Goal: Task Accomplishment & Management: Use online tool/utility

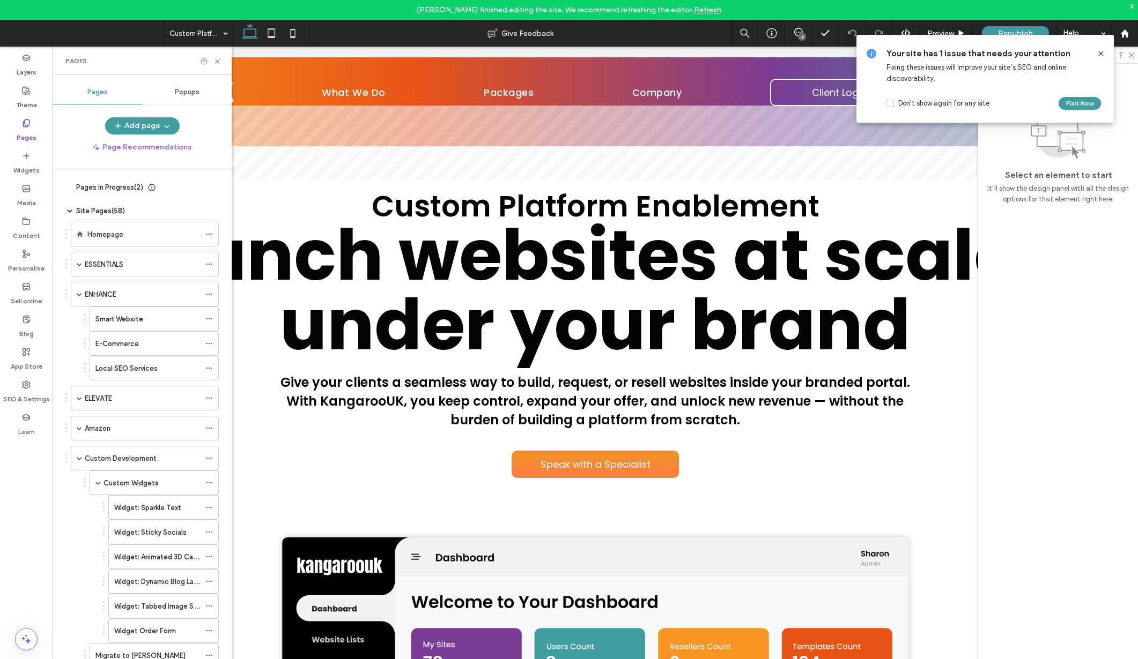
scroll to position [644, 0]
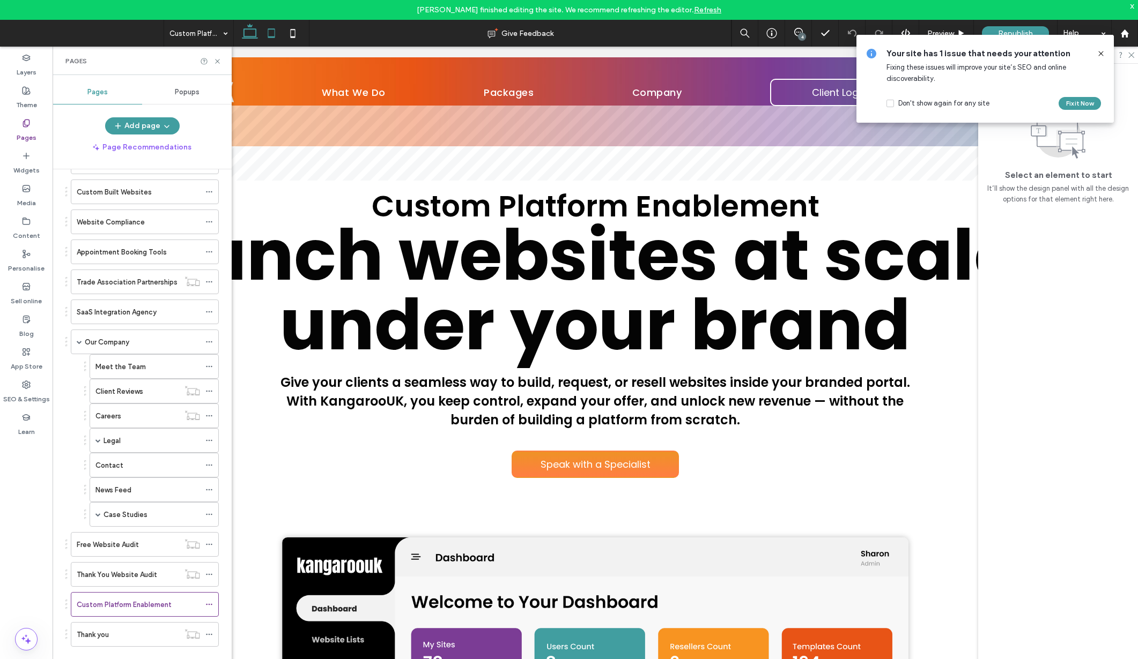
click at [264, 29] on icon at bounding box center [271, 33] width 21 height 21
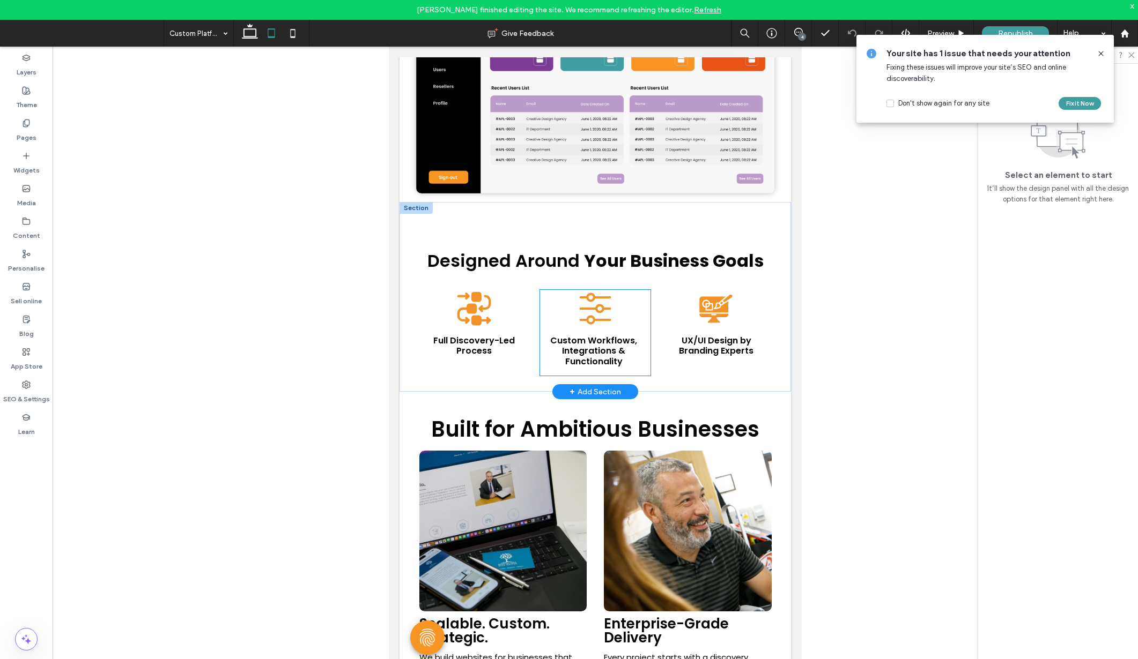
scroll to position [377, 0]
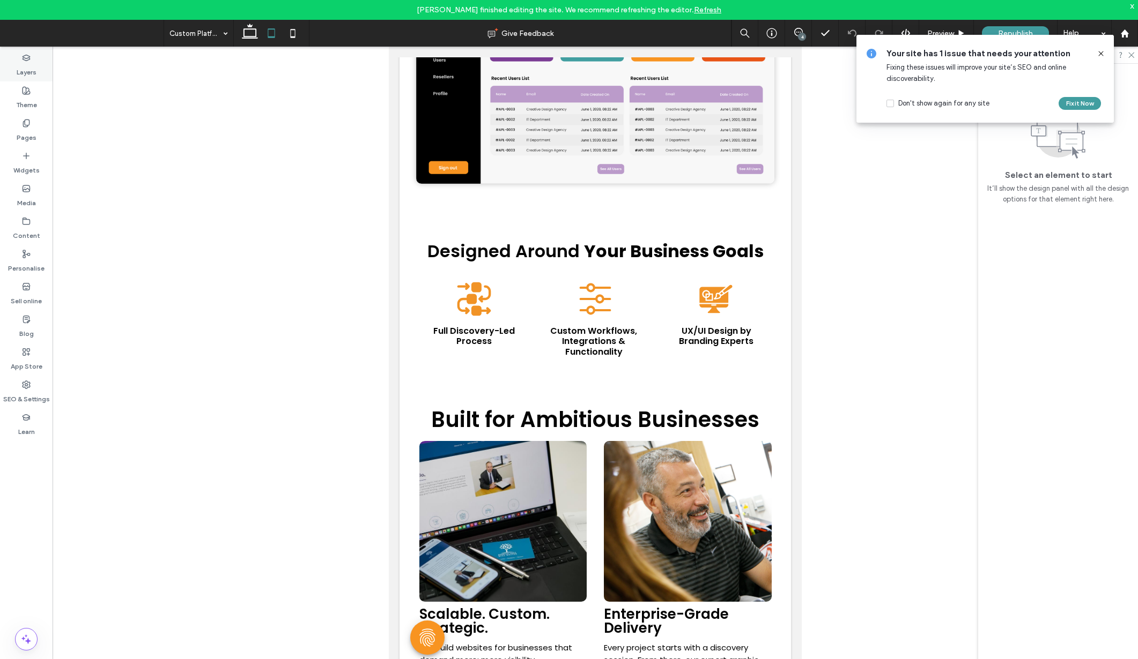
click at [32, 64] on label "Layers" at bounding box center [27, 69] width 20 height 15
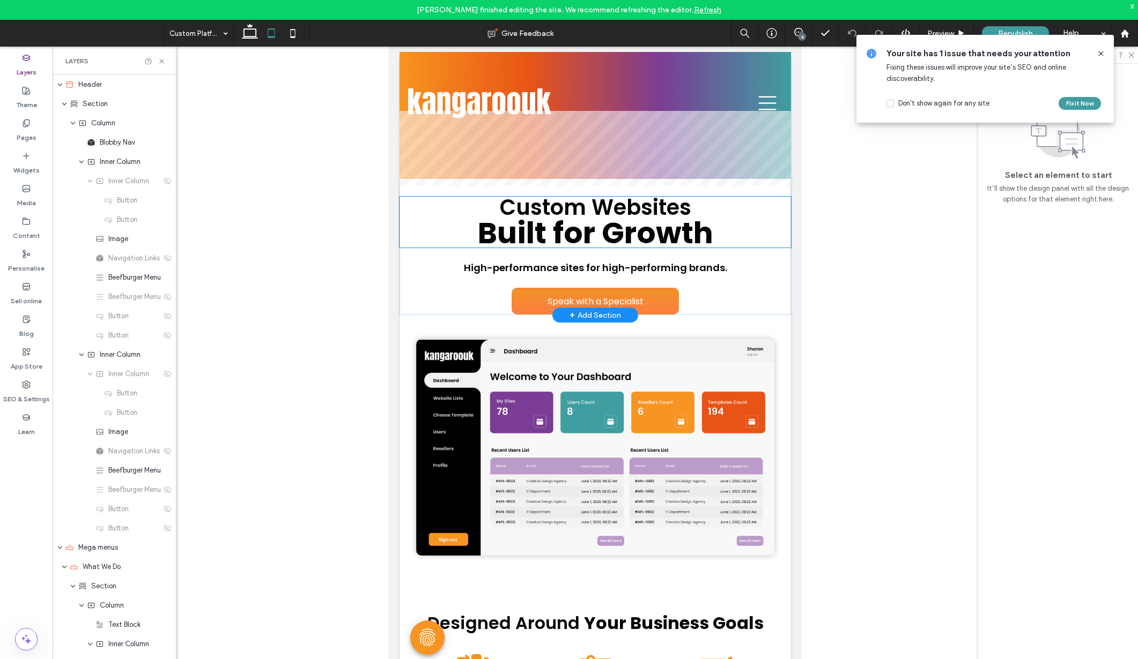
scroll to position [10, 0]
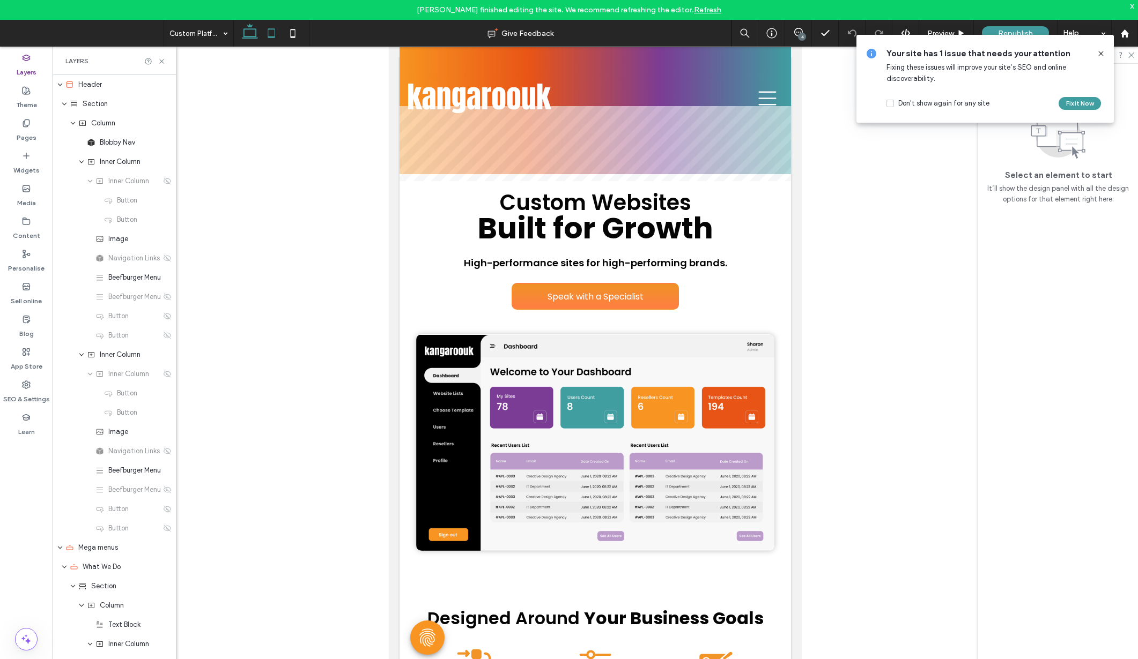
click at [246, 33] on icon at bounding box center [249, 33] width 21 height 21
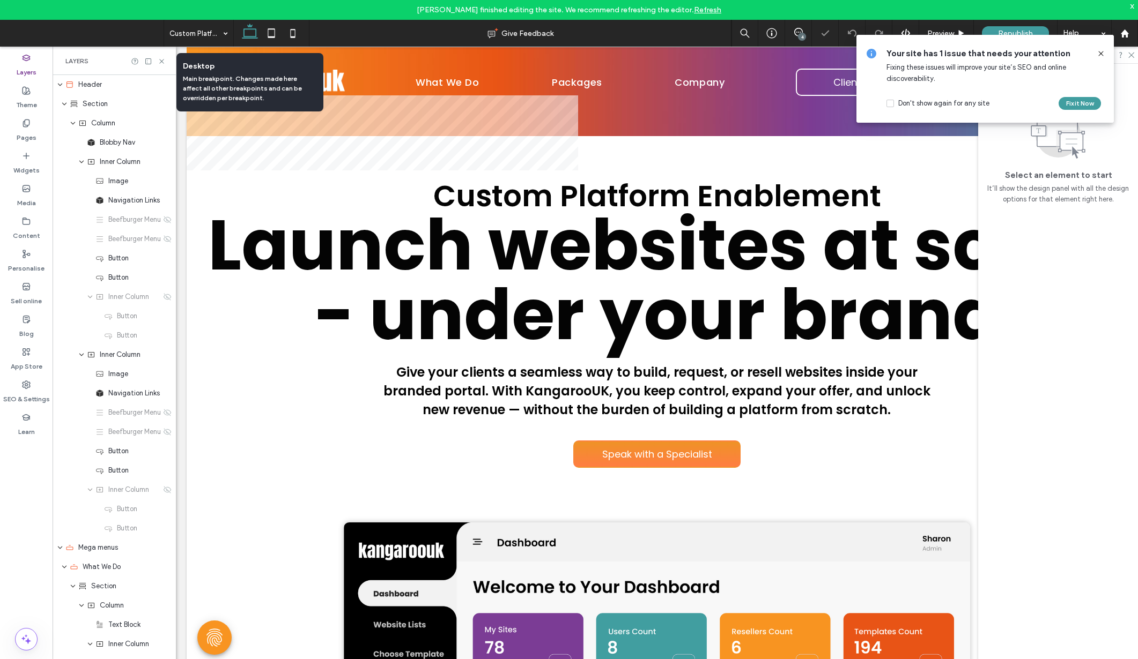
scroll to position [0, 0]
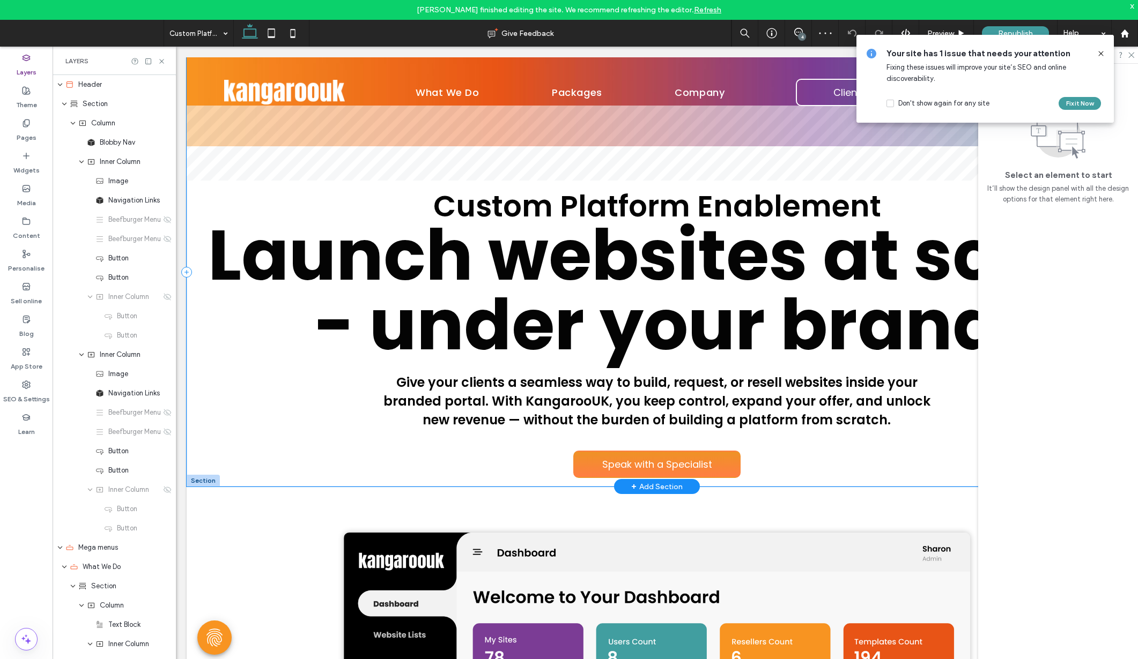
click at [293, 183] on div "Custom Platform Enablement Launch websites at scale - under your brand Give you…" at bounding box center [657, 271] width 940 height 429
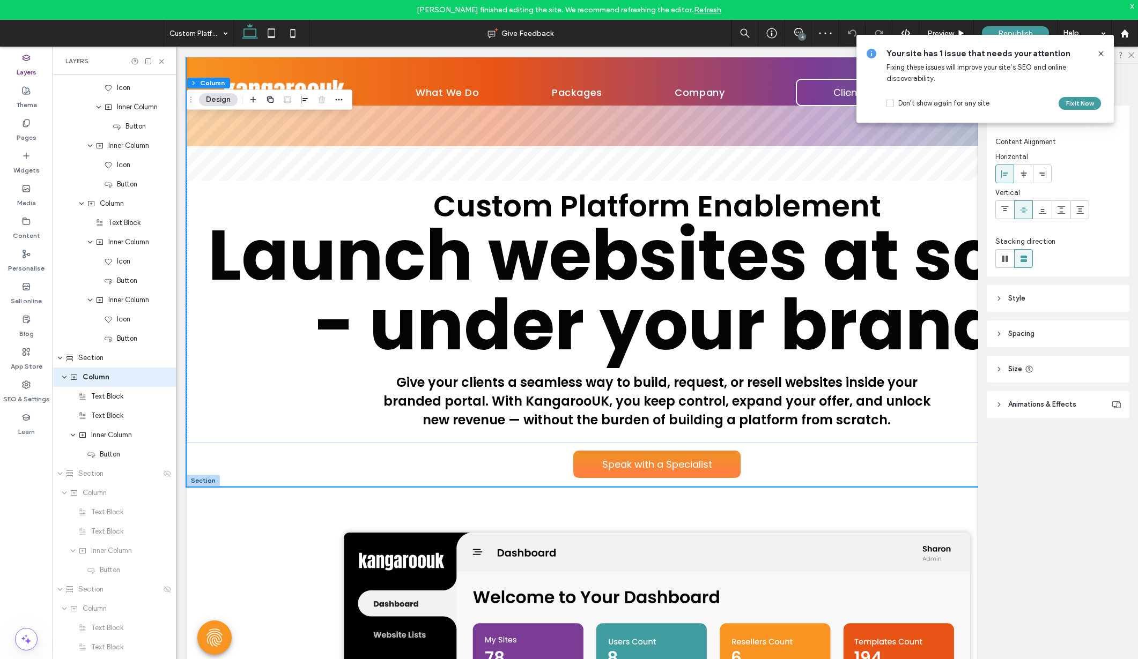
scroll to position [2390, 0]
click at [210, 479] on div at bounding box center [203, 481] width 33 height 12
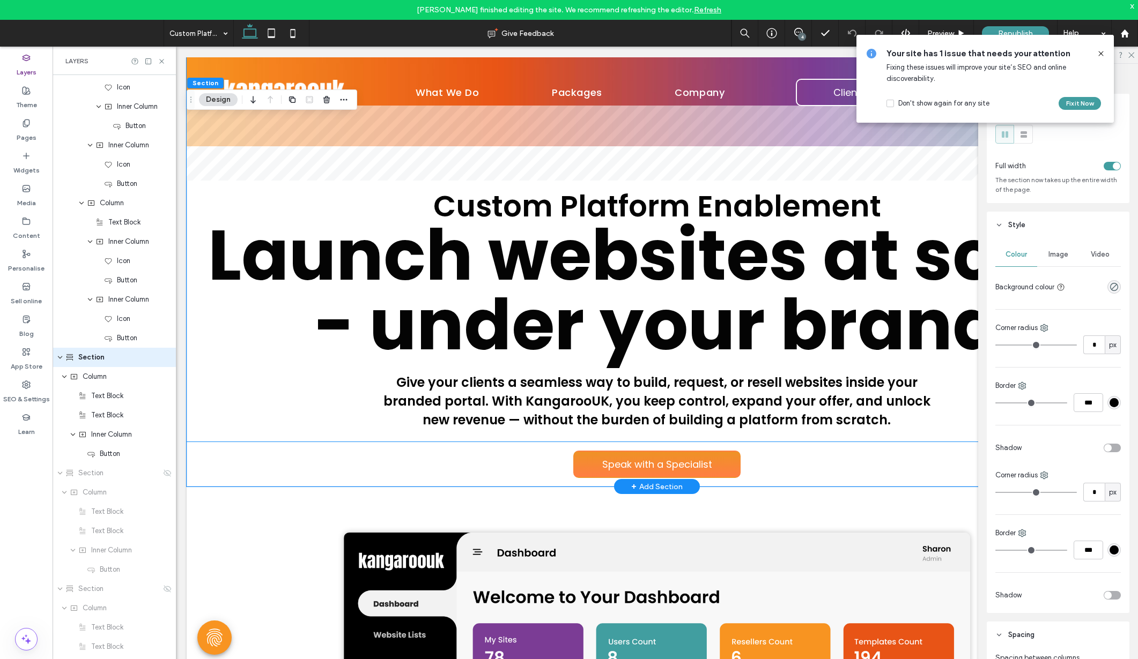
scroll to position [2371, 0]
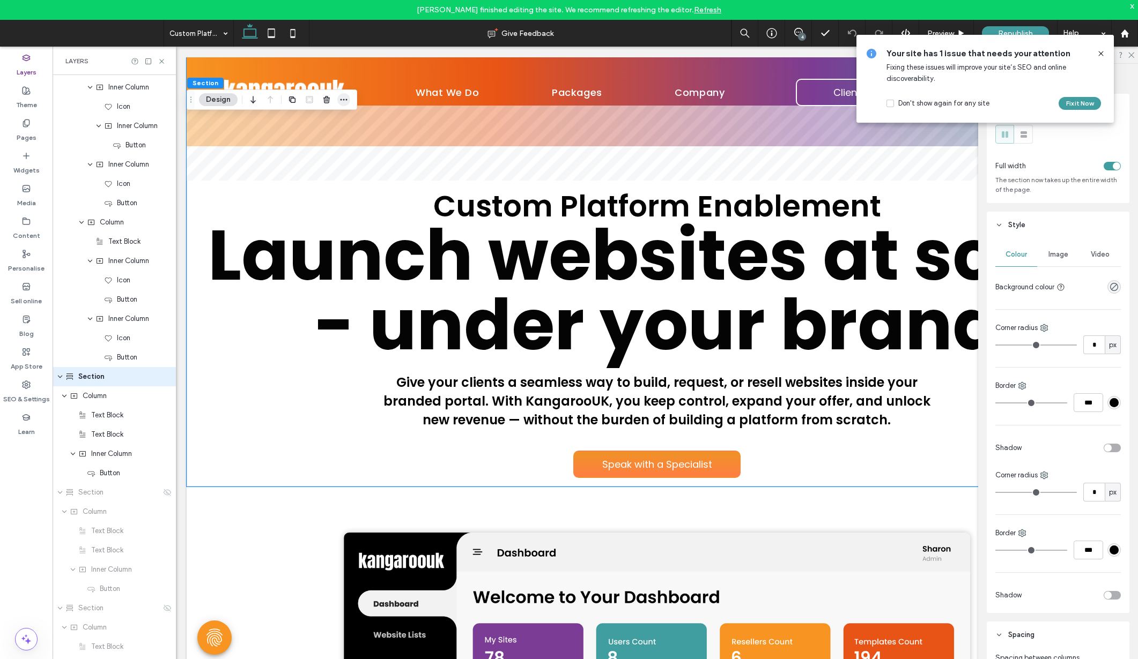
click at [344, 102] on icon "button" at bounding box center [343, 99] width 9 height 9
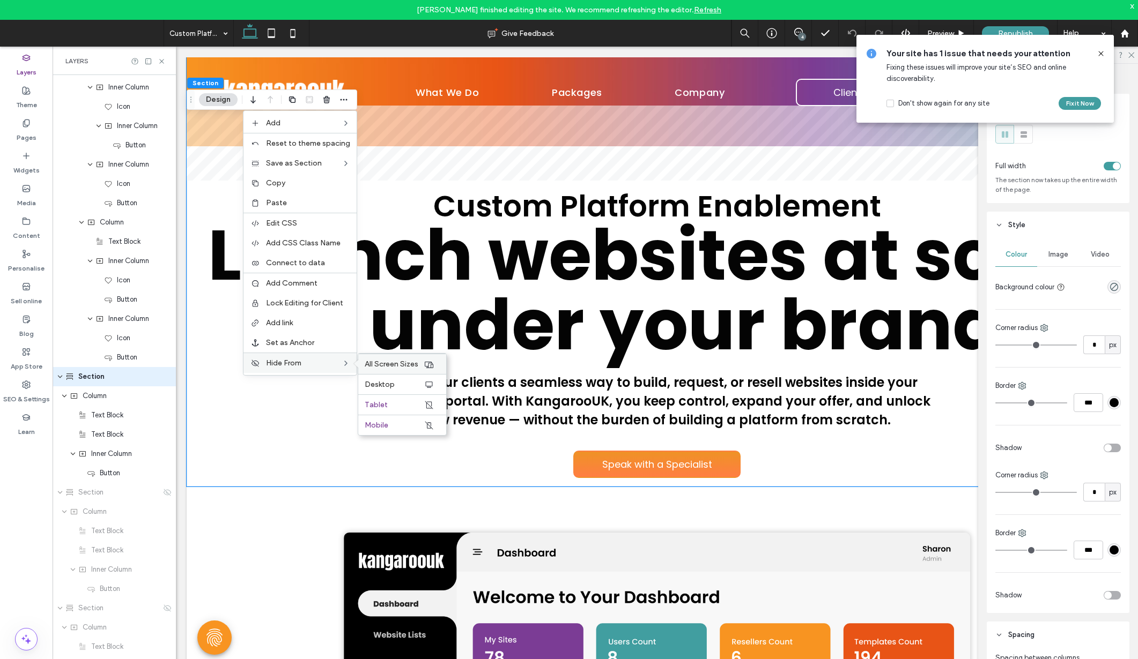
click at [405, 364] on span "All Screen Sizes" at bounding box center [392, 364] width 54 height 9
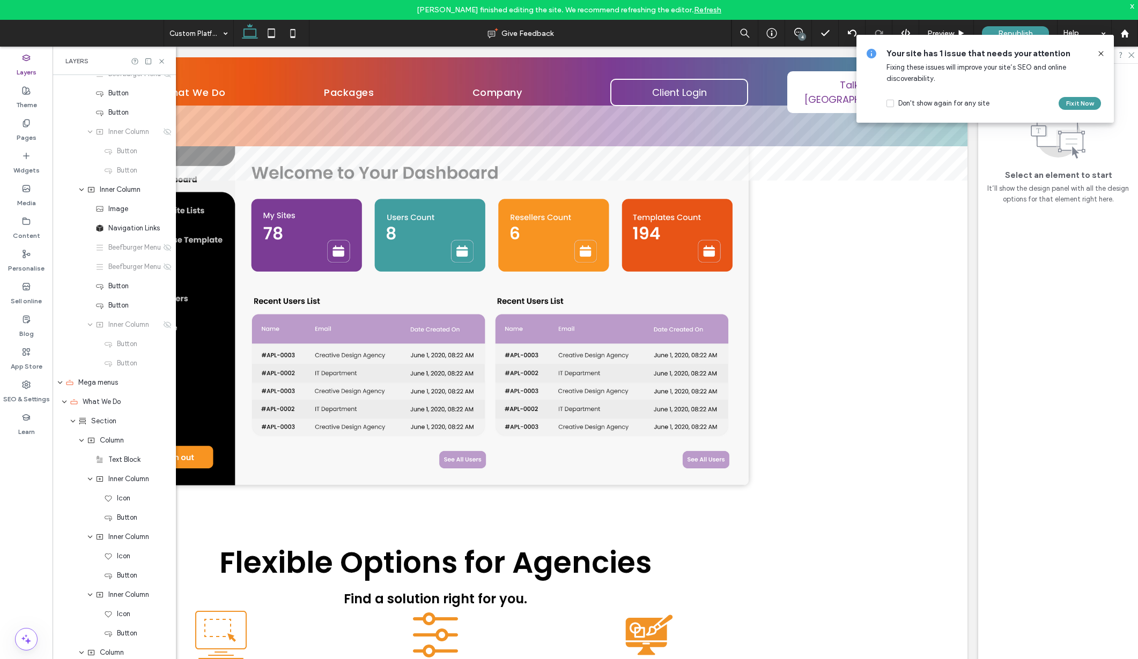
scroll to position [0, 0]
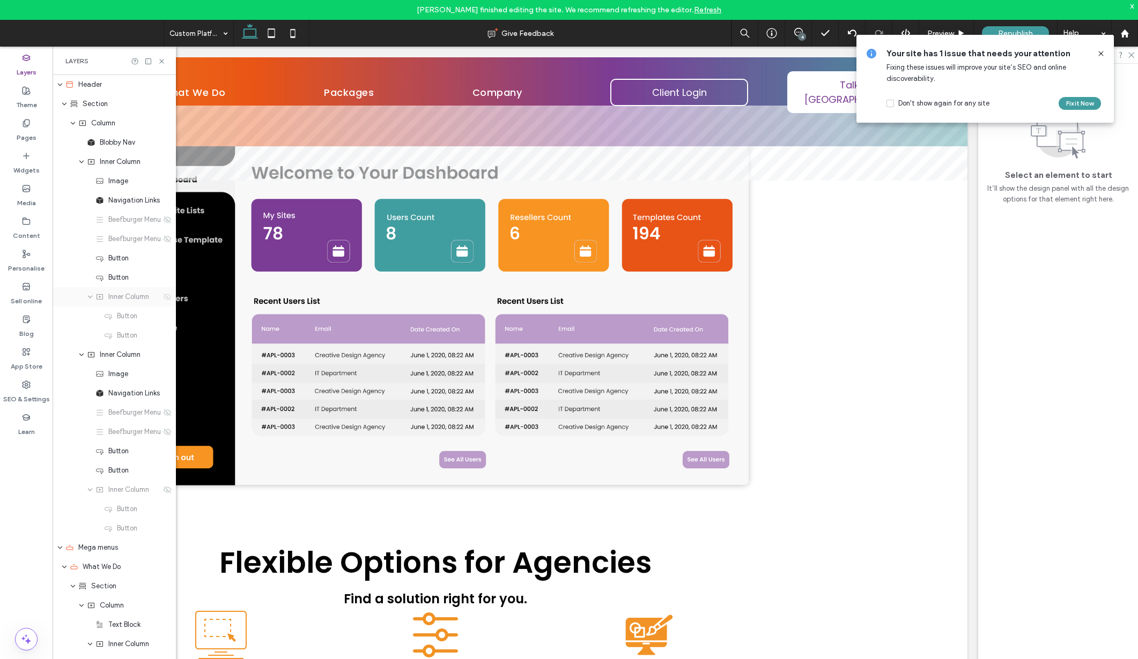
click at [168, 297] on icon at bounding box center [167, 297] width 9 height 9
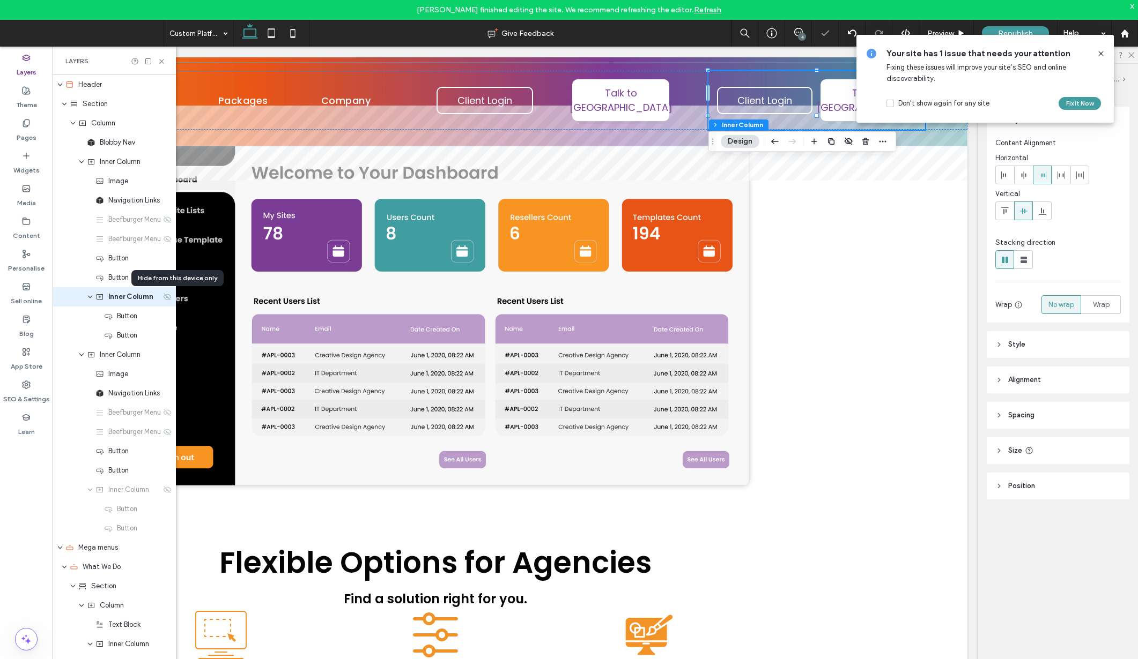
click at [168, 297] on icon at bounding box center [167, 297] width 9 height 9
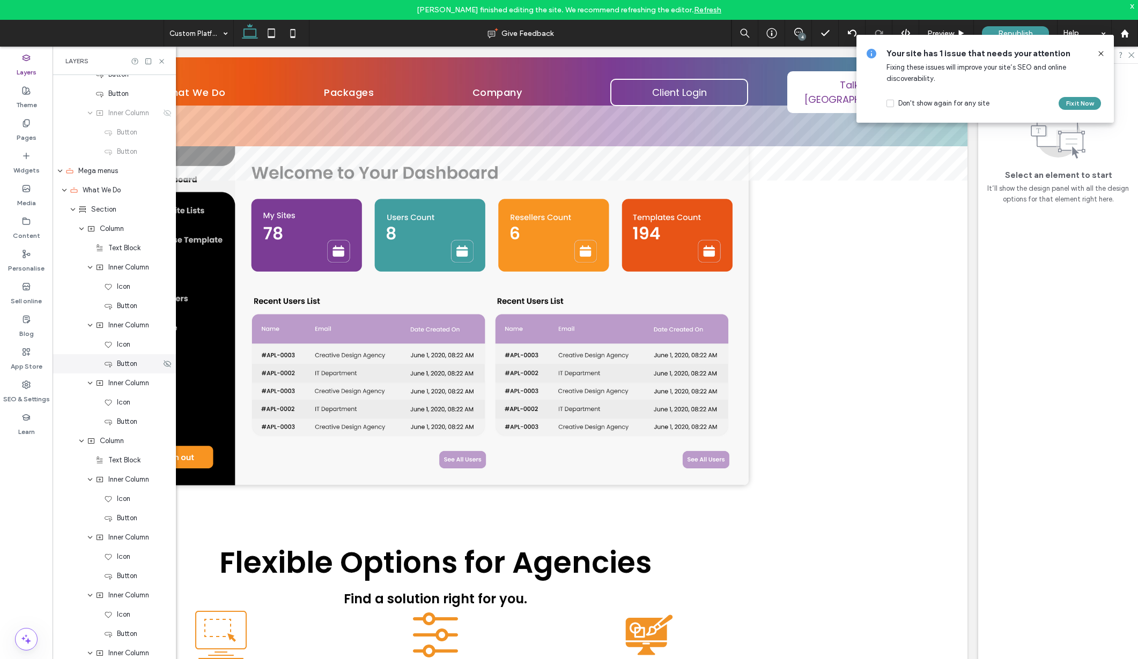
scroll to position [378, 0]
click at [60, 167] on icon "expand Mega menus" at bounding box center [60, 170] width 6 height 9
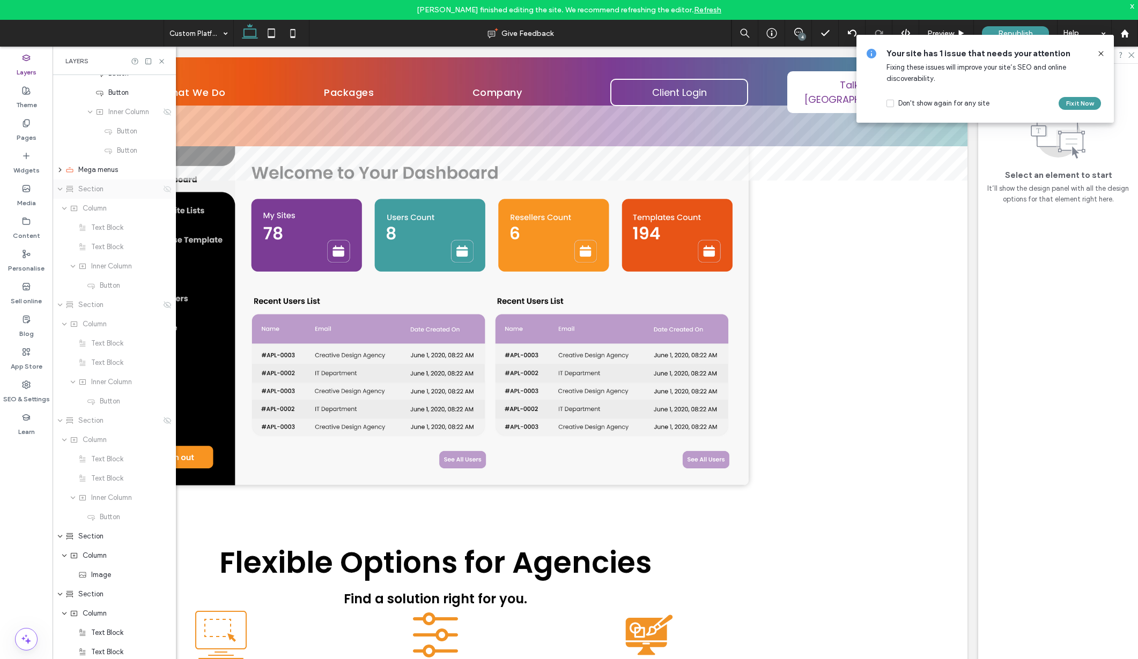
click at [169, 189] on icon at bounding box center [167, 189] width 9 height 9
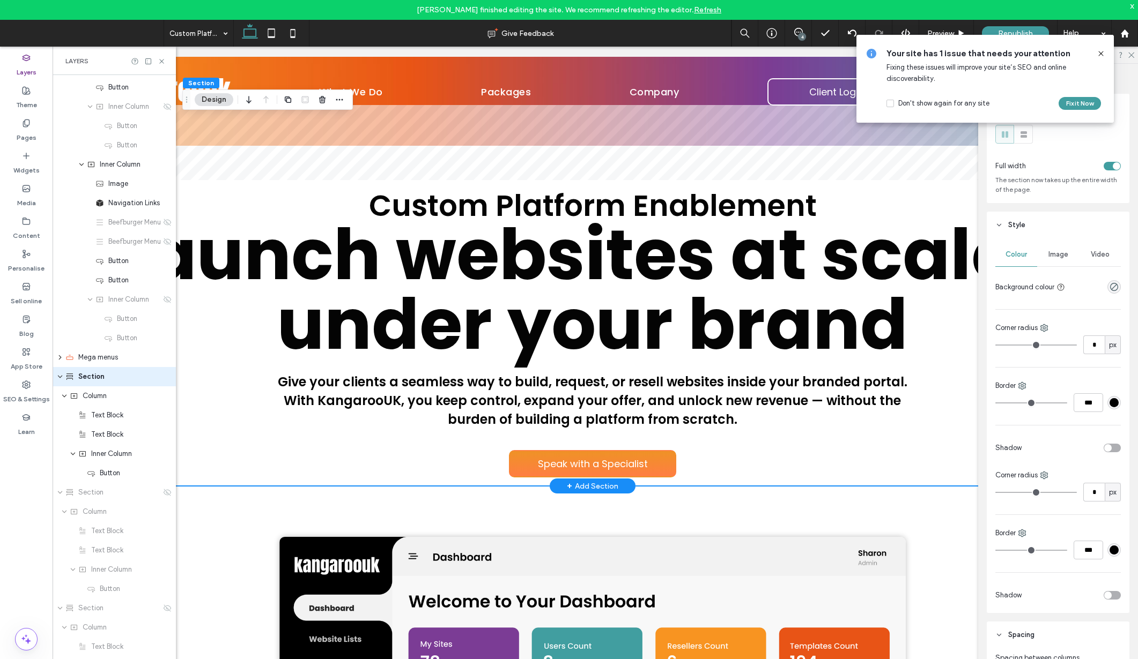
scroll to position [0, 0]
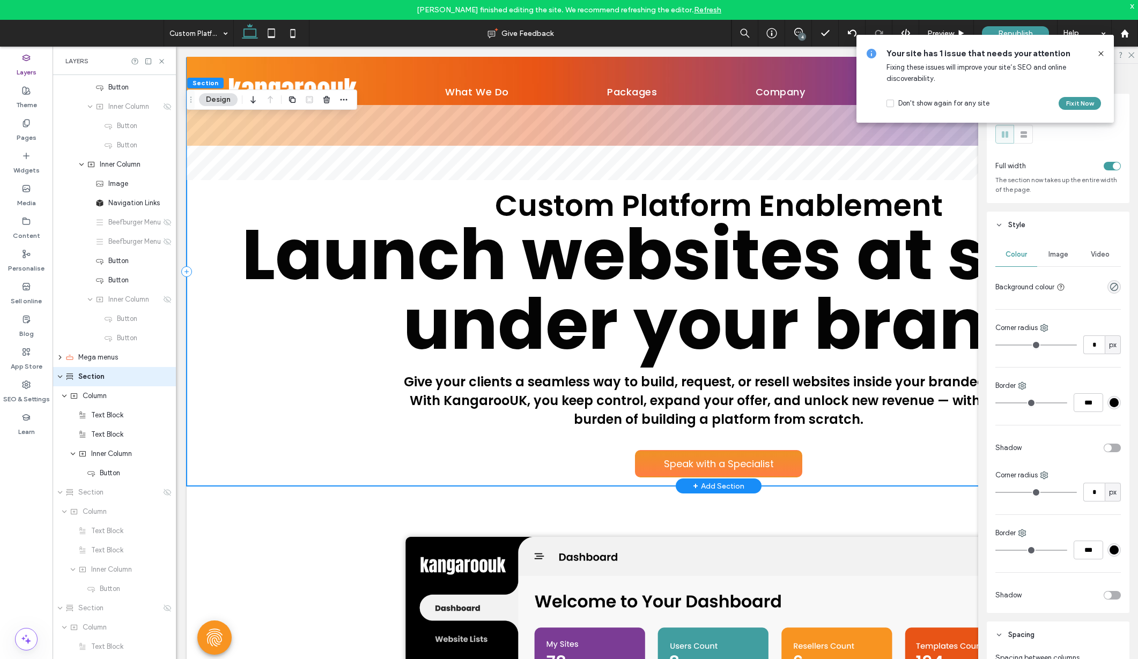
click at [203, 430] on div "Custom Platform Enablement Launch websites at scale - under your brand Give you…" at bounding box center [719, 271] width 1064 height 429
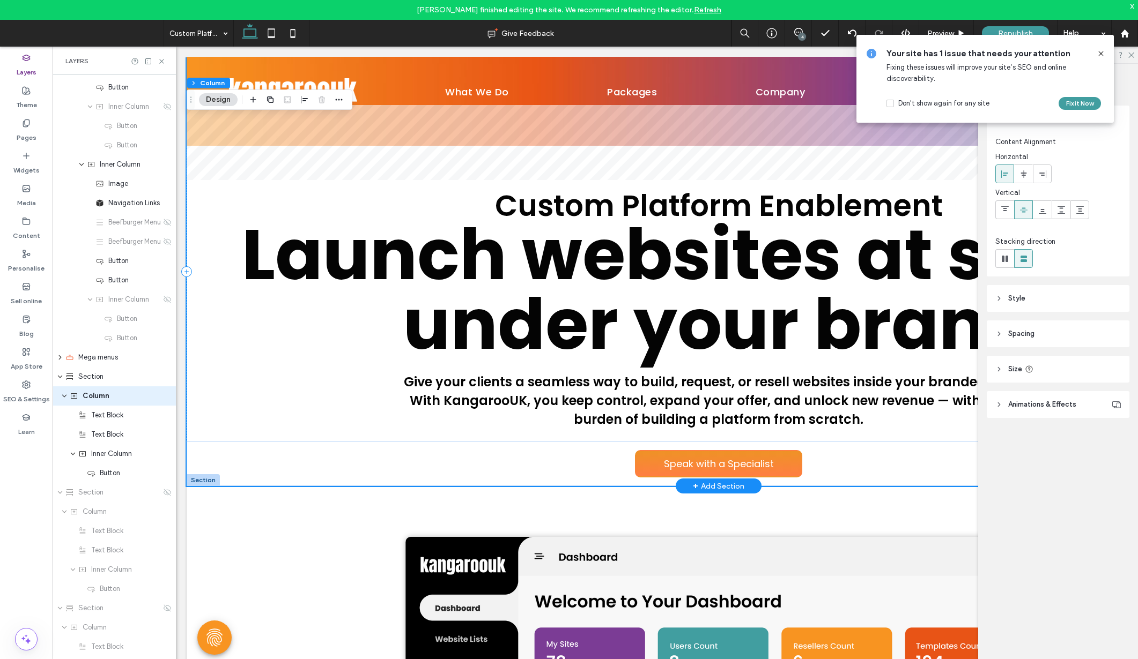
scroll to position [210, 0]
click at [196, 482] on div at bounding box center [203, 480] width 33 height 12
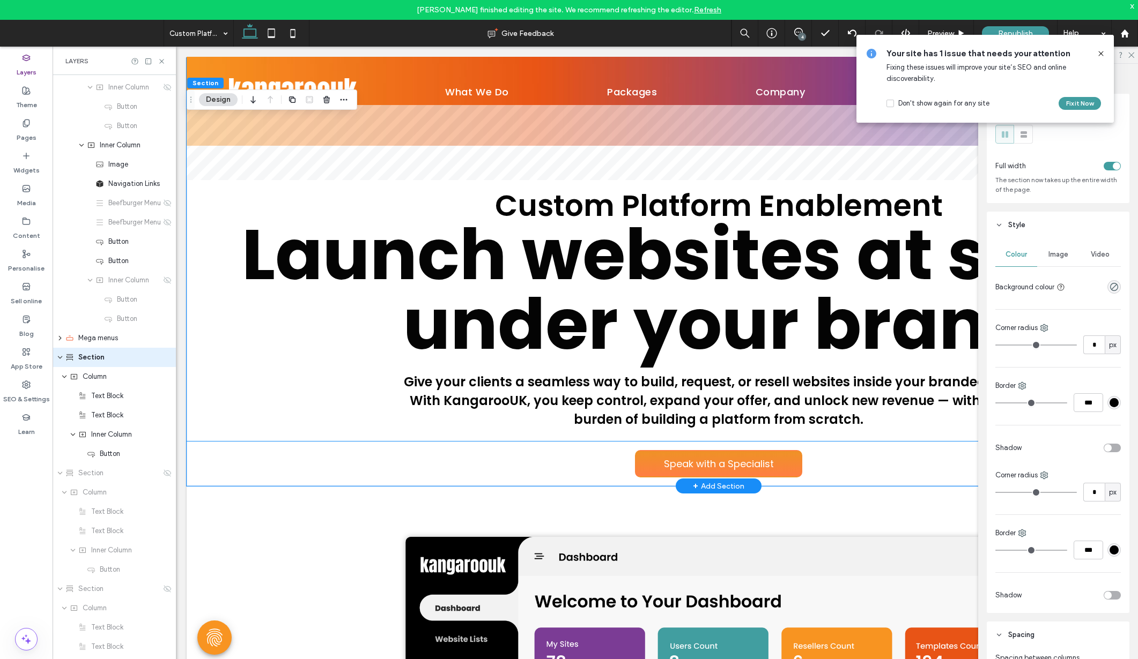
scroll to position [190, 0]
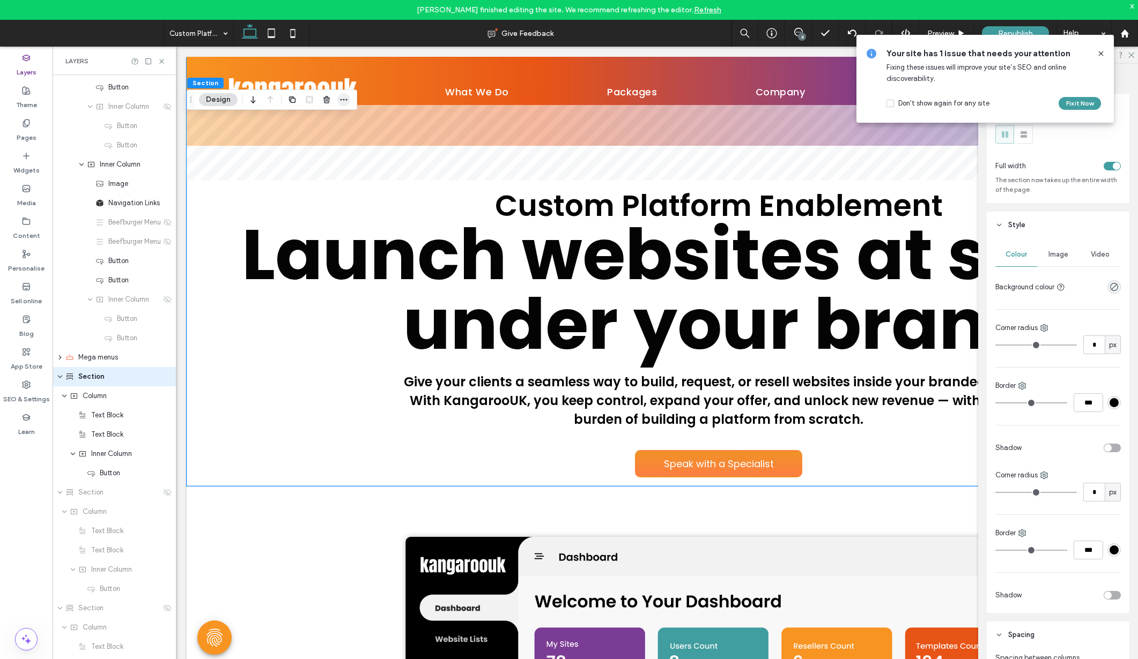
click at [345, 101] on icon "button" at bounding box center [343, 99] width 9 height 9
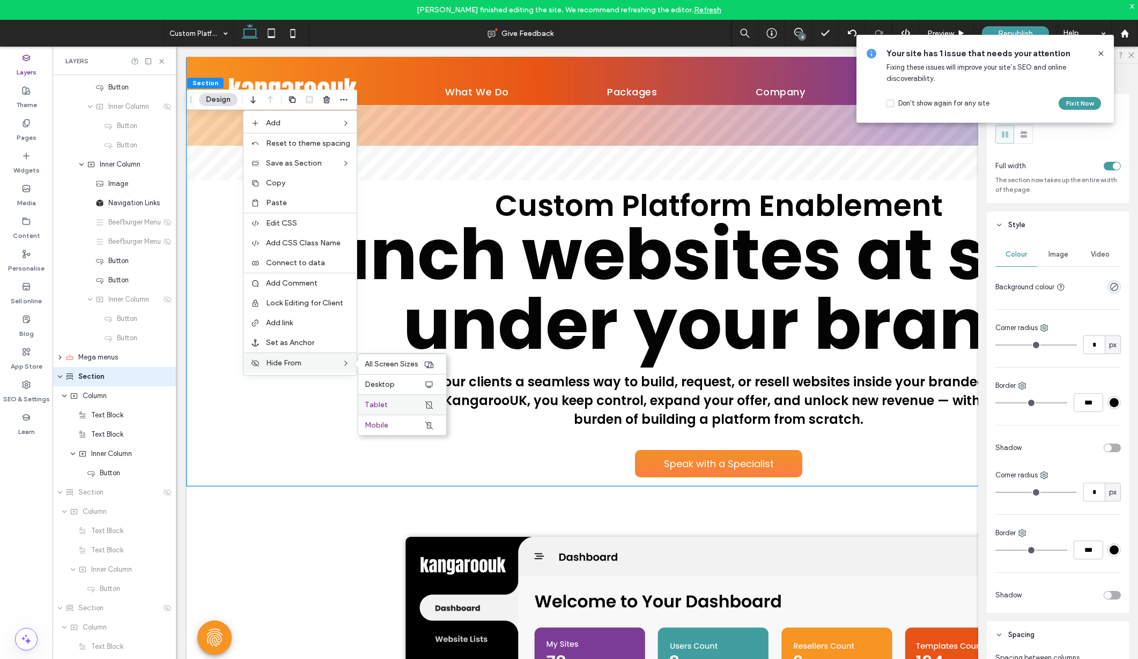
click at [412, 406] on label "Tablet" at bounding box center [394, 404] width 59 height 9
click at [398, 427] on label "Mobile" at bounding box center [394, 425] width 59 height 9
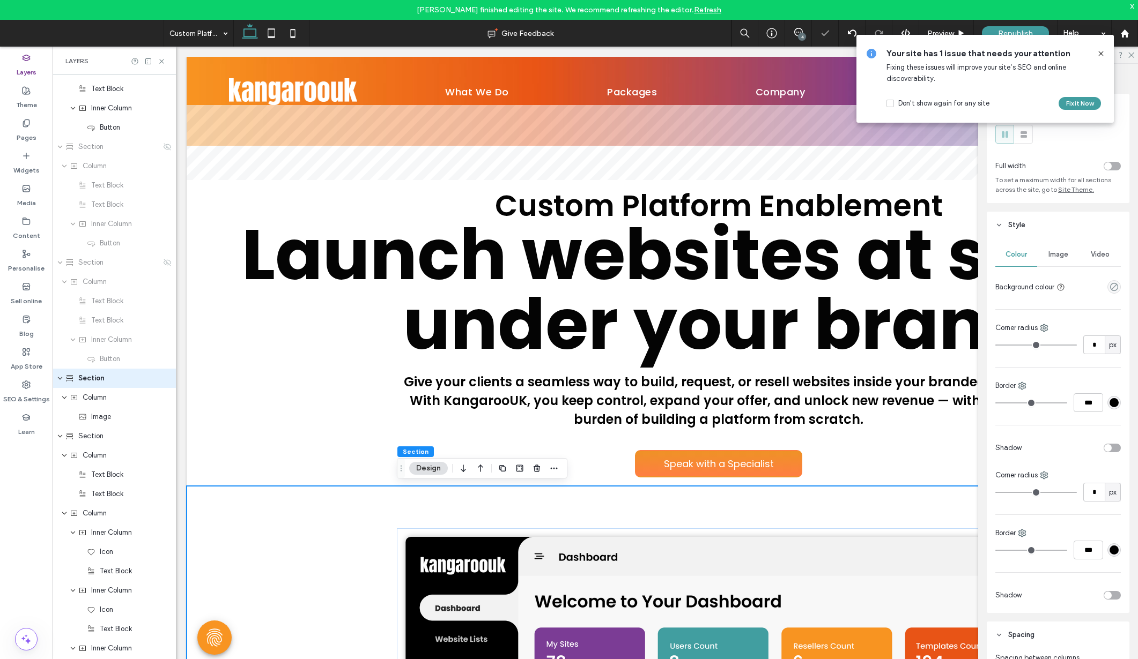
scroll to position [538, 0]
click at [555, 466] on icon "button" at bounding box center [553, 468] width 9 height 9
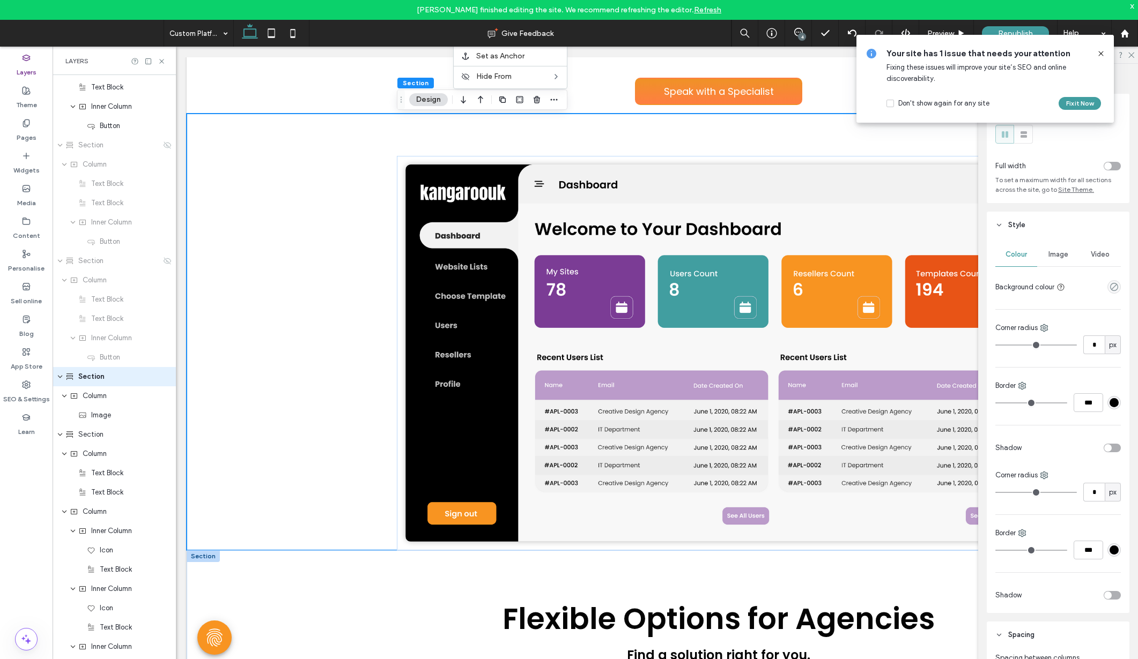
scroll to position [451, 0]
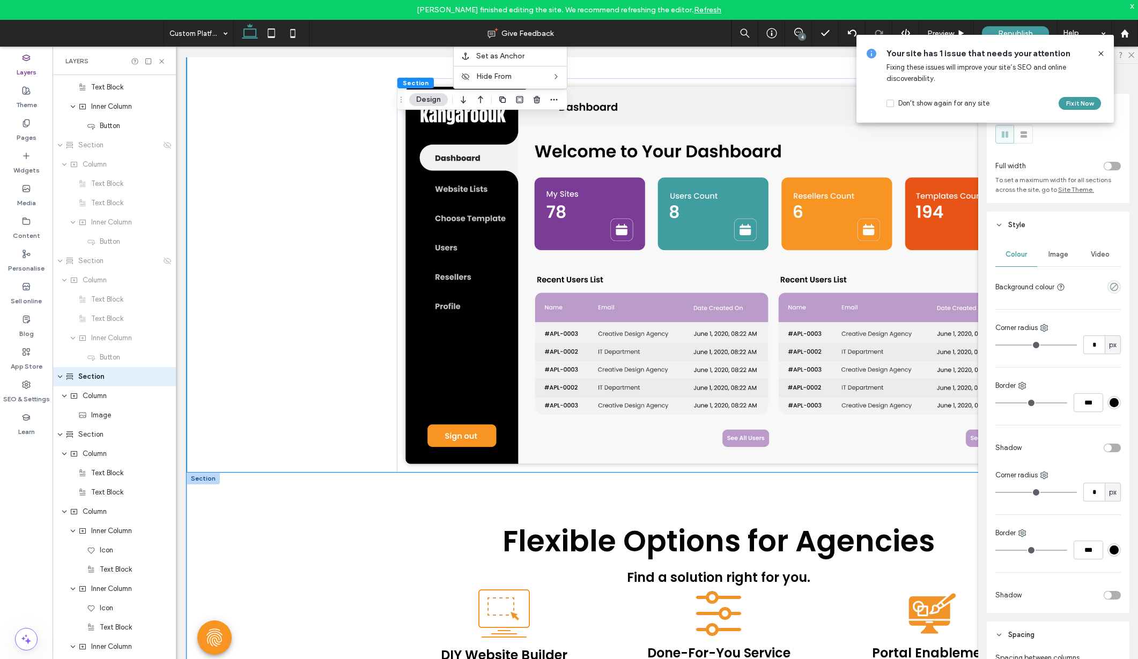
click at [256, 493] on div "Flexible Options for Agencies Find a solution right for you. DIY Website Builde…" at bounding box center [719, 610] width 1064 height 274
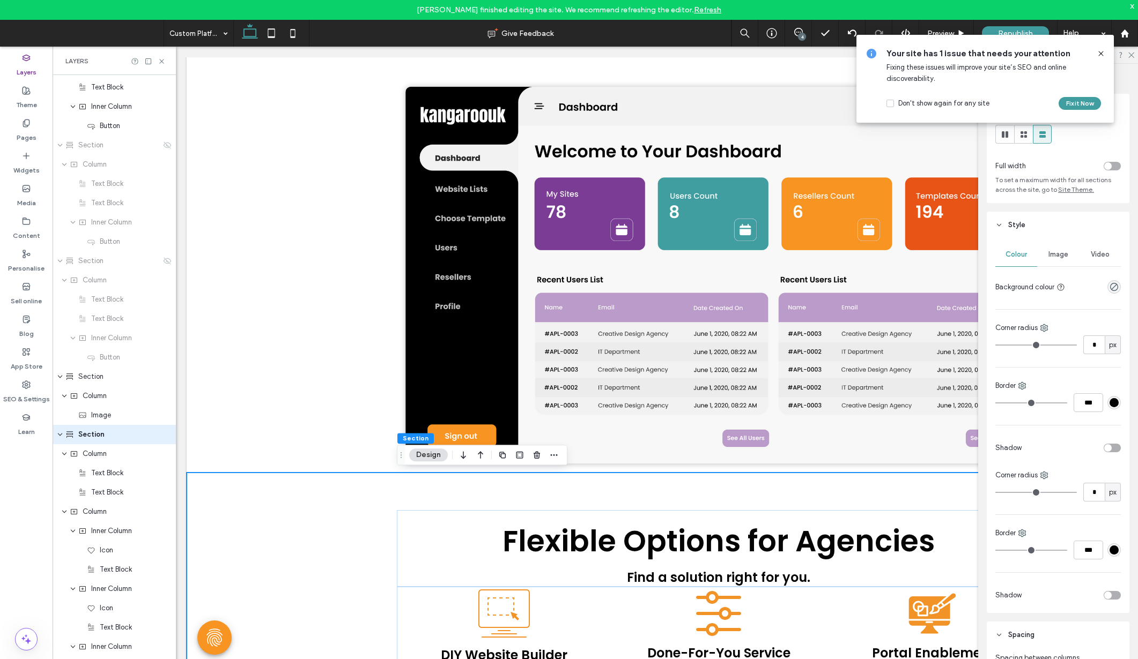
scroll to position [596, 0]
click at [555, 454] on icon "button" at bounding box center [553, 455] width 9 height 9
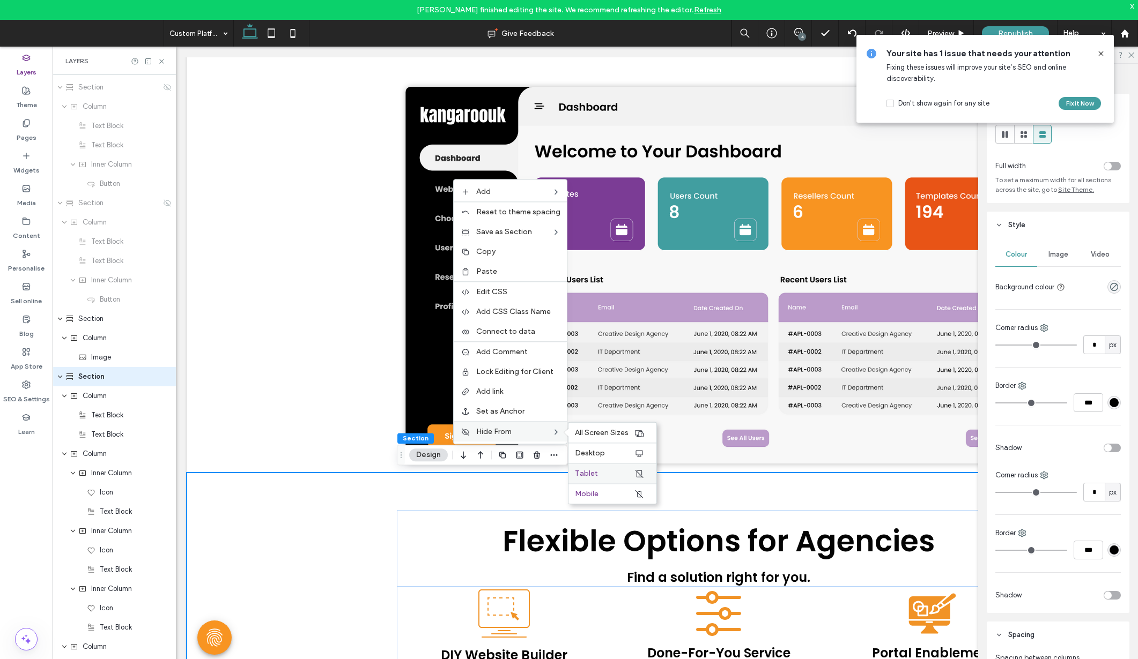
click at [609, 474] on label "Tablet" at bounding box center [604, 473] width 59 height 9
click at [597, 493] on span "Mobile" at bounding box center [587, 493] width 24 height 9
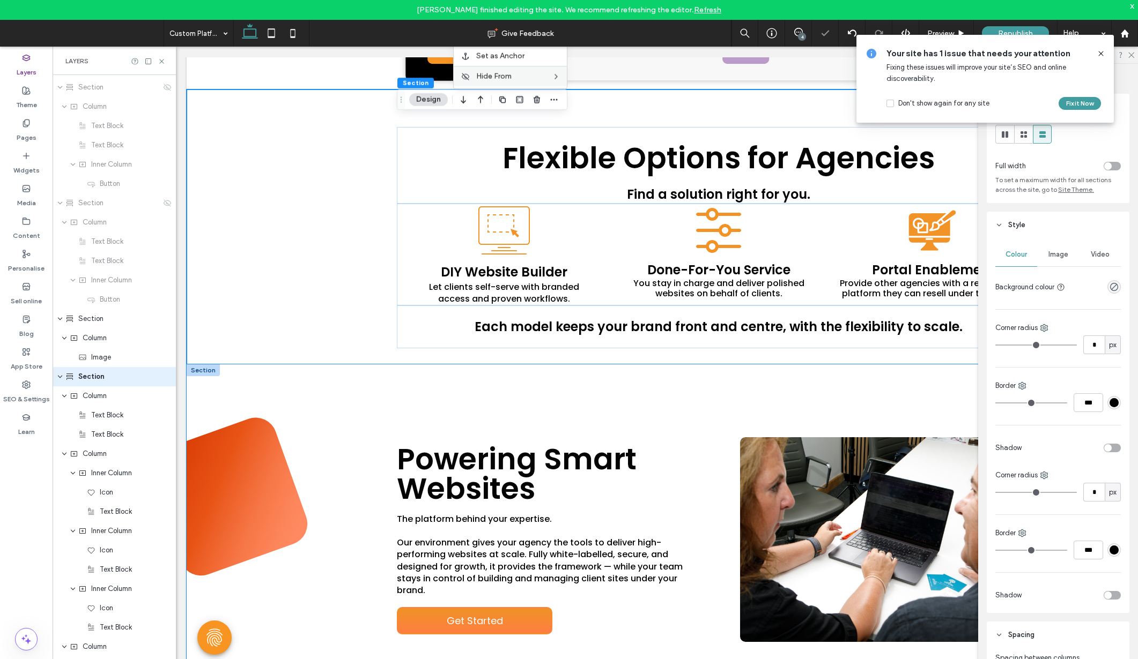
scroll to position [869, 0]
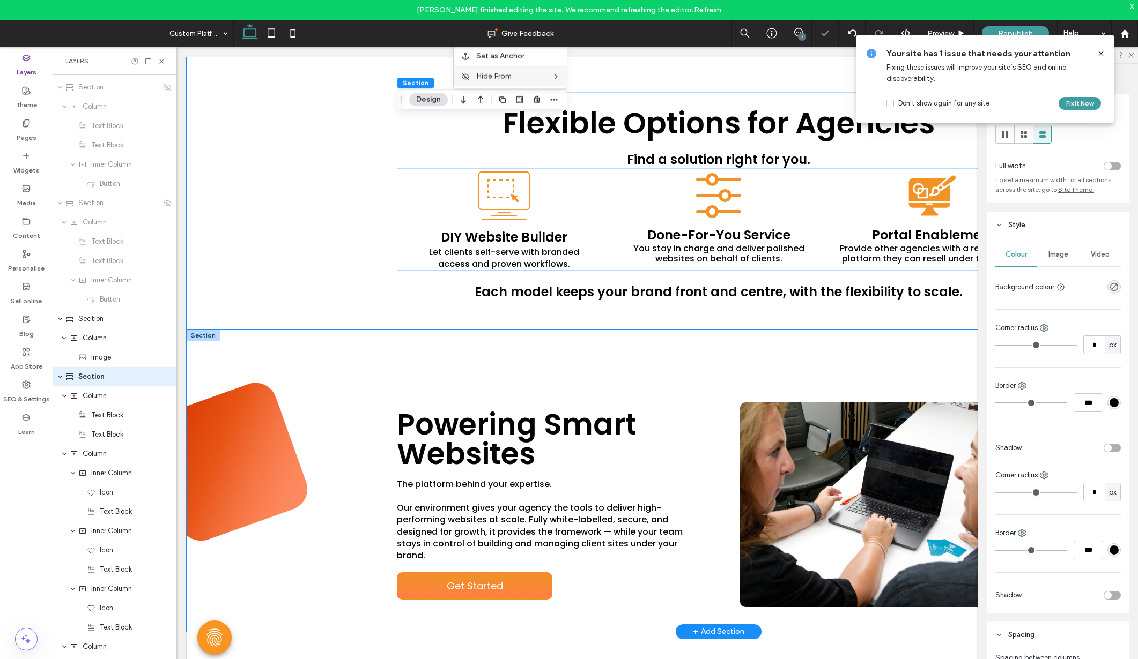
click at [248, 341] on div "Powering Smart Websites The platform behind your expertise. ﻿ Our environment g…" at bounding box center [719, 481] width 1064 height 302
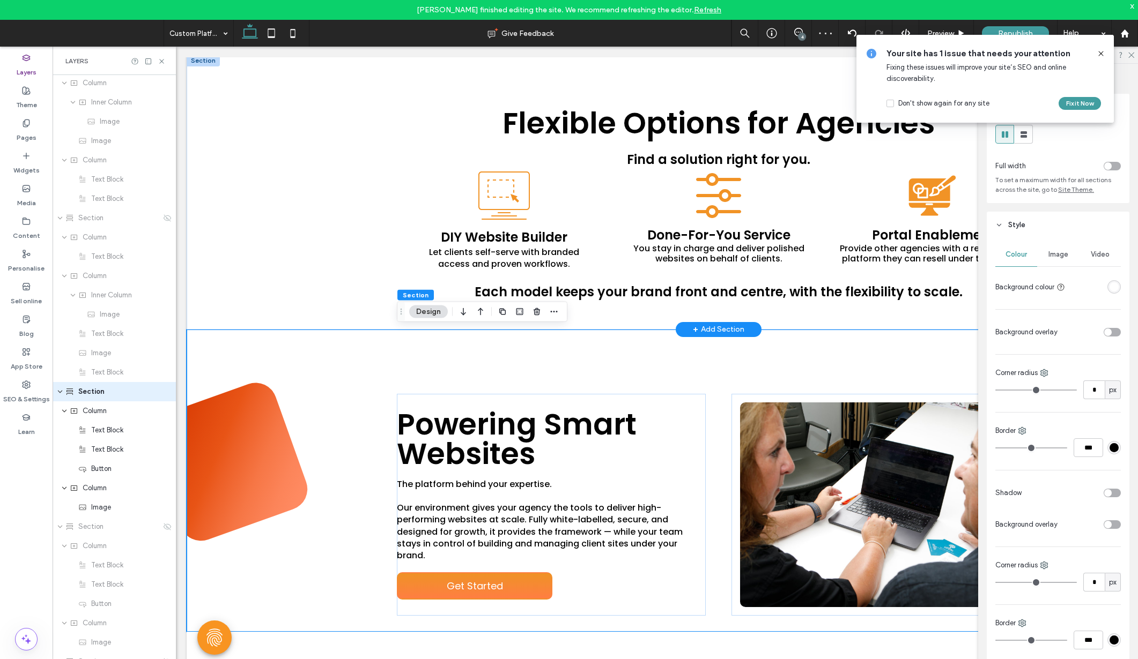
scroll to position [1773, 0]
click at [548, 309] on span "button" at bounding box center [553, 312] width 13 height 13
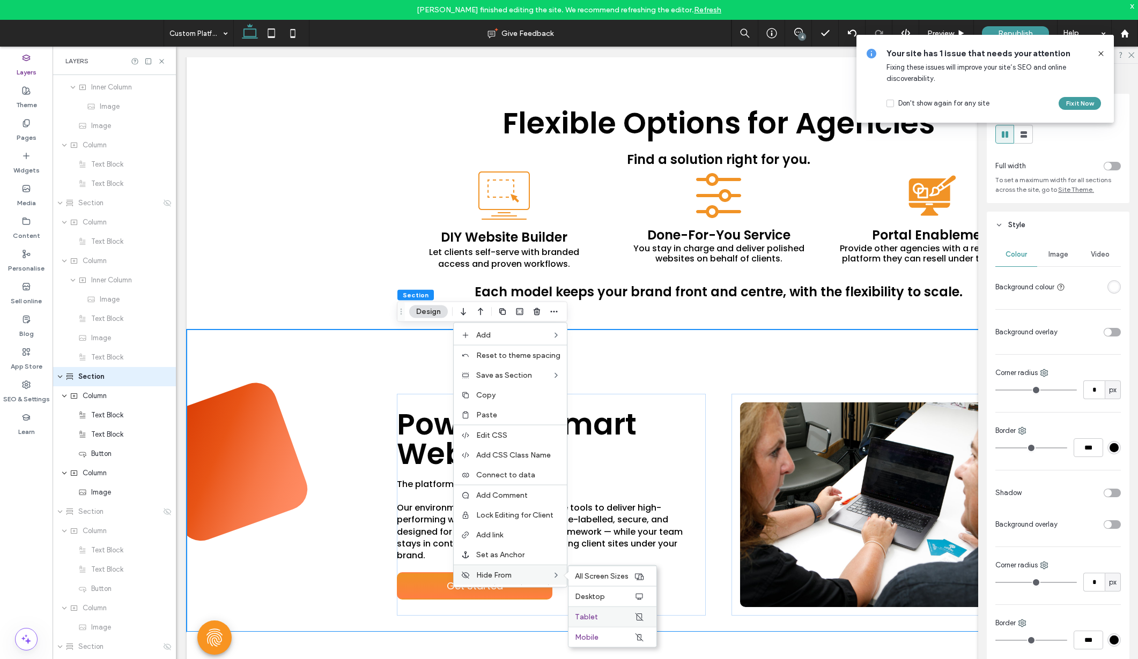
click at [623, 616] on label "Tablet" at bounding box center [604, 617] width 59 height 9
click at [599, 636] on label "Mobile" at bounding box center [604, 637] width 59 height 9
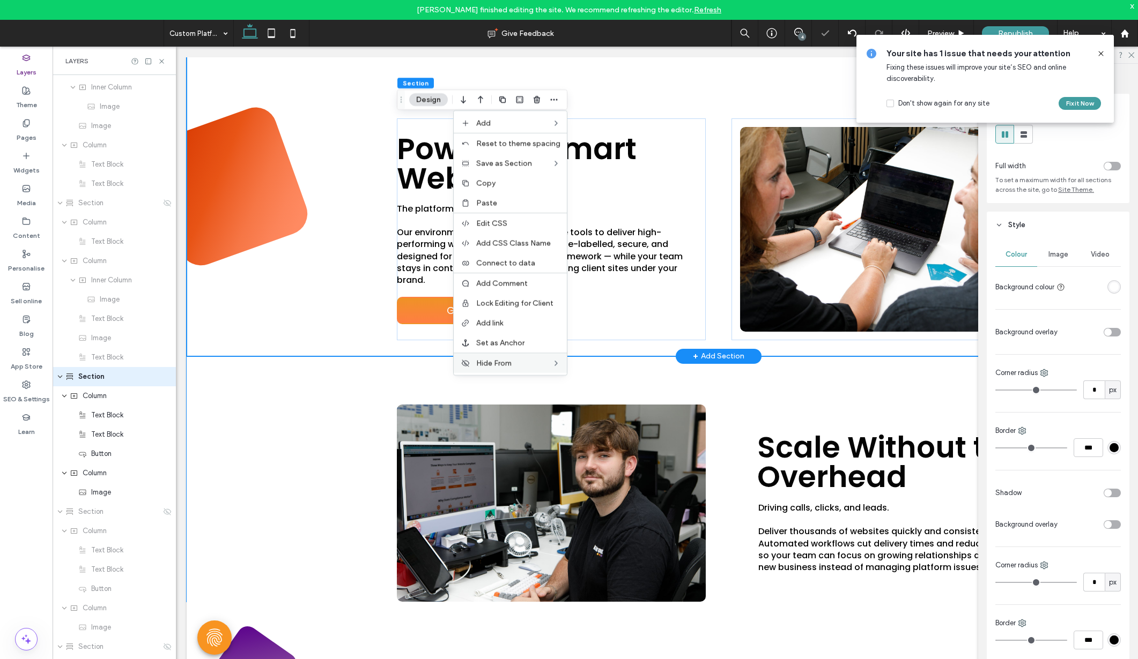
scroll to position [1150, 0]
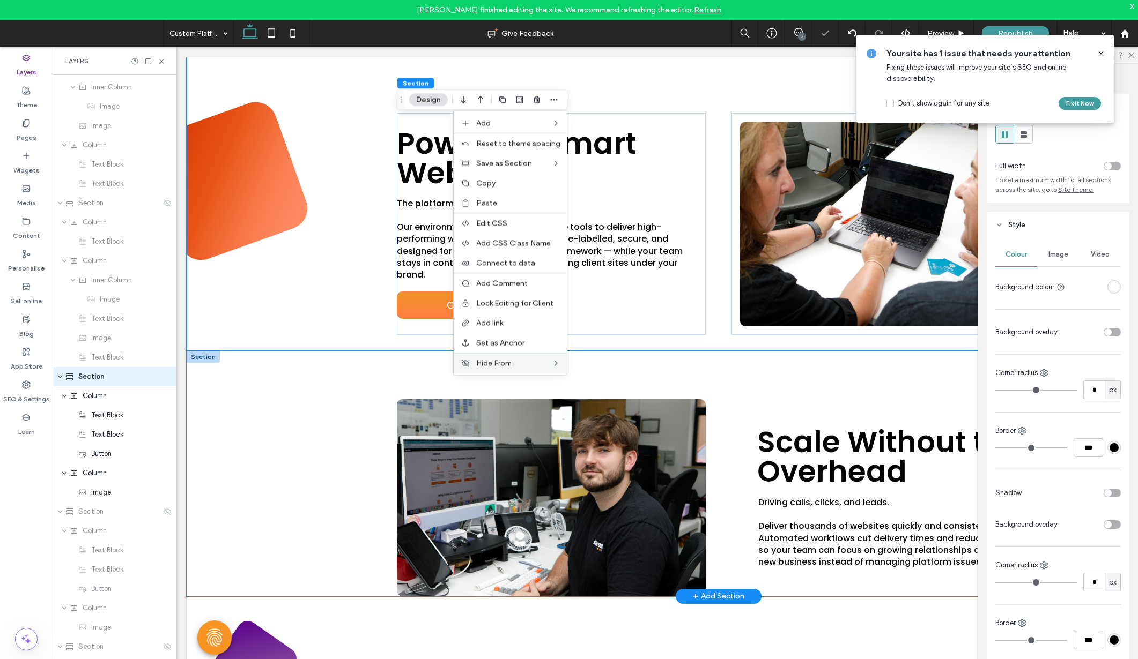
click at [287, 377] on div "Scale Without the Overhead Driving calls, clicks, and leads. ﻿ Deliver thousand…" at bounding box center [719, 474] width 1064 height 246
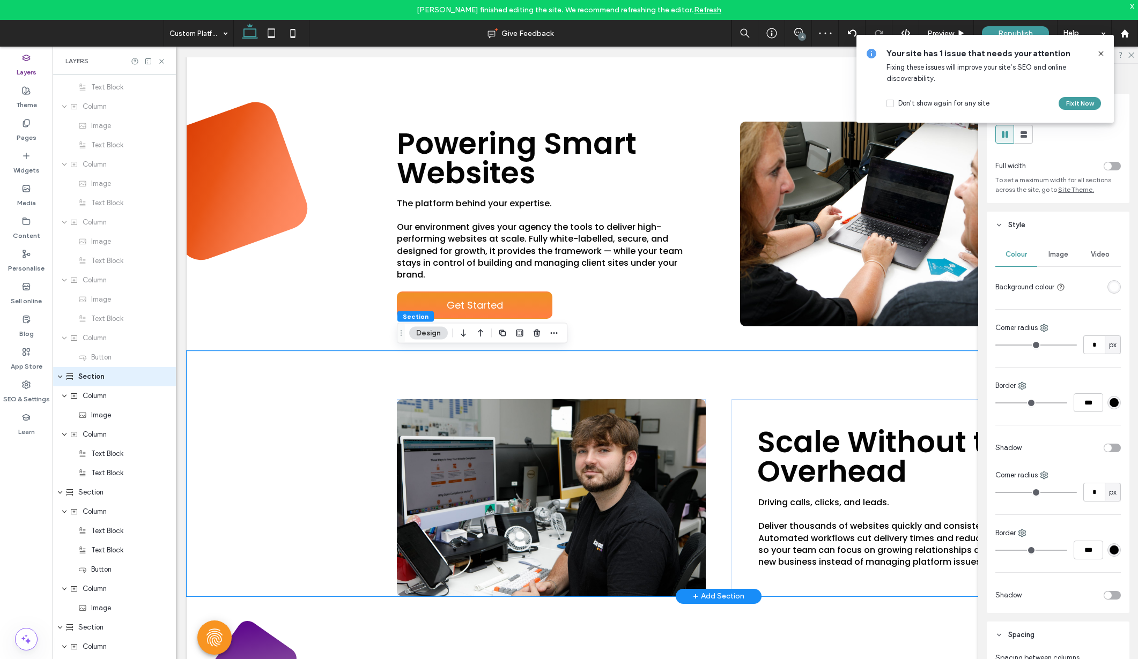
scroll to position [0, 2]
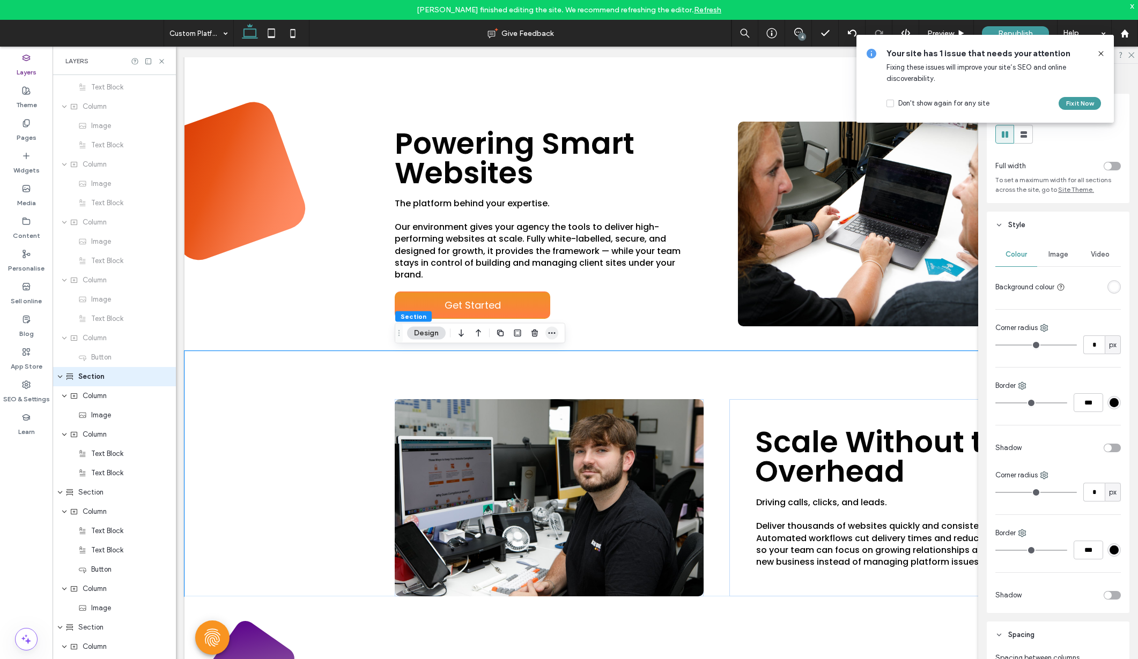
click at [554, 331] on icon "button" at bounding box center [551, 333] width 9 height 9
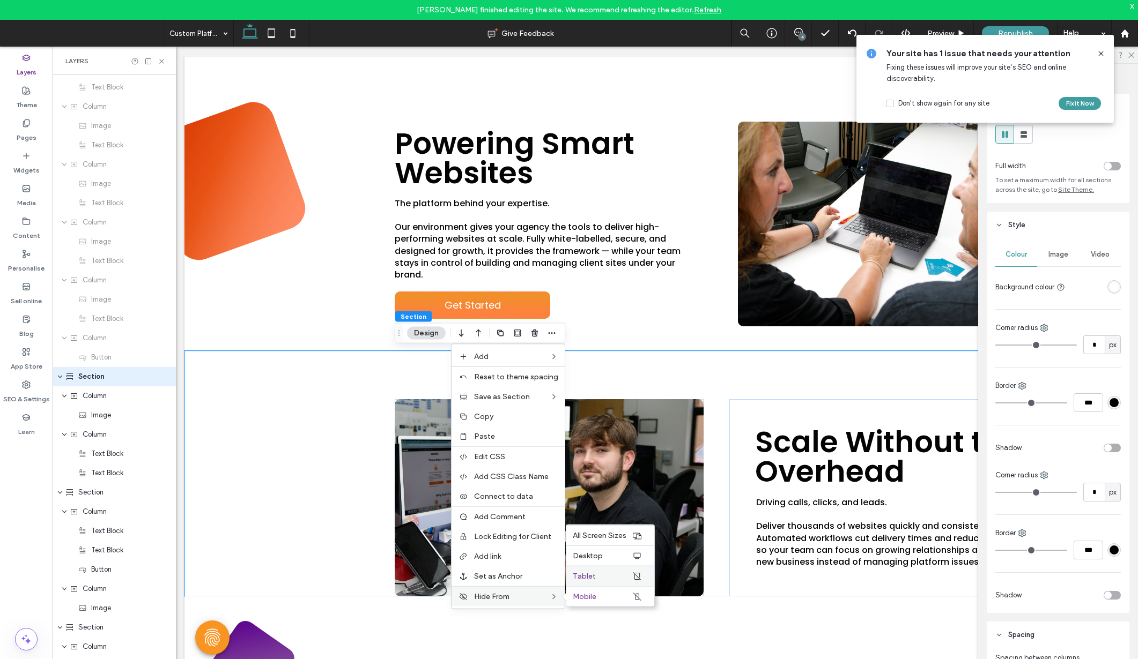
click at [599, 575] on label "Tablet" at bounding box center [602, 576] width 59 height 9
click at [597, 593] on label "Mobile" at bounding box center [602, 596] width 59 height 9
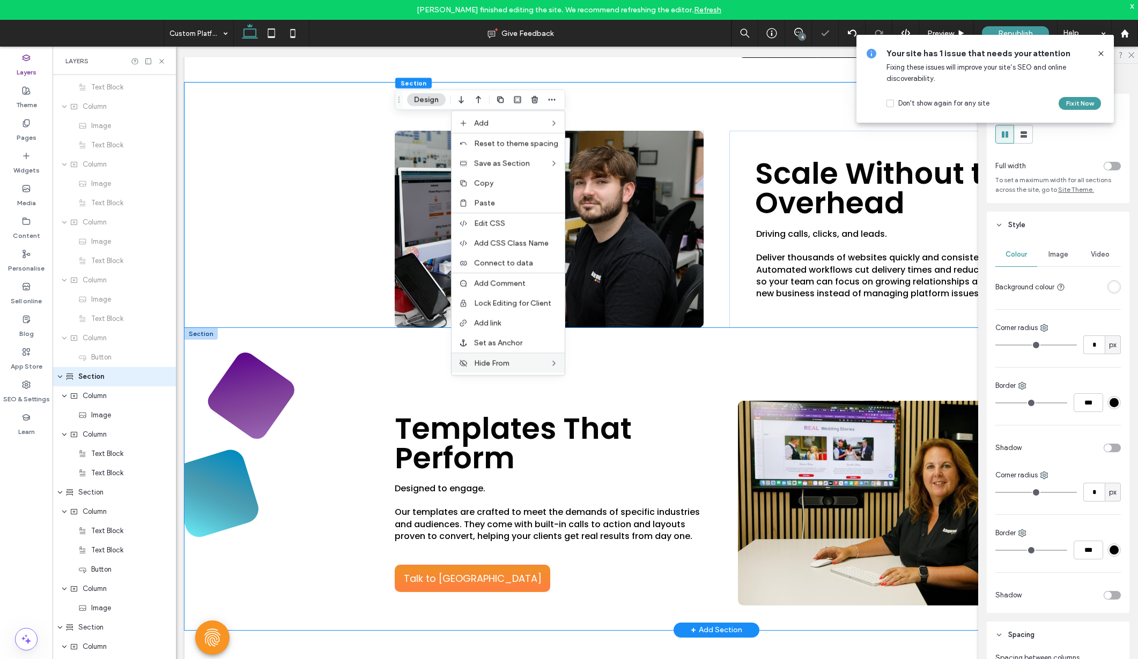
scroll to position [1425, 0]
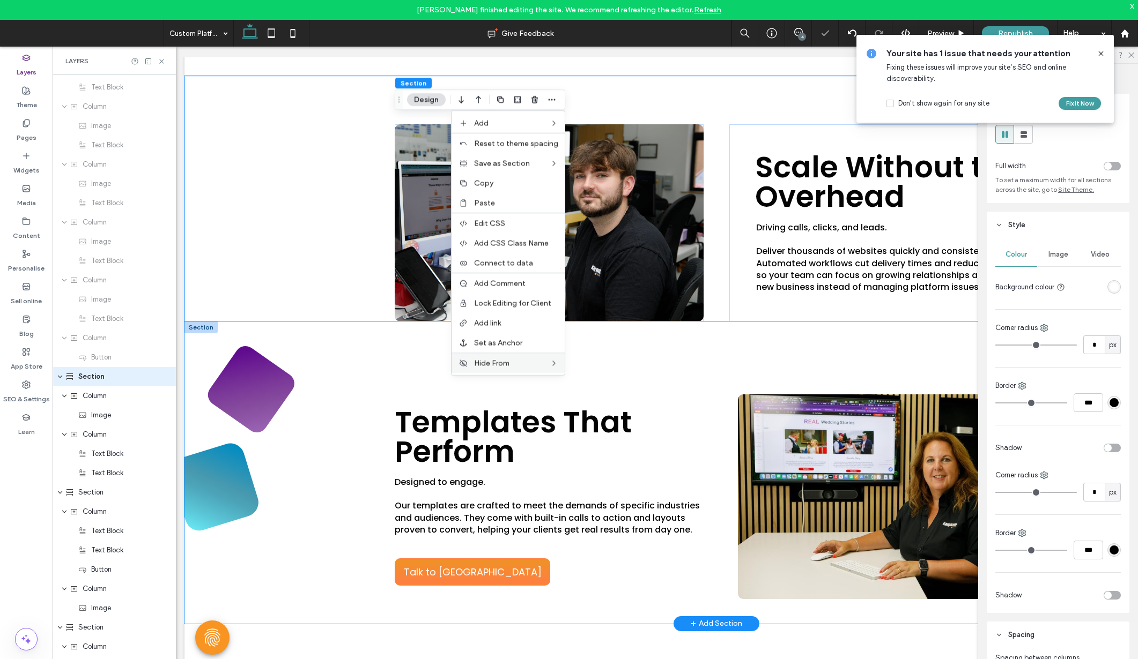
click at [353, 342] on div "Templates That Perform Designed to engage. ﻿ Our templates are crafted to meet …" at bounding box center [716, 473] width 1064 height 302
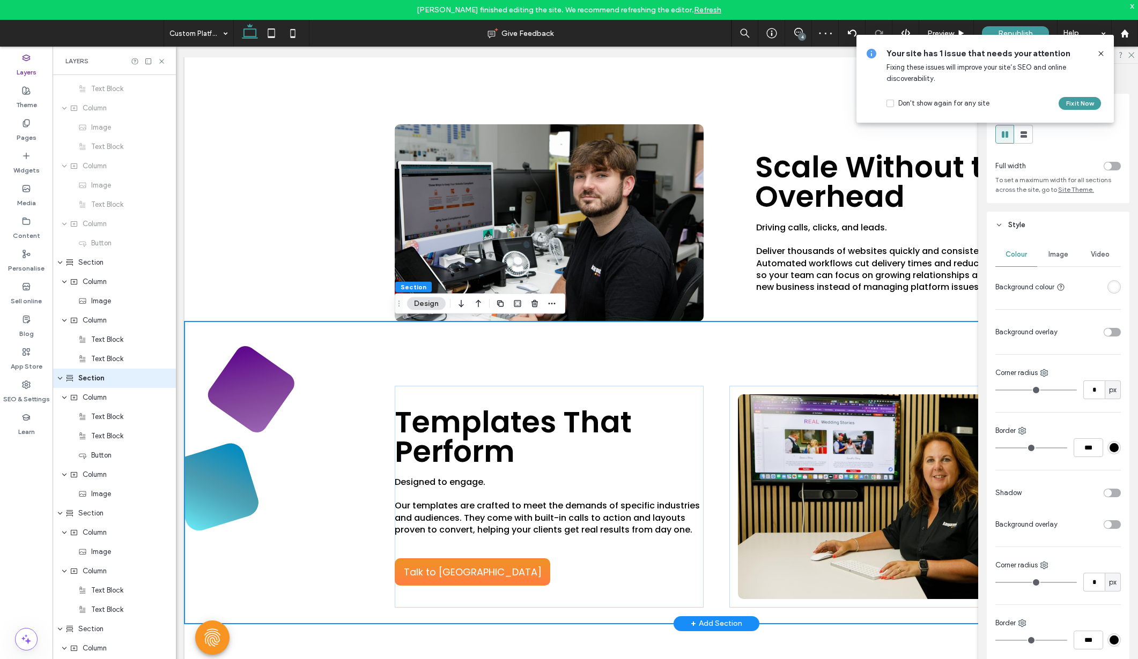
scroll to position [3201, 0]
click at [551, 305] on icon "button" at bounding box center [551, 304] width 9 height 9
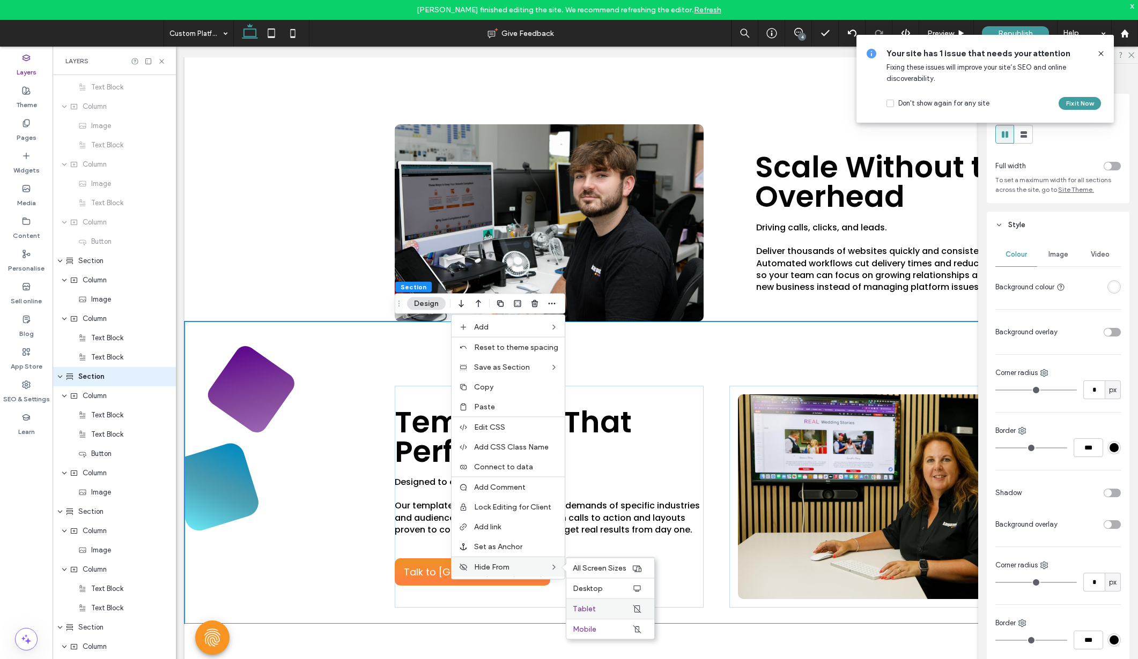
click at [613, 607] on label "Tablet" at bounding box center [602, 609] width 59 height 9
click at [604, 627] on label "Mobile" at bounding box center [602, 629] width 59 height 9
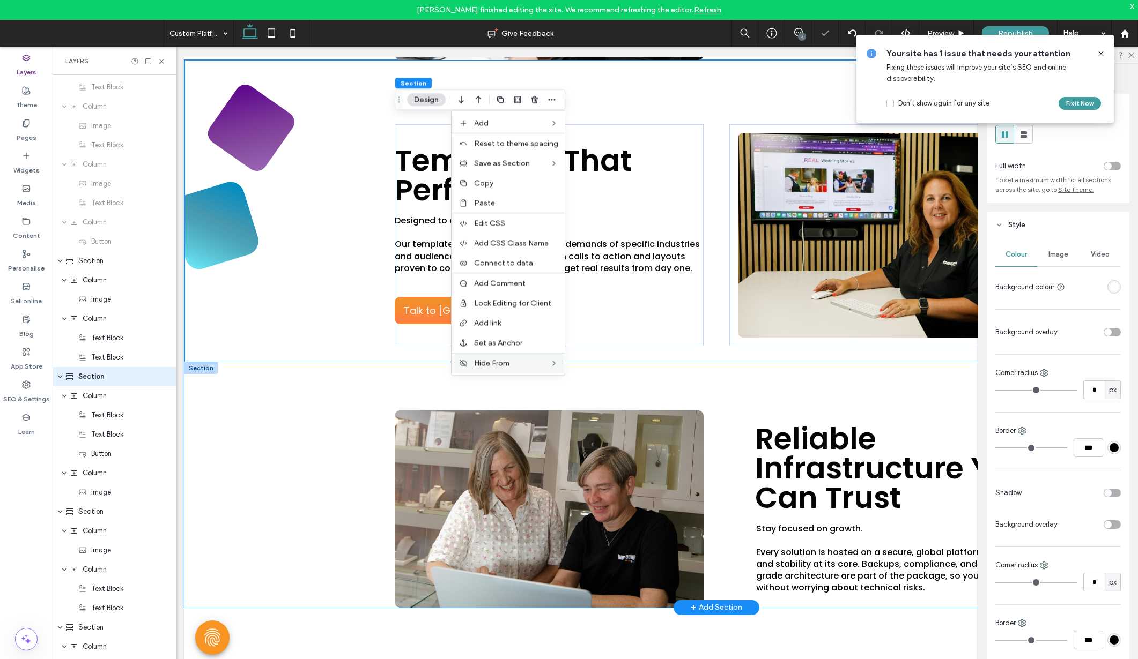
scroll to position [1690, 0]
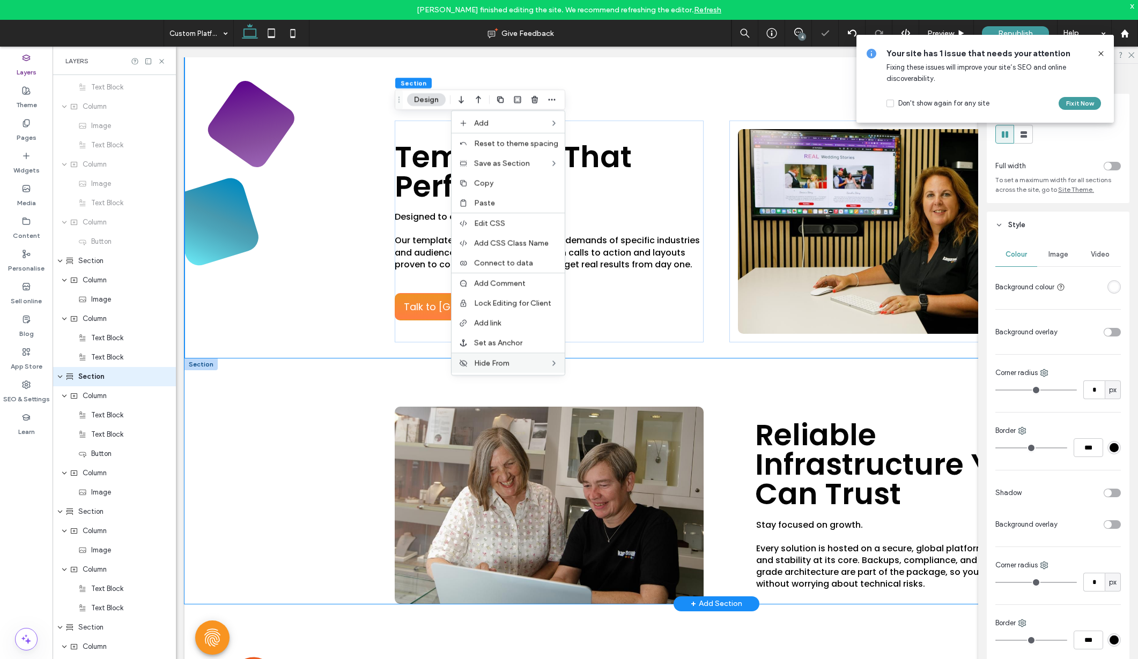
click at [276, 386] on div "Reliable Infrastructure You Can Trust Stay focused on growth. ﻿ Every solution …" at bounding box center [716, 482] width 1064 height 246
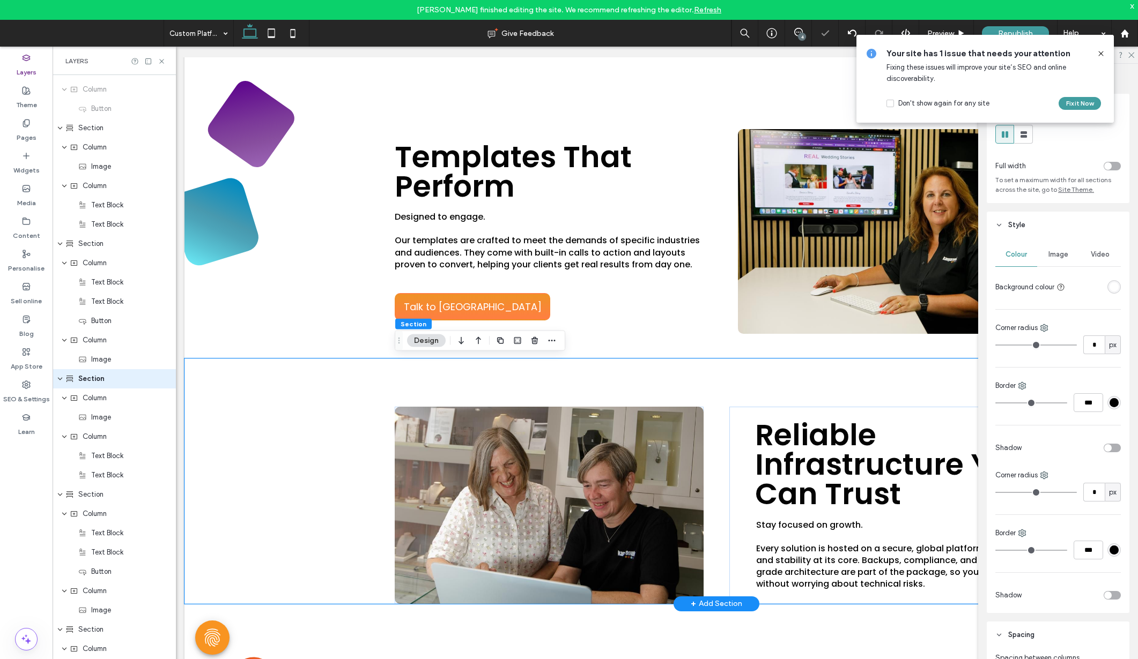
scroll to position [3336, 0]
click at [545, 343] on span "button" at bounding box center [551, 341] width 13 height 13
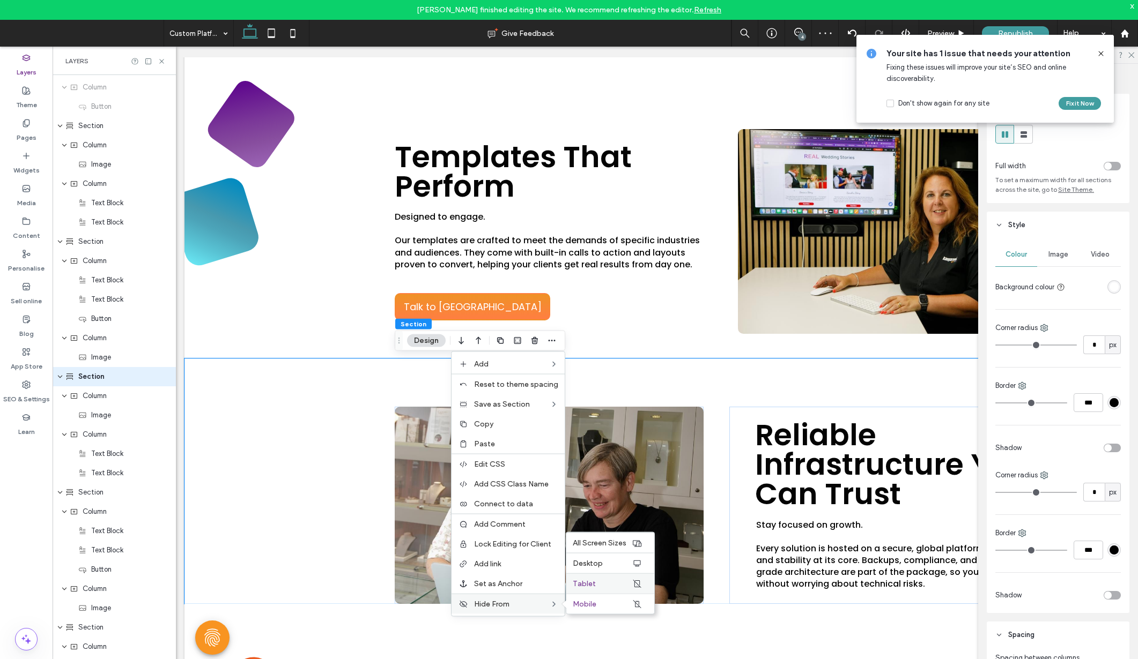
click at [618, 581] on label "Tablet" at bounding box center [602, 584] width 59 height 9
drag, startPoint x: 601, startPoint y: 604, endPoint x: 594, endPoint y: 603, distance: 7.0
click at [601, 604] on label "Mobile" at bounding box center [602, 604] width 59 height 9
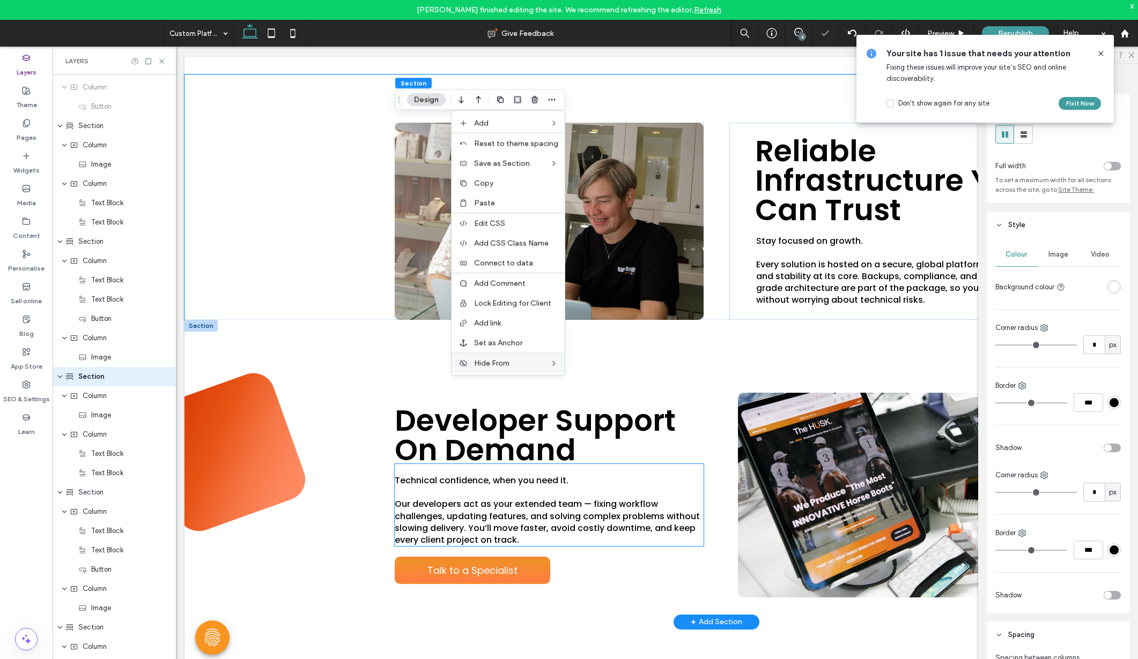
scroll to position [1975, 0]
click at [312, 341] on div "Developer Support On Demand Technical confidence, when you need it. ﻿ Our devel…" at bounding box center [716, 471] width 1064 height 302
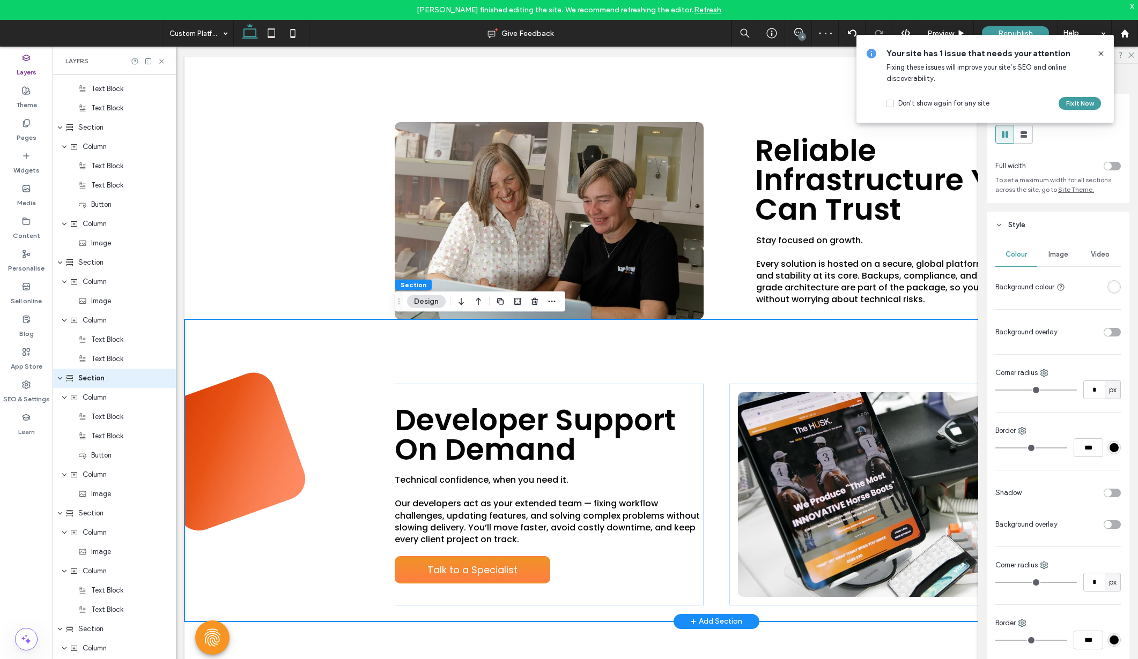
scroll to position [3452, 0]
click at [552, 302] on icon "button" at bounding box center [551, 302] width 9 height 9
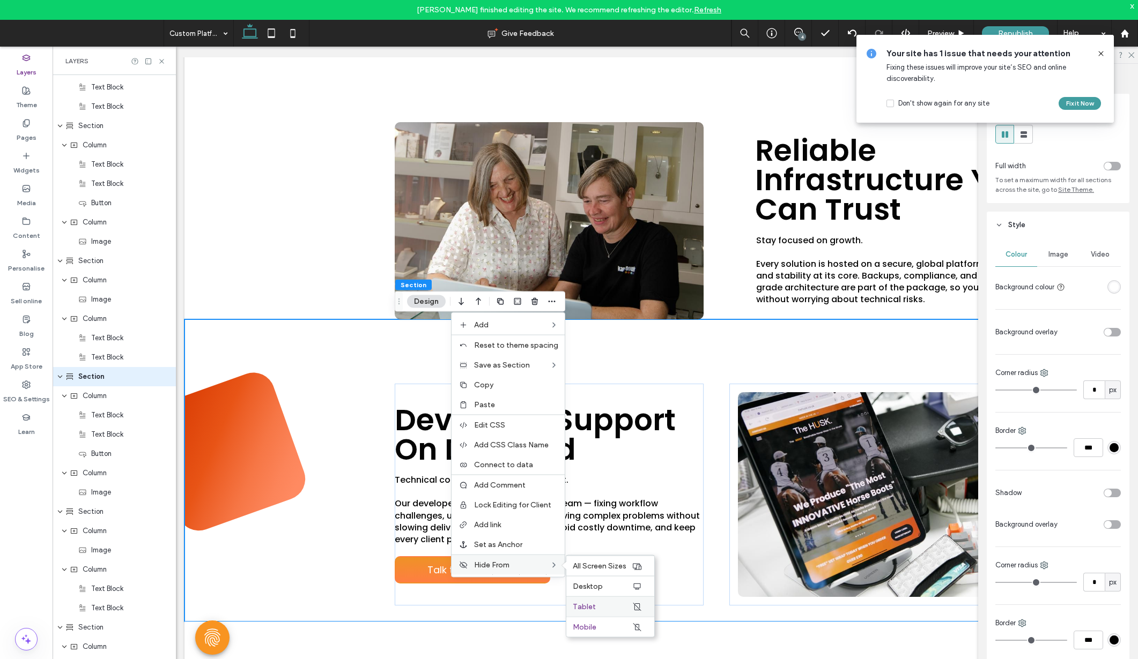
click at [597, 599] on div "Tablet" at bounding box center [610, 607] width 88 height 20
click at [589, 626] on span "Mobile" at bounding box center [585, 627] width 24 height 9
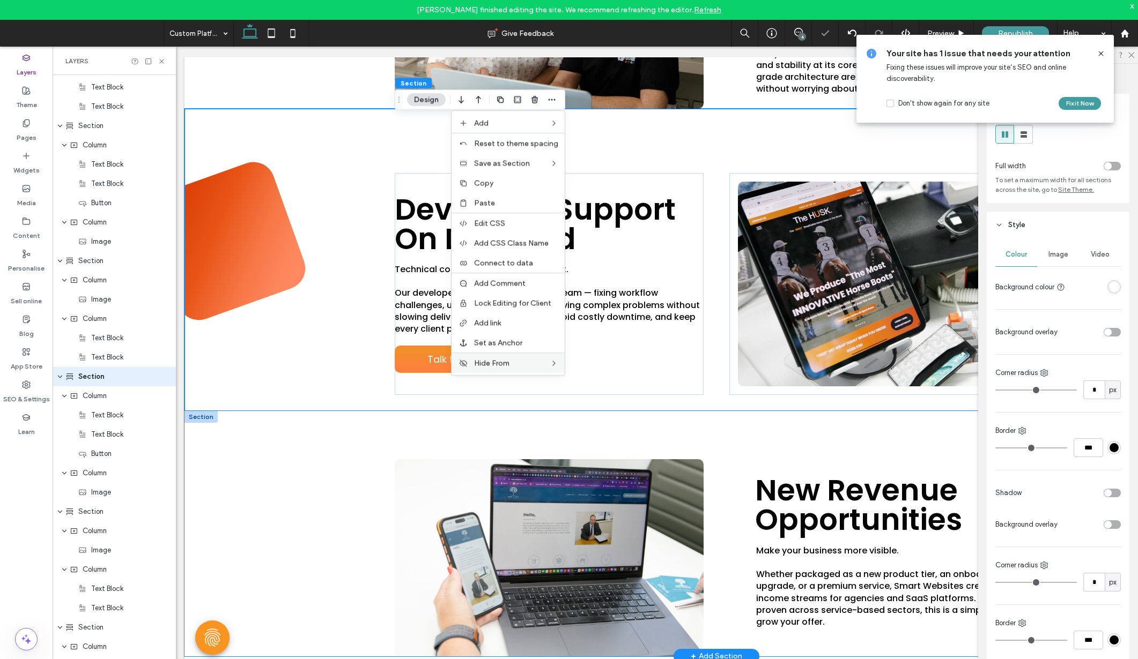
scroll to position [2210, 0]
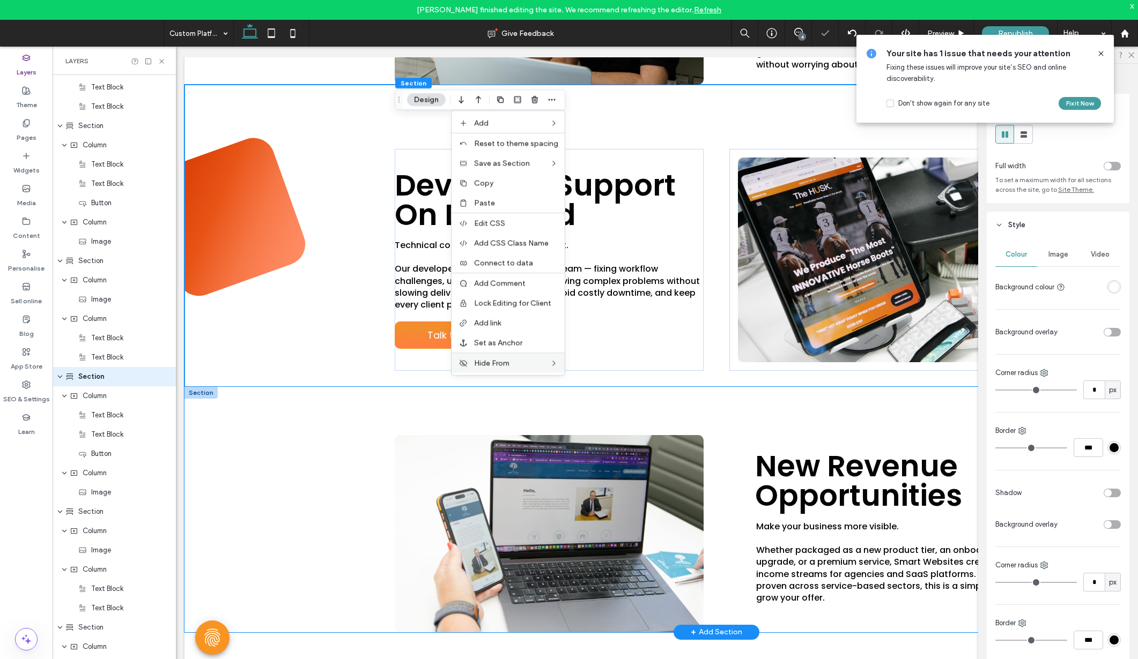
drag, startPoint x: 272, startPoint y: 423, endPoint x: 285, endPoint y: 426, distance: 12.7
click at [272, 424] on div "New Revenue Opportunities Make your business more visible. ﻿ Whether packaged a…" at bounding box center [716, 510] width 1064 height 246
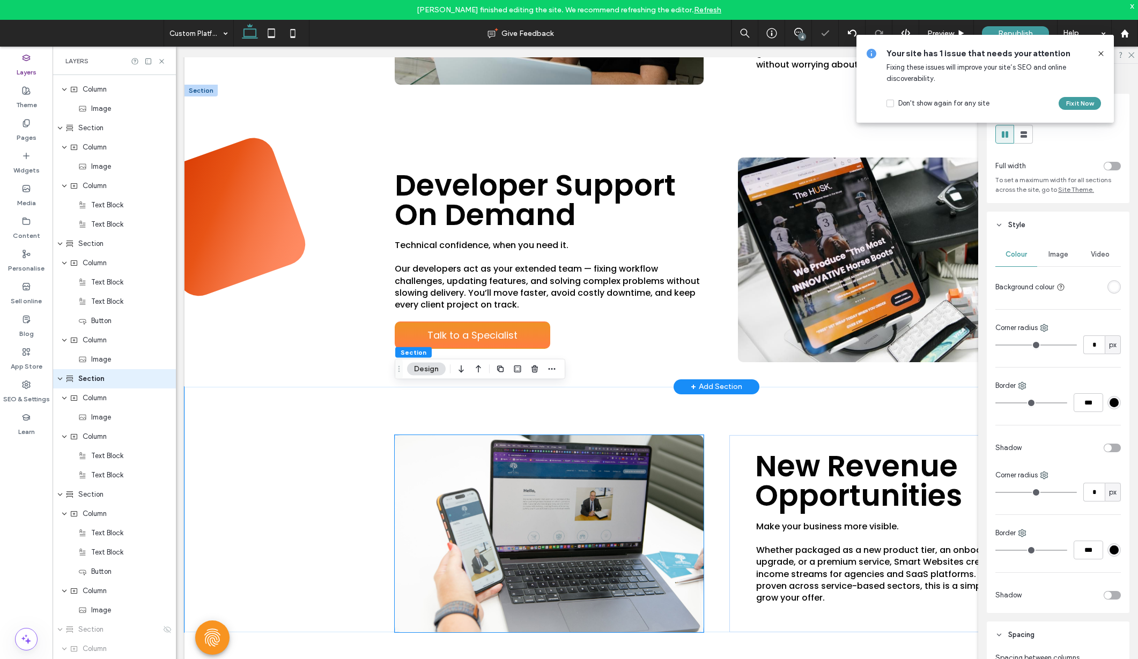
scroll to position [3587, 0]
click at [551, 369] on use "button" at bounding box center [551, 369] width 7 height 2
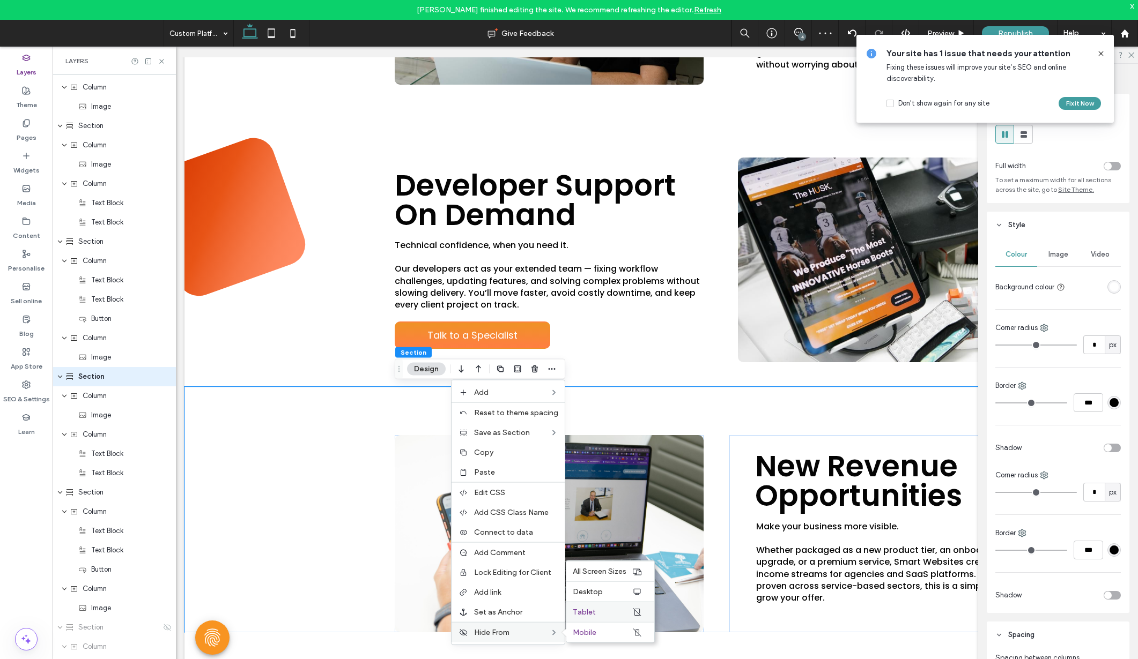
click at [600, 616] on label "Tablet" at bounding box center [602, 612] width 59 height 9
click at [597, 630] on label "Mobile" at bounding box center [602, 632] width 59 height 9
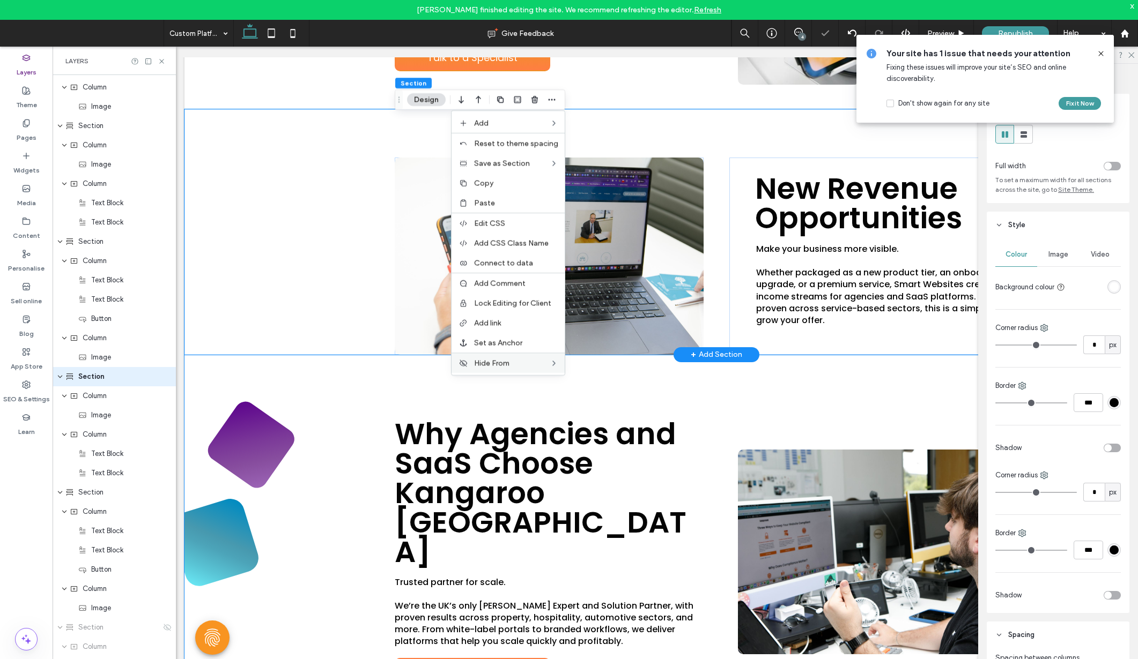
scroll to position [2486, 0]
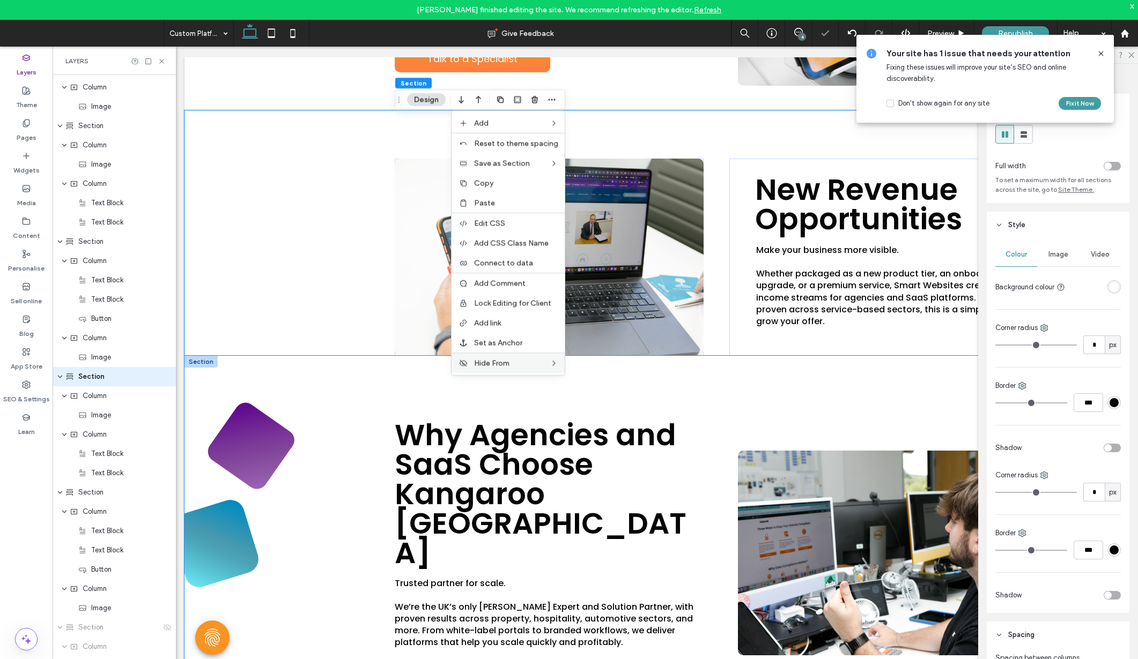
click at [348, 421] on div "Why Agencies and SaaS Choose Kangaroo UK Trusted partner for scale. ﻿ We’re the…" at bounding box center [716, 529] width 1064 height 347
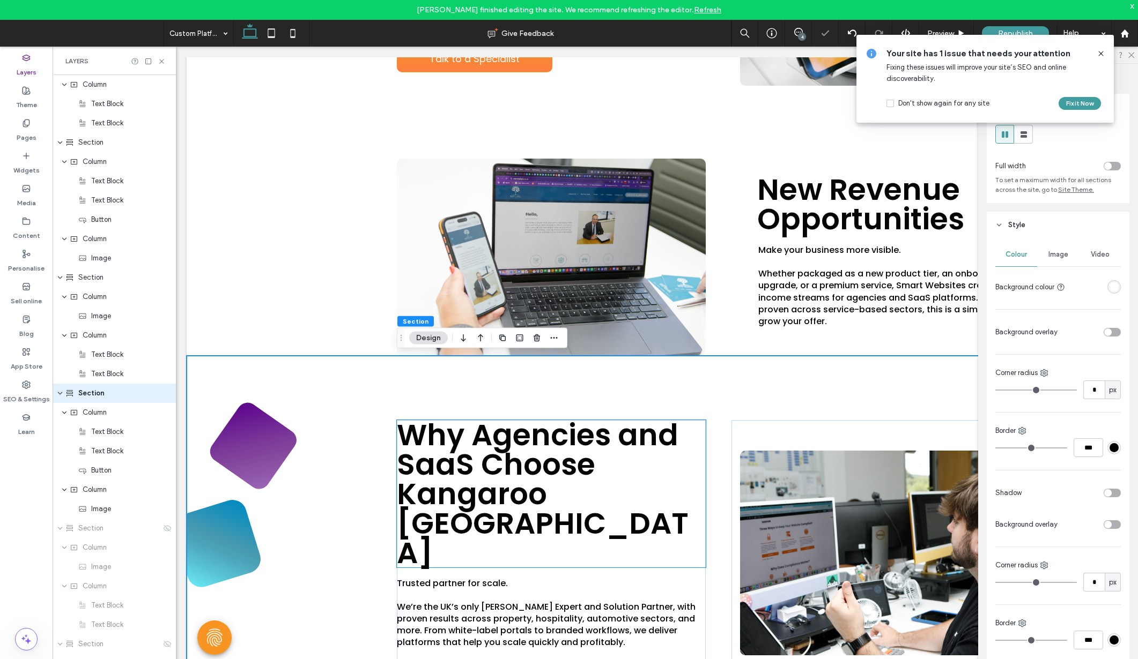
scroll to position [3703, 0]
click at [559, 331] on div at bounding box center [553, 338] width 13 height 19
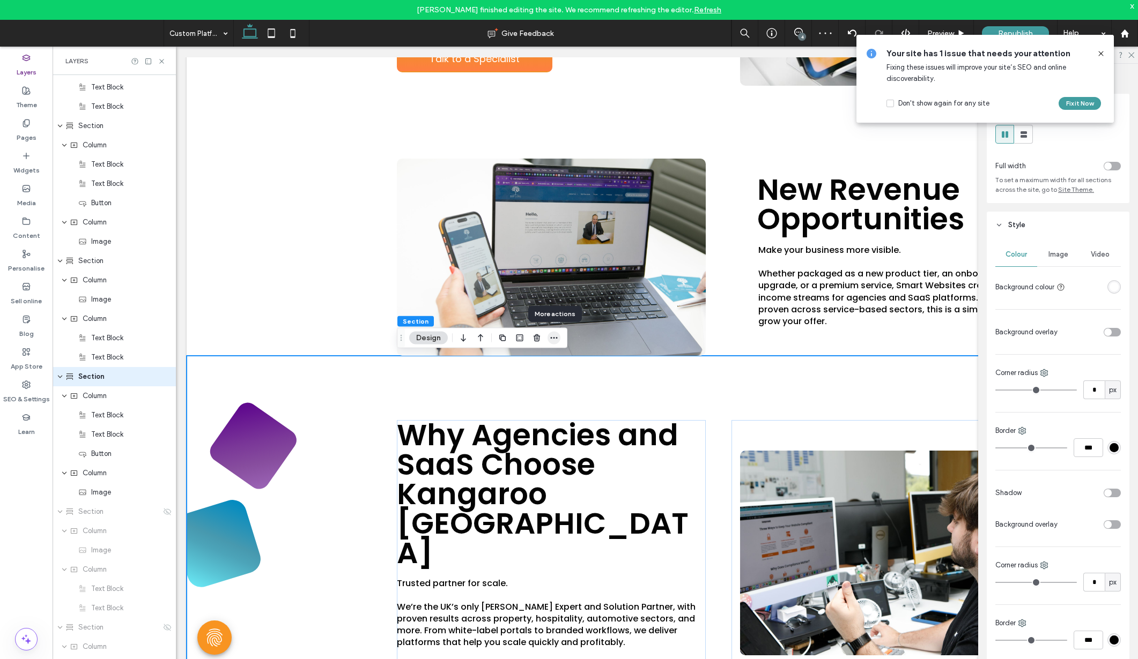
click at [557, 343] on span "button" at bounding box center [553, 338] width 13 height 13
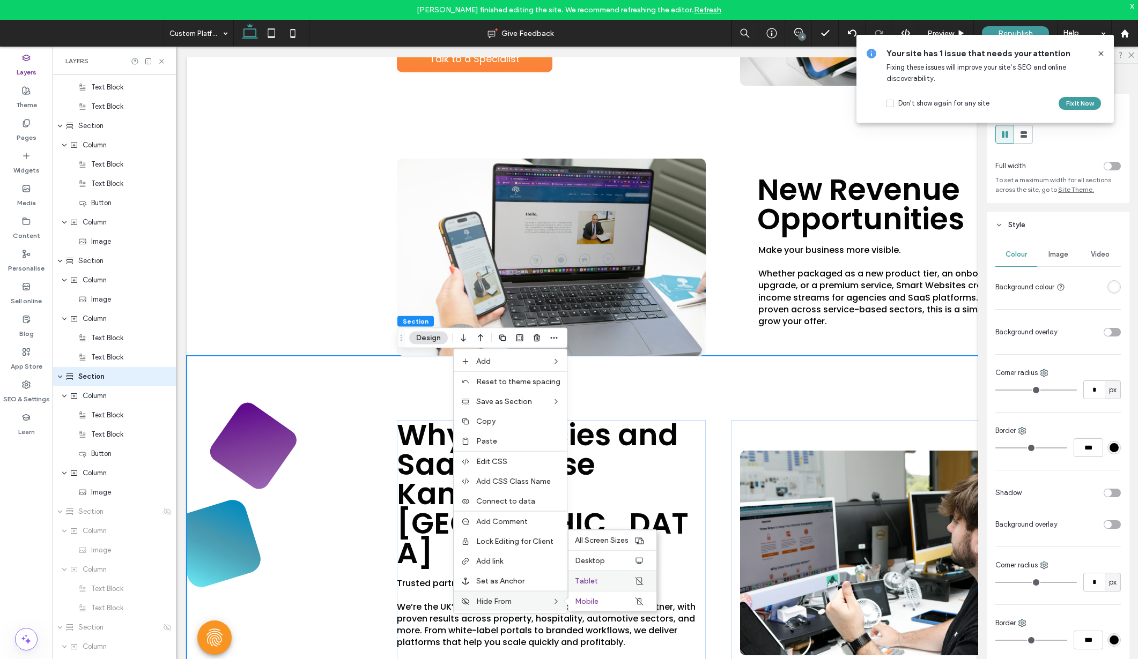
click at [601, 582] on label "Tablet" at bounding box center [604, 581] width 59 height 9
click at [599, 602] on label "Mobile" at bounding box center [604, 601] width 59 height 9
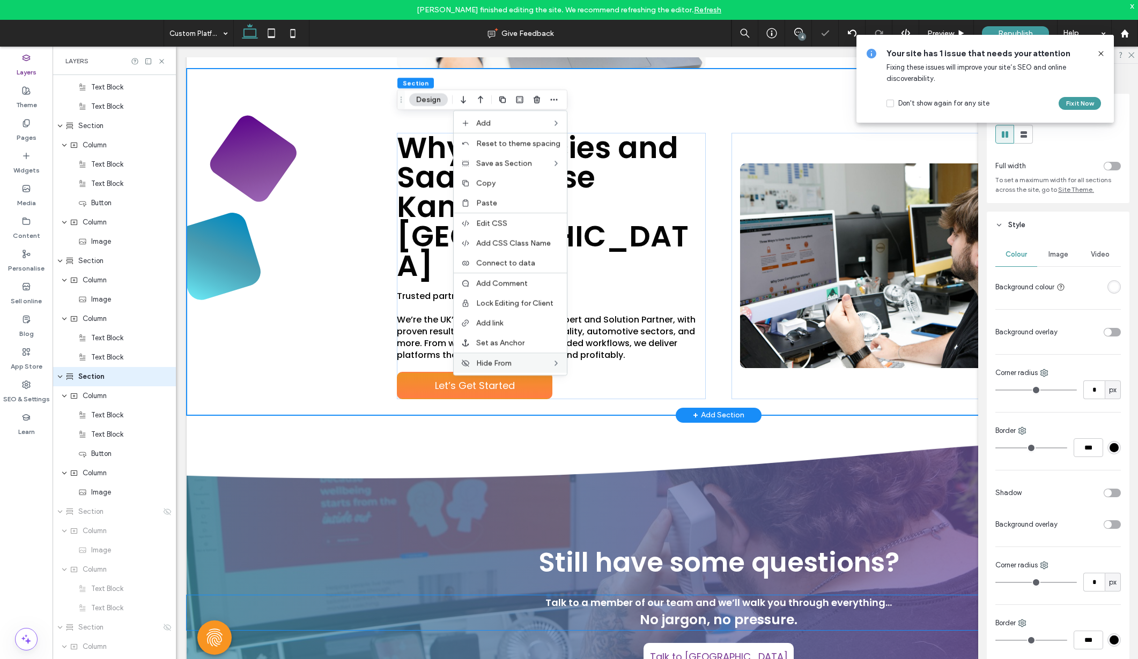
scroll to position [2819, 0]
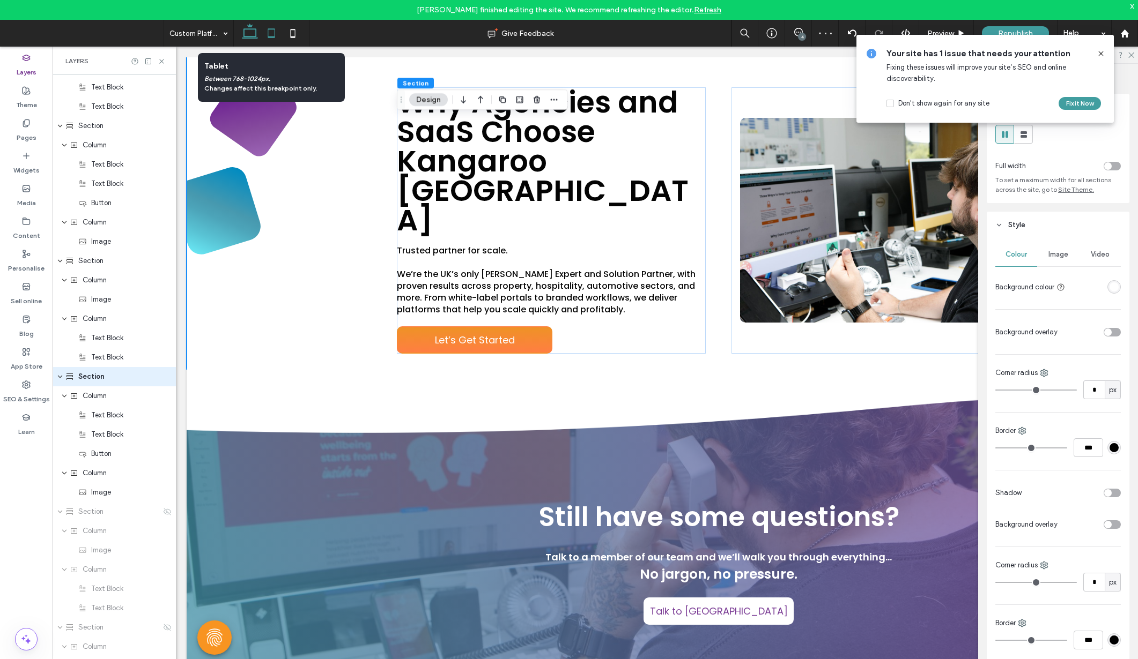
click at [270, 35] on icon at bounding box center [271, 33] width 21 height 21
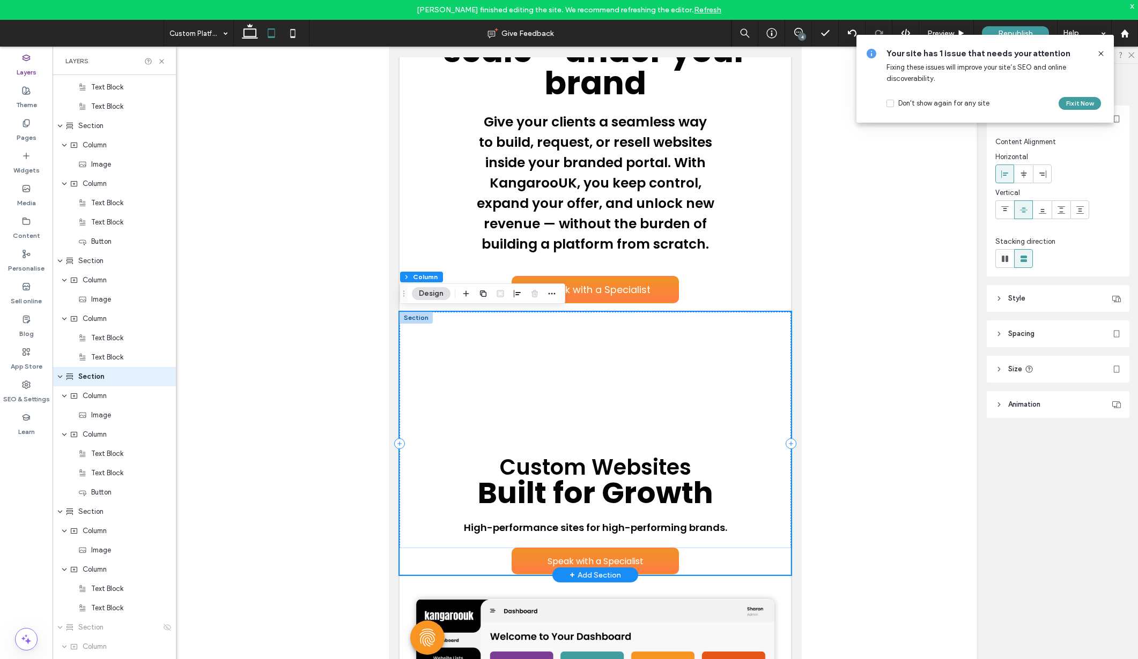
scroll to position [209, 0]
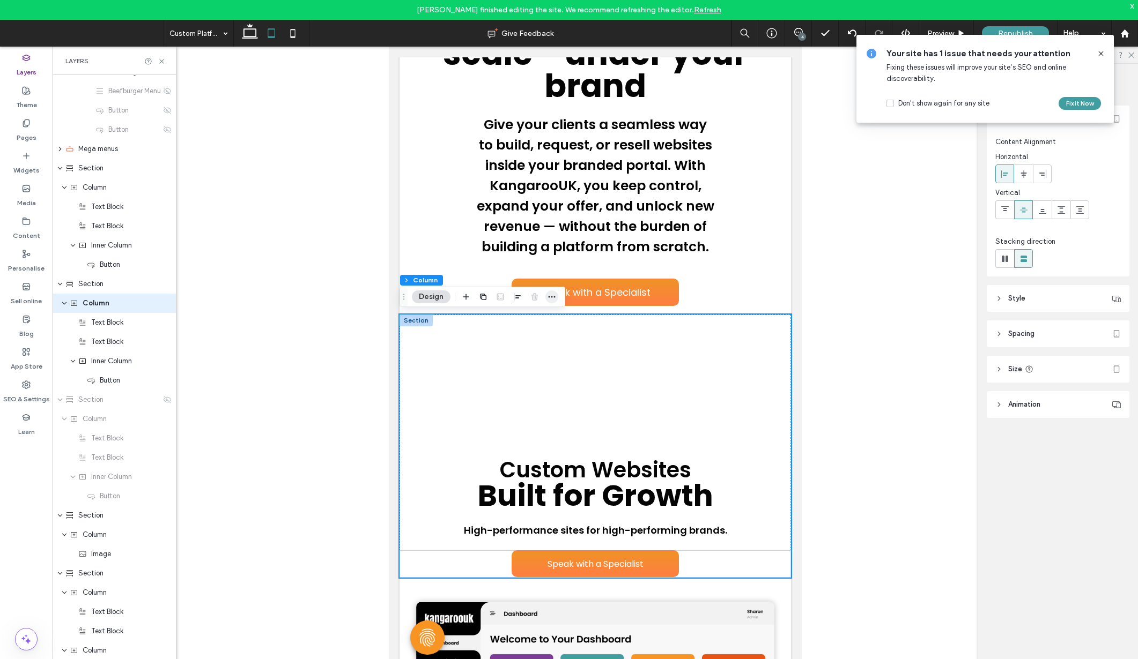
click at [554, 294] on icon "button" at bounding box center [551, 297] width 9 height 9
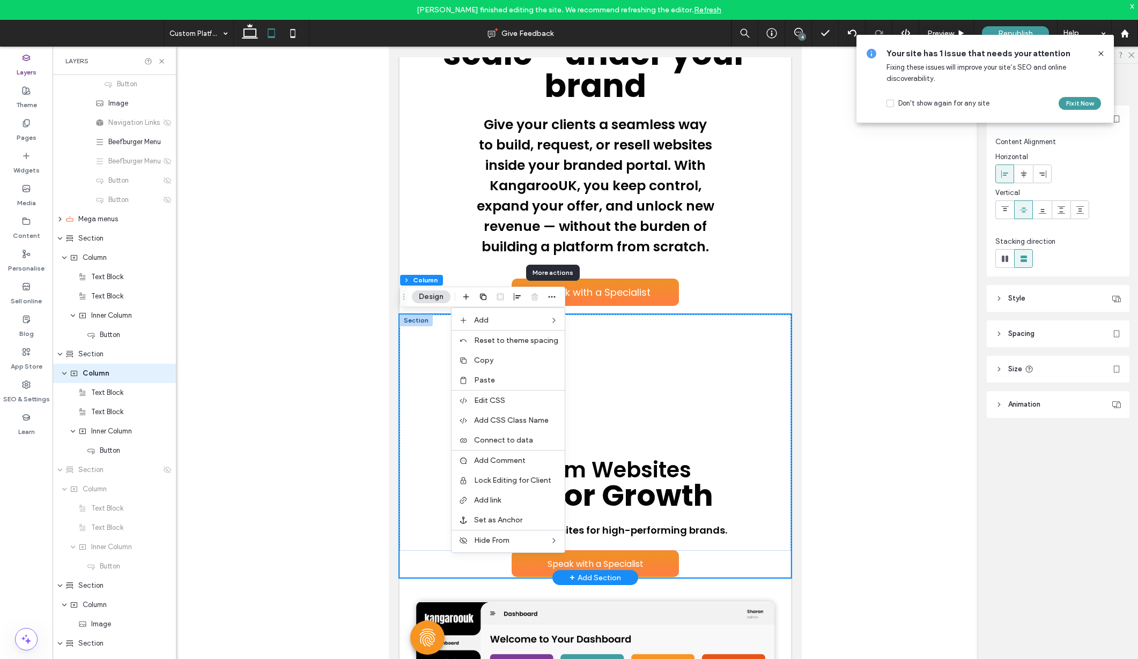
scroll to position [325, 0]
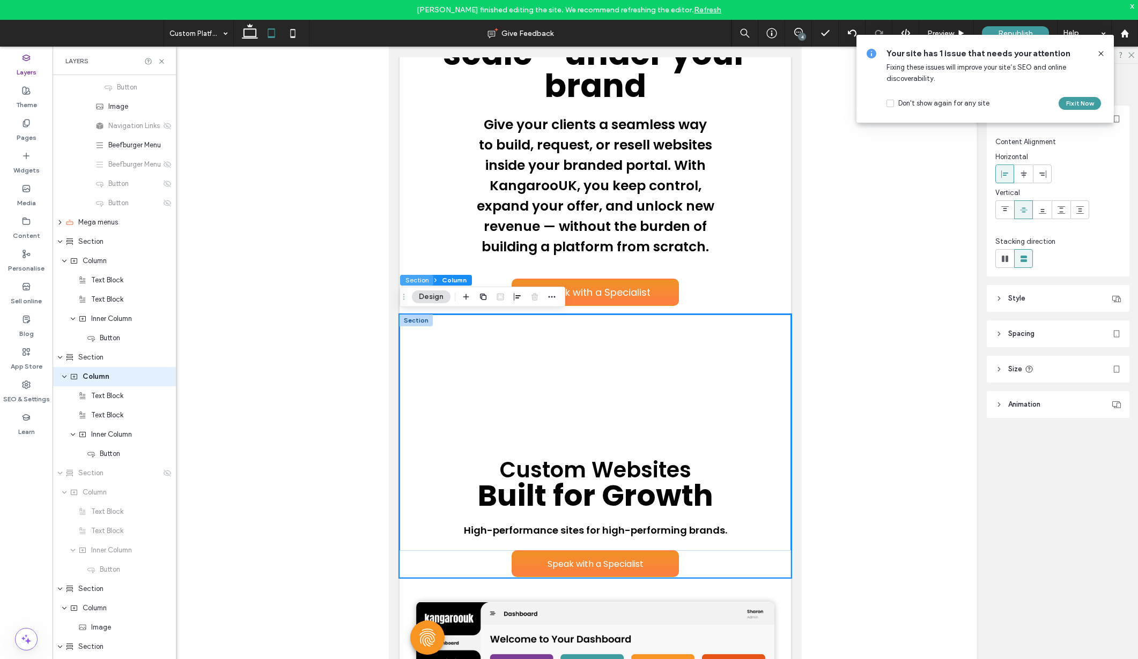
drag, startPoint x: 421, startPoint y: 281, endPoint x: 33, endPoint y: 234, distance: 391.4
click at [421, 281] on button "Section" at bounding box center [416, 280] width 33 height 11
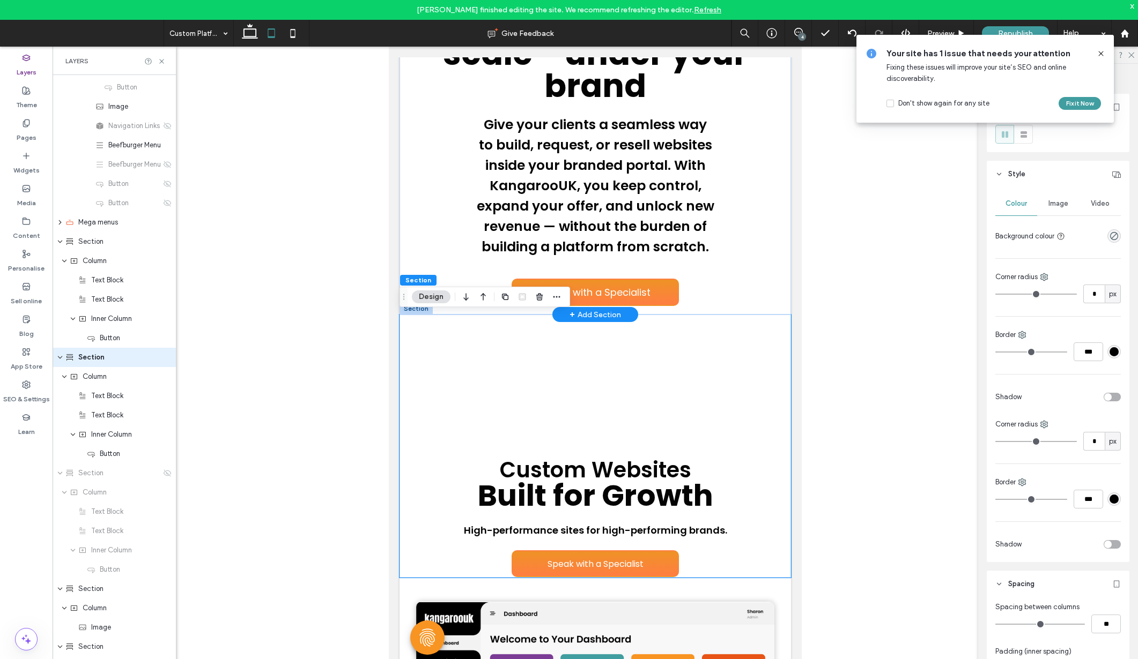
scroll to position [306, 0]
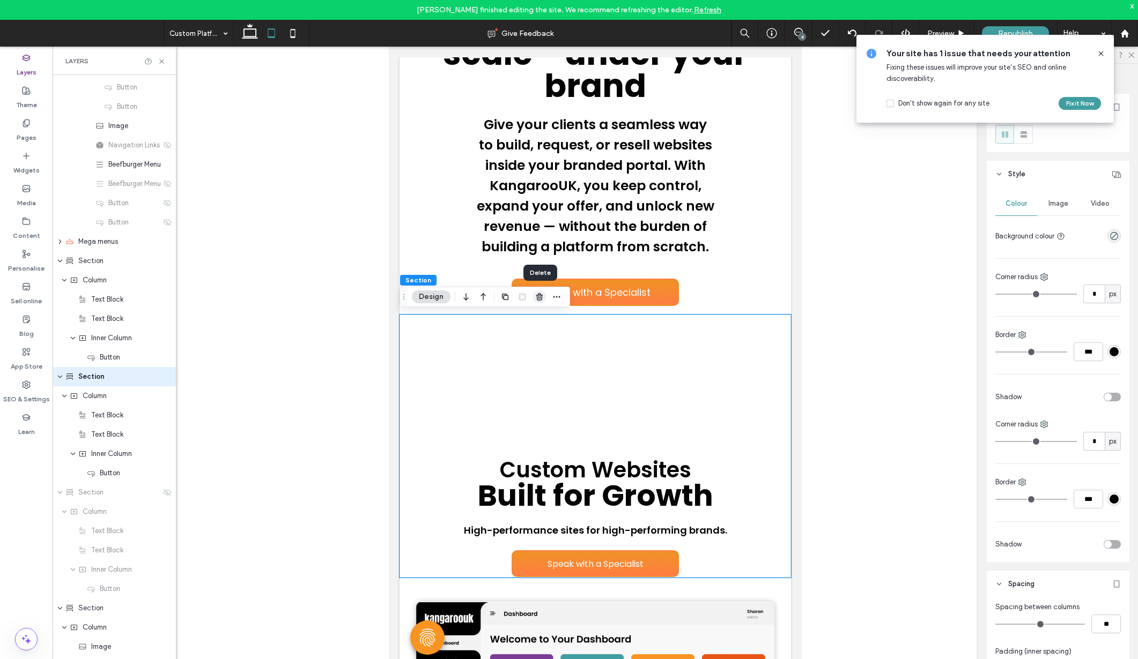
click at [537, 298] on use "button" at bounding box center [539, 296] width 6 height 7
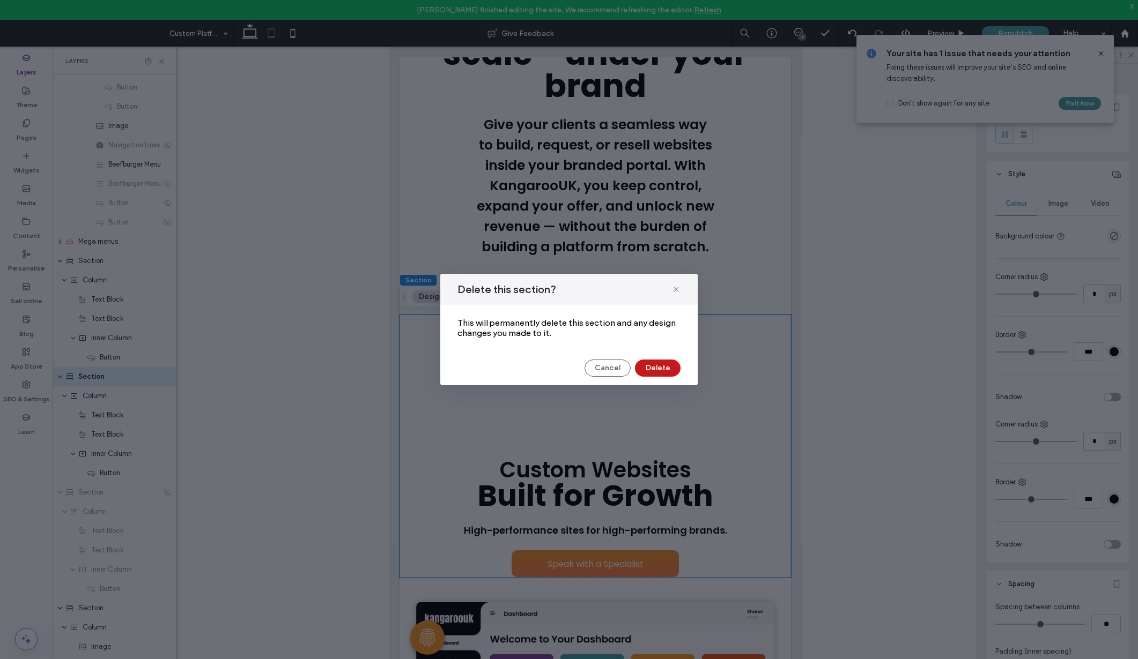
click at [669, 369] on button "Delete" at bounding box center [658, 368] width 46 height 17
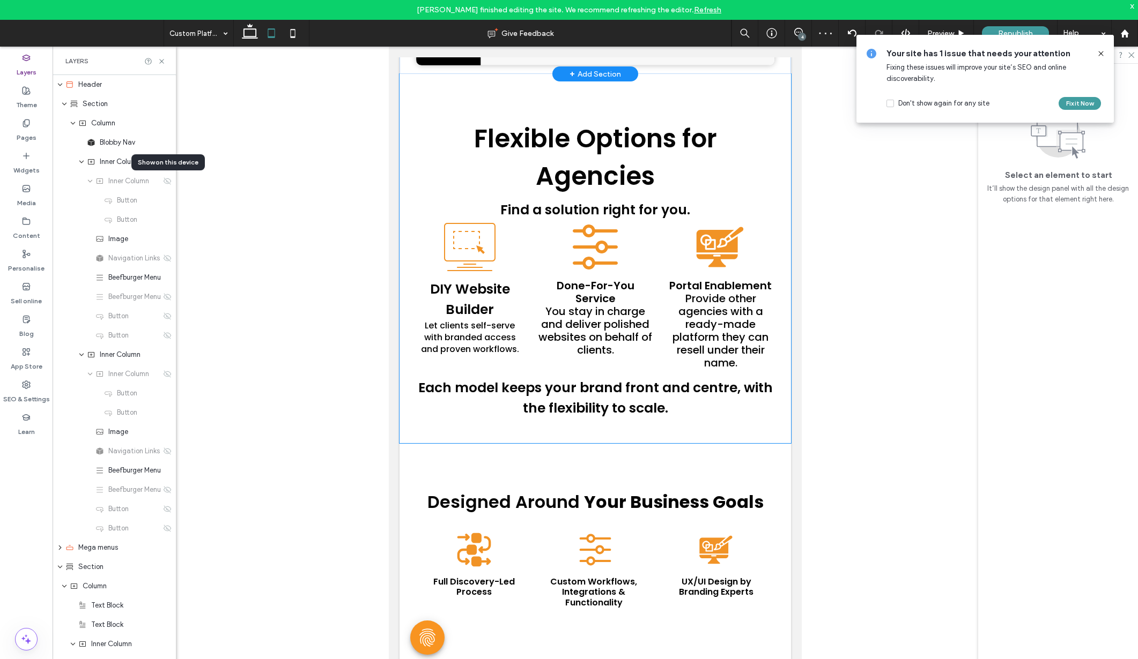
scroll to position [715, 0]
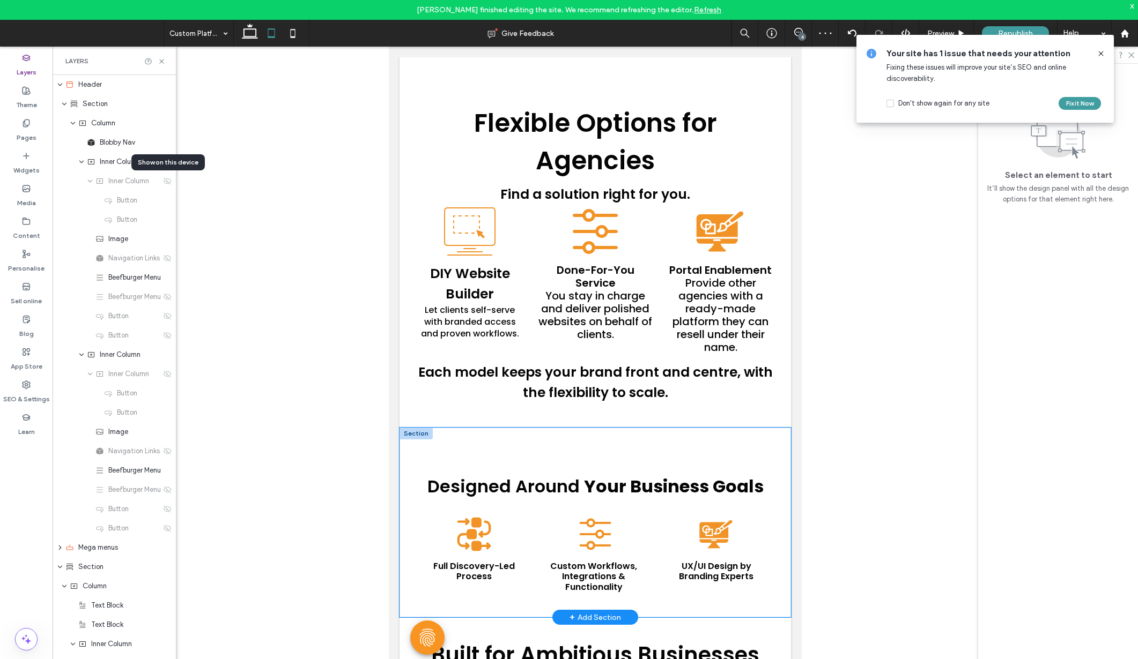
click at [454, 449] on div "Designed Around Your Business Goals Three connected boxes with arrows, depictin…" at bounding box center [594, 523] width 391 height 190
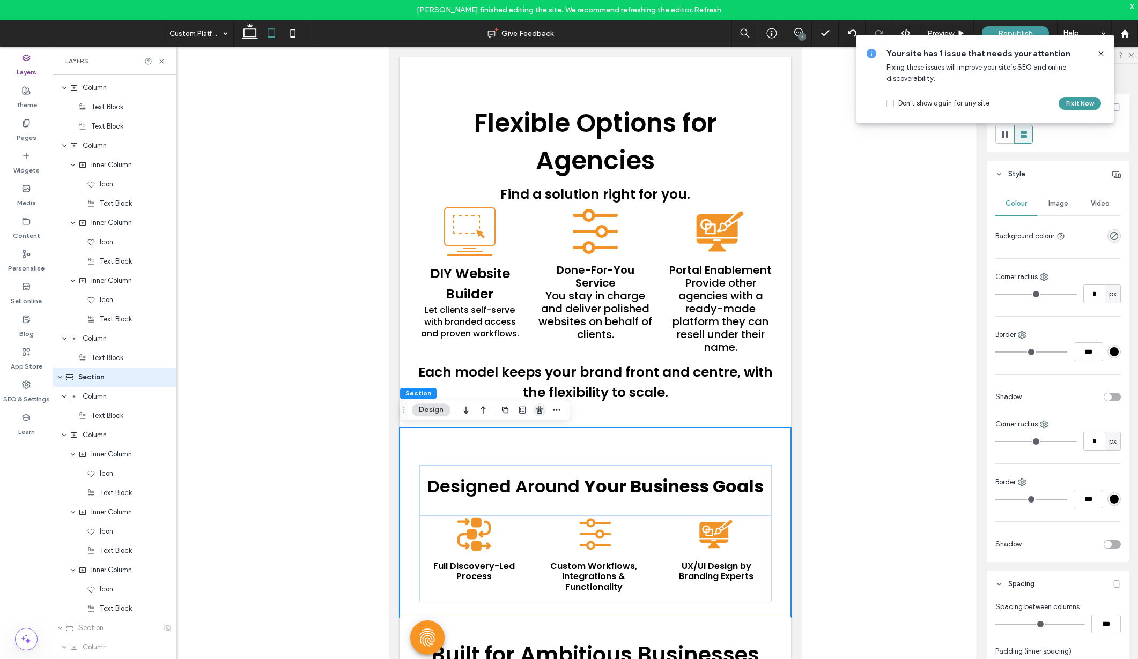
scroll to position [789, 0]
click at [540, 411] on icon "button" at bounding box center [539, 410] width 9 height 9
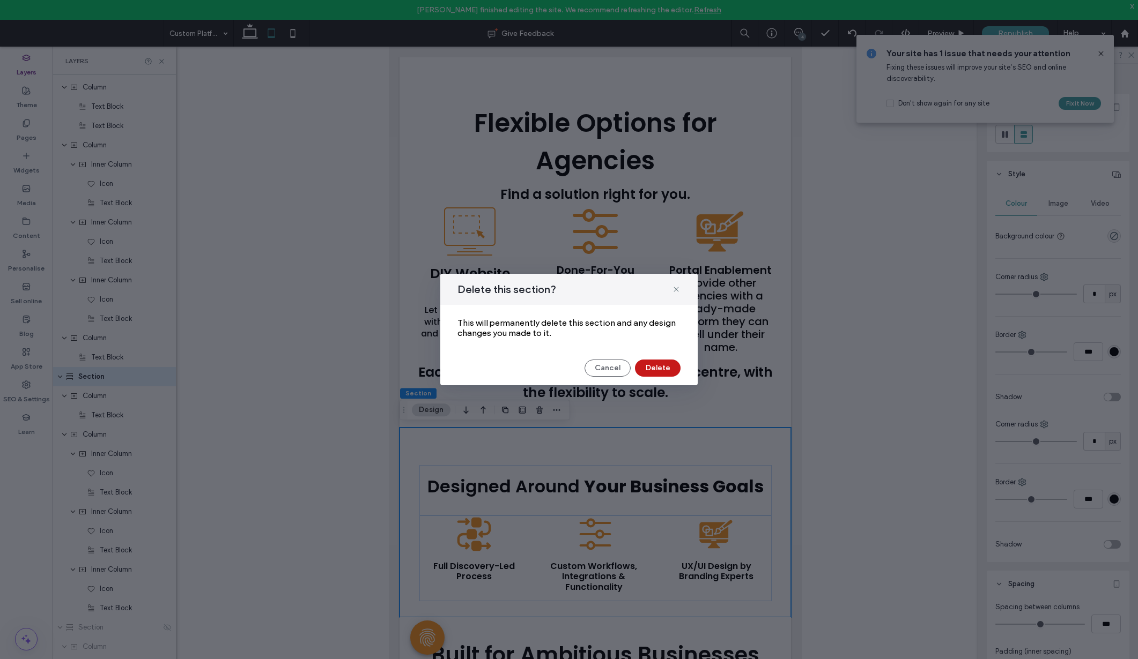
drag, startPoint x: 659, startPoint y: 368, endPoint x: 271, endPoint y: 336, distance: 390.0
click at [659, 368] on button "Delete" at bounding box center [658, 368] width 46 height 17
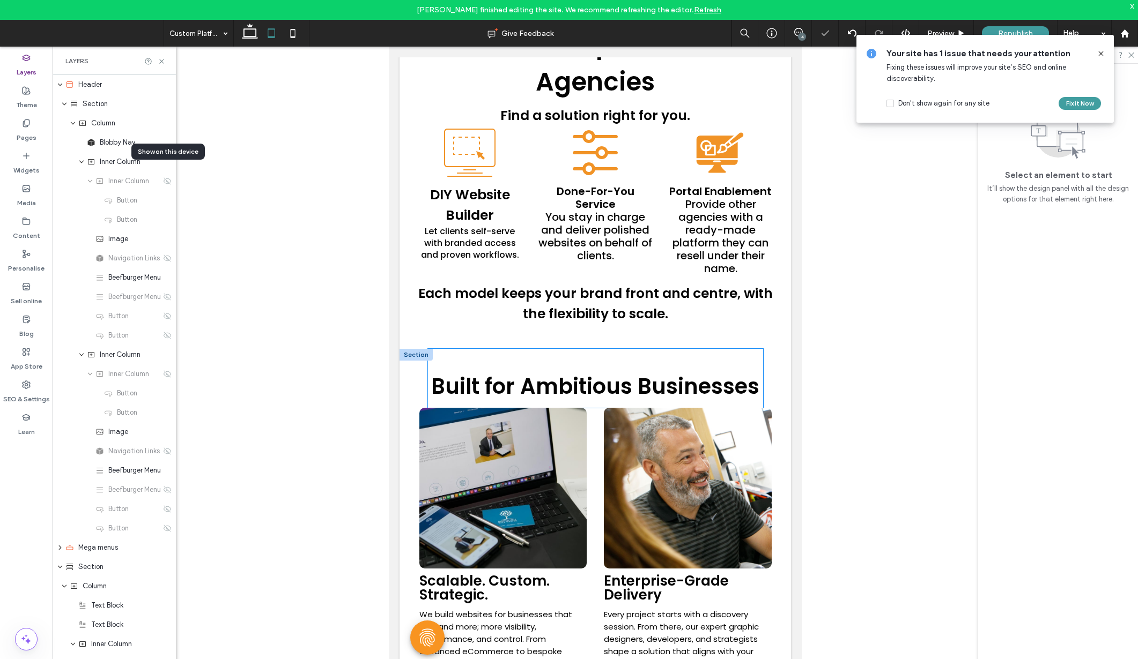
scroll to position [831, 0]
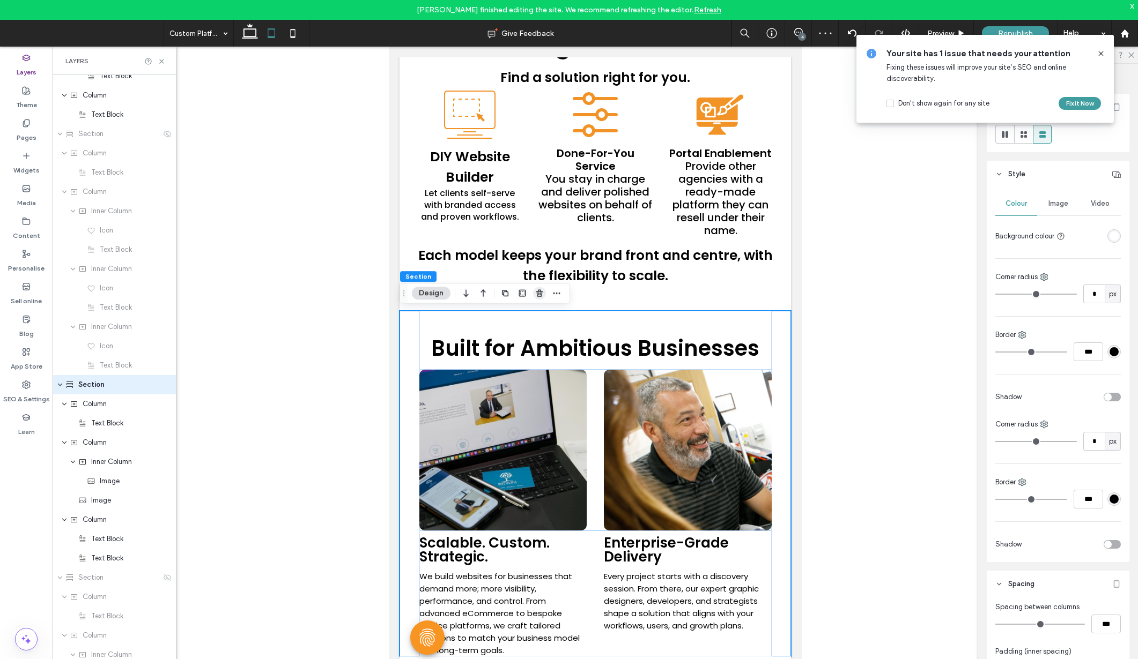
scroll to position [1039, 0]
click at [537, 294] on use "button" at bounding box center [539, 292] width 6 height 7
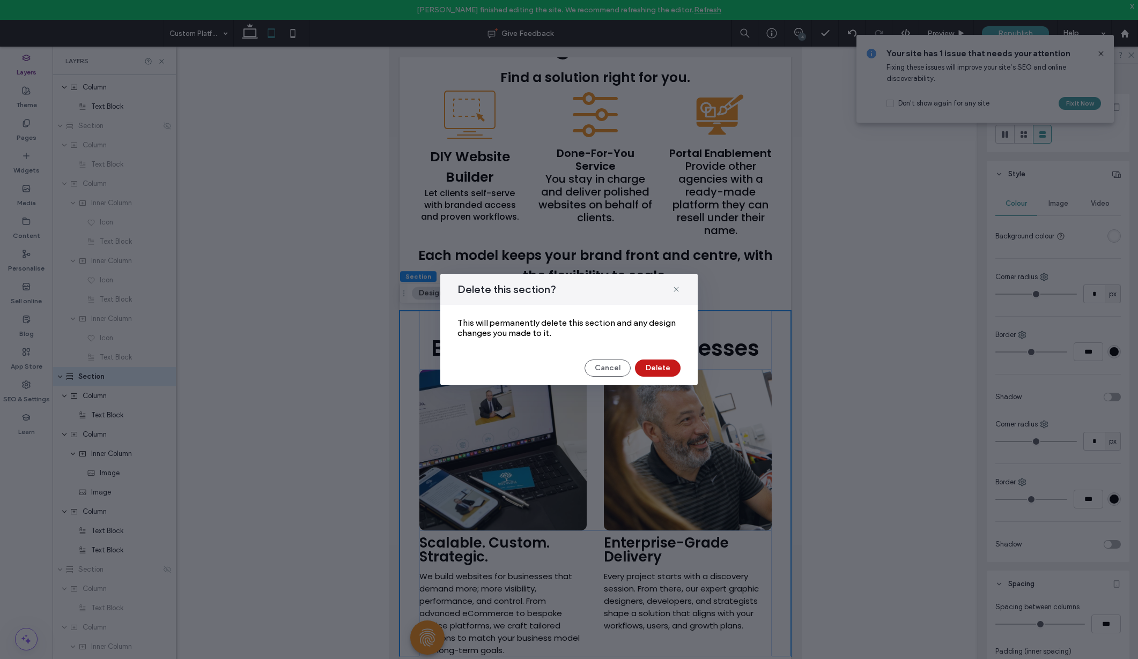
drag, startPoint x: 653, startPoint y: 367, endPoint x: 264, endPoint y: 321, distance: 391.4
click at [653, 367] on button "Delete" at bounding box center [658, 368] width 46 height 17
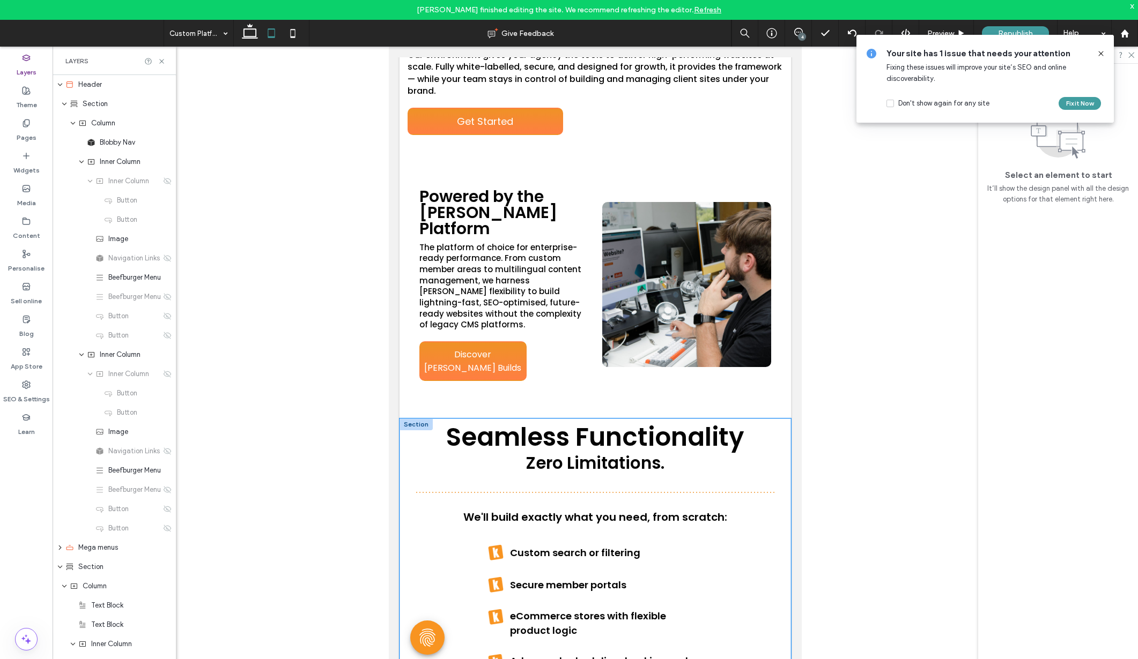
scroll to position [1449, 0]
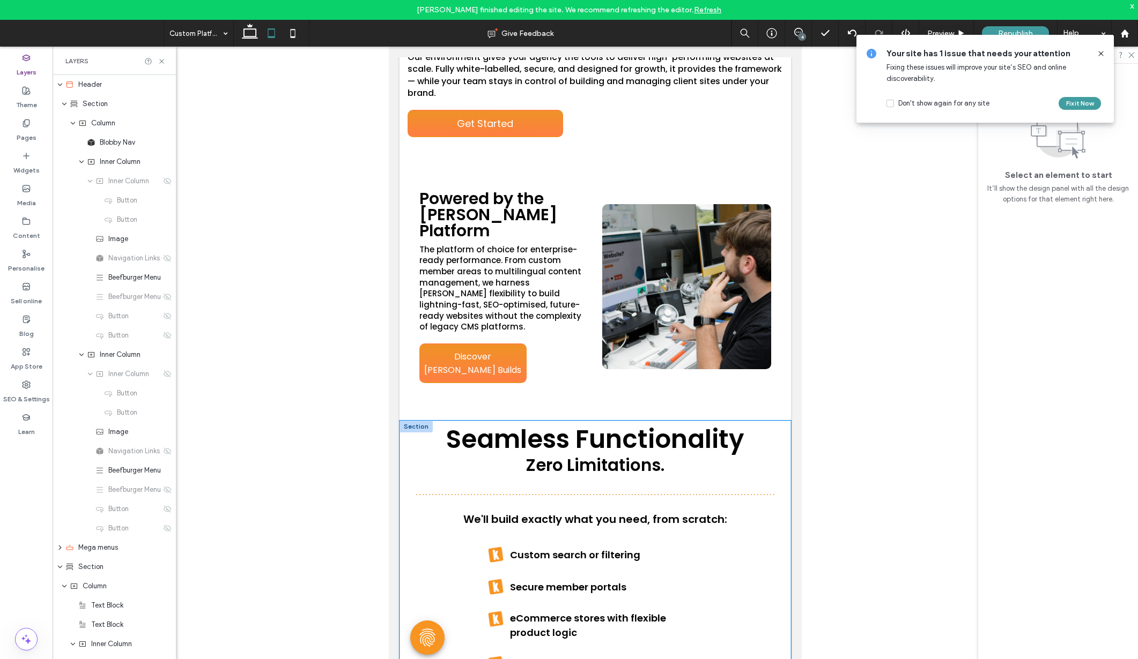
click at [403, 421] on div "Seamless Functionality Zero Limitations. We'll build exactly what you need, fro…" at bounding box center [594, 597] width 391 height 352
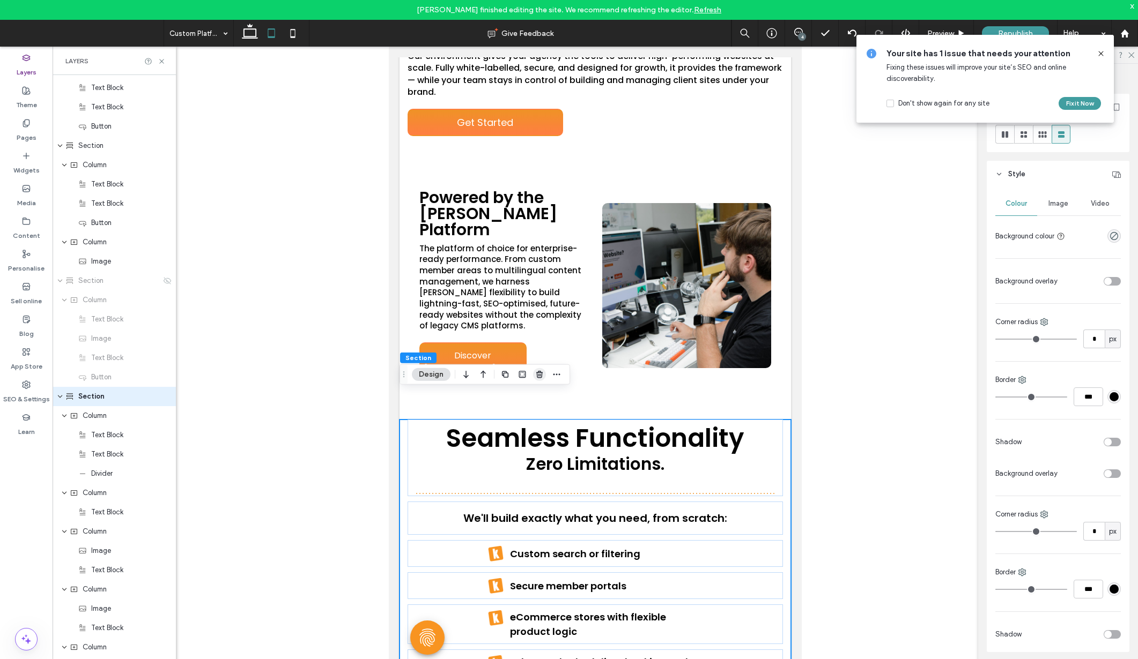
scroll to position [1599, 0]
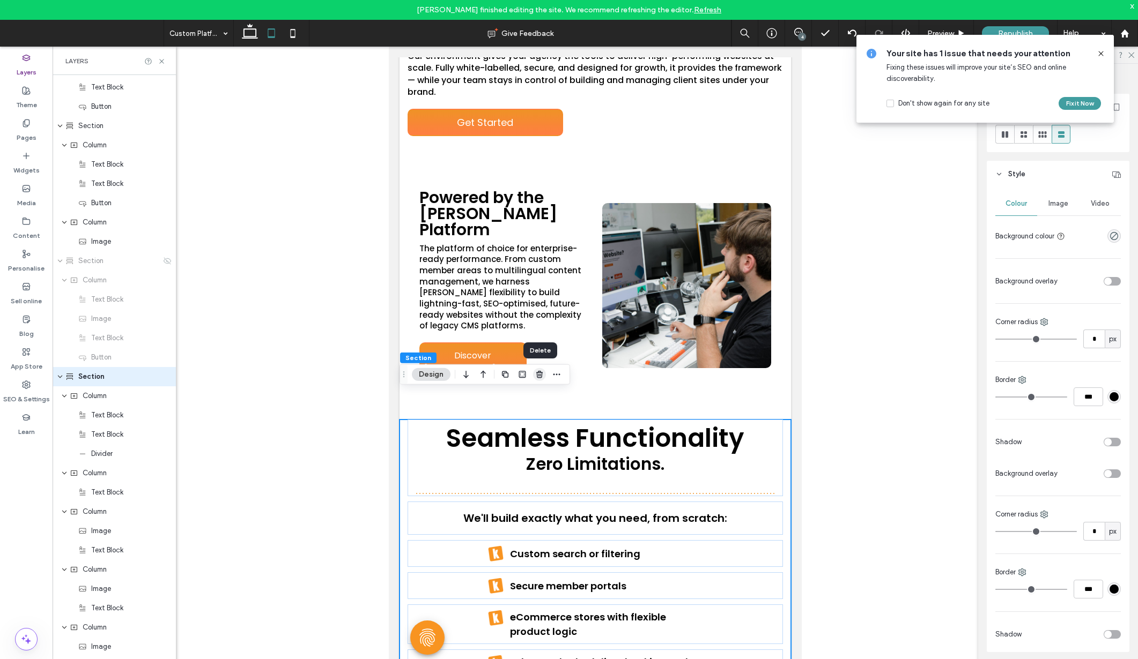
click at [535, 373] on icon "button" at bounding box center [539, 374] width 9 height 9
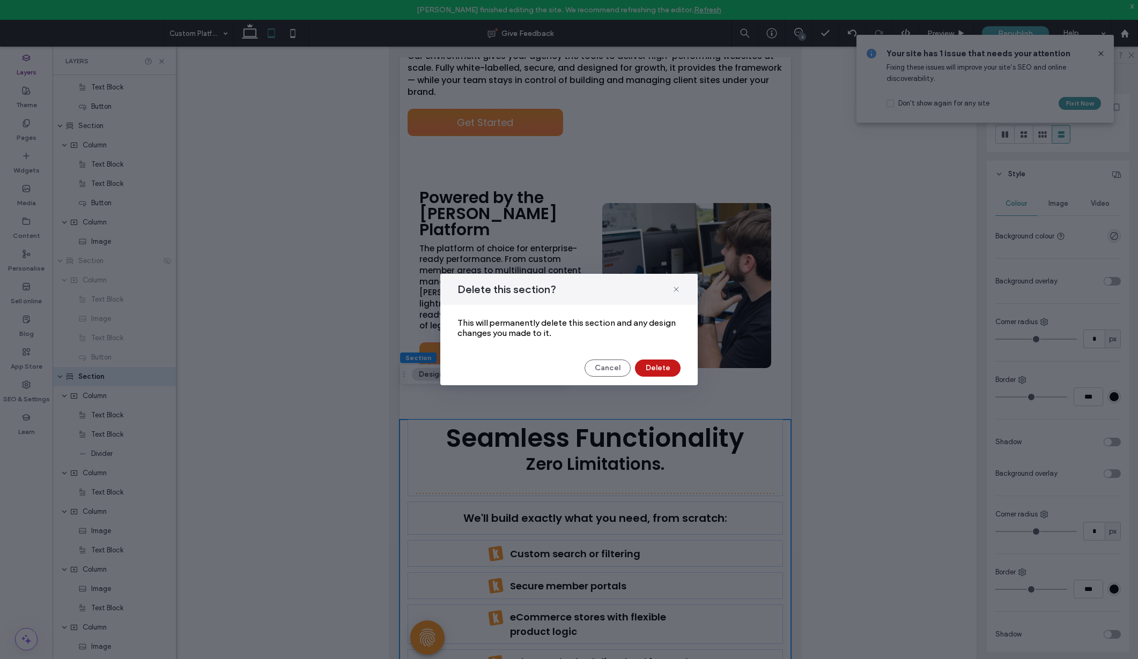
click at [647, 372] on button "Delete" at bounding box center [658, 368] width 46 height 17
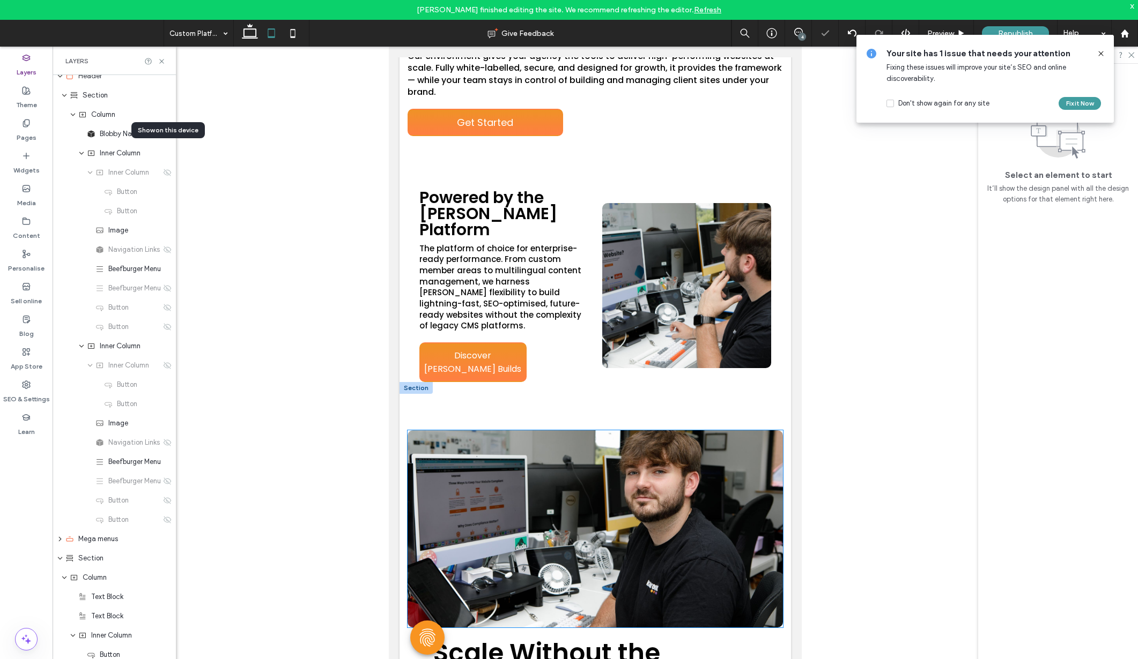
scroll to position [0, 0]
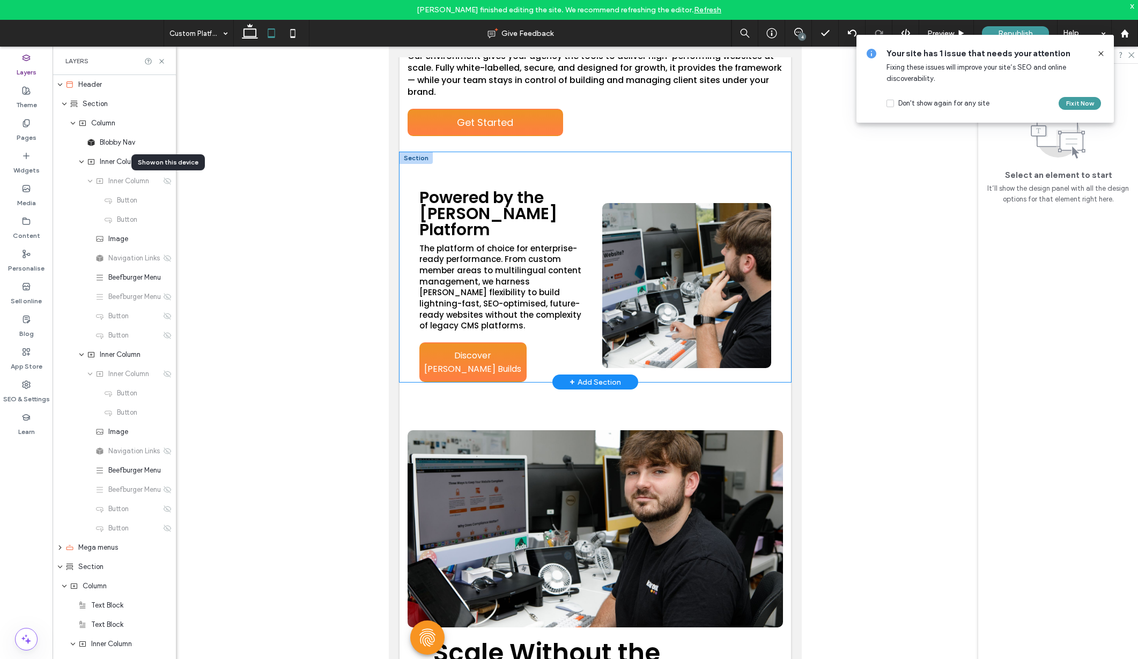
click at [448, 167] on div "Powered by the [PERSON_NAME] Platform The platform of choice for enterprise-rea…" at bounding box center [594, 267] width 391 height 231
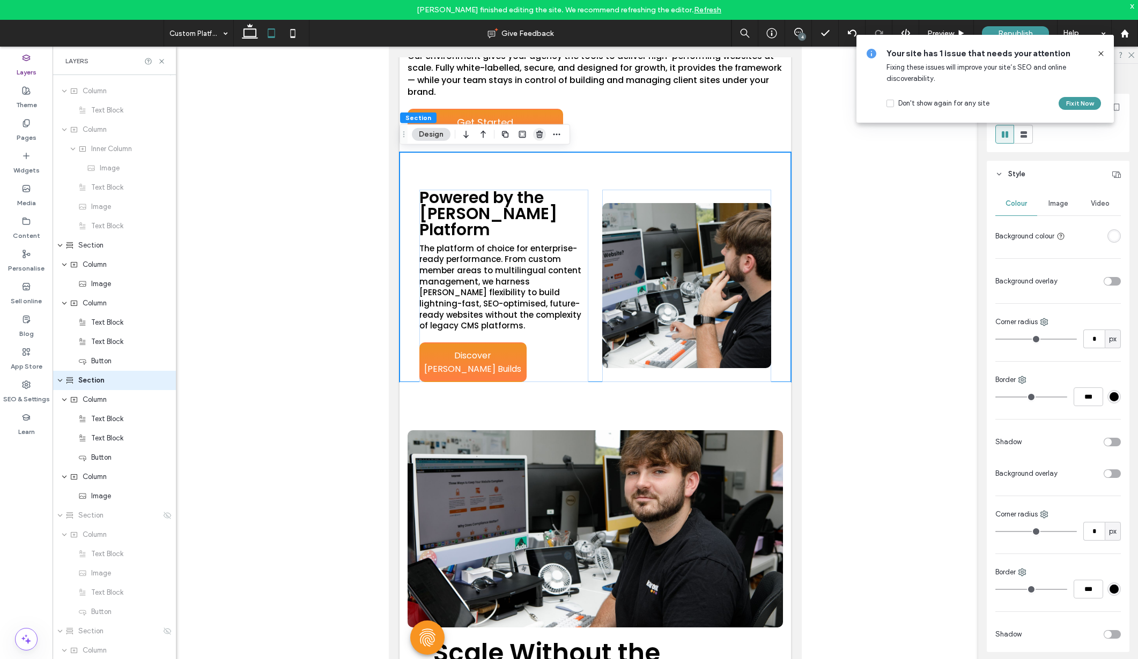
scroll to position [1348, 0]
click at [540, 136] on icon "button" at bounding box center [539, 134] width 9 height 9
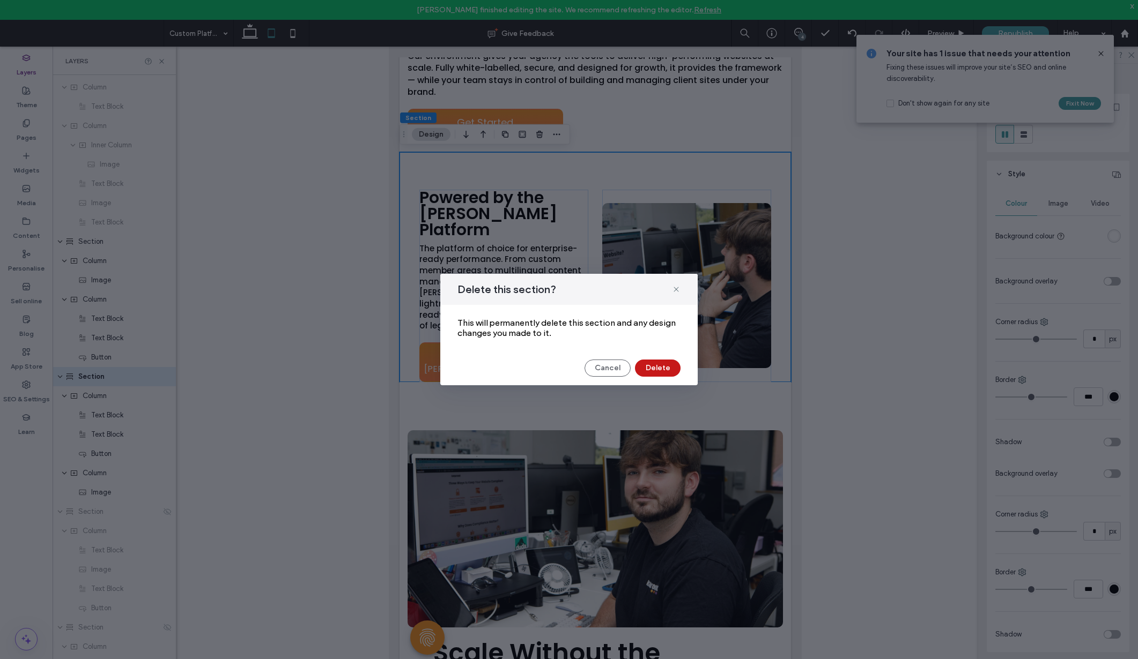
click at [654, 373] on button "Delete" at bounding box center [658, 368] width 46 height 17
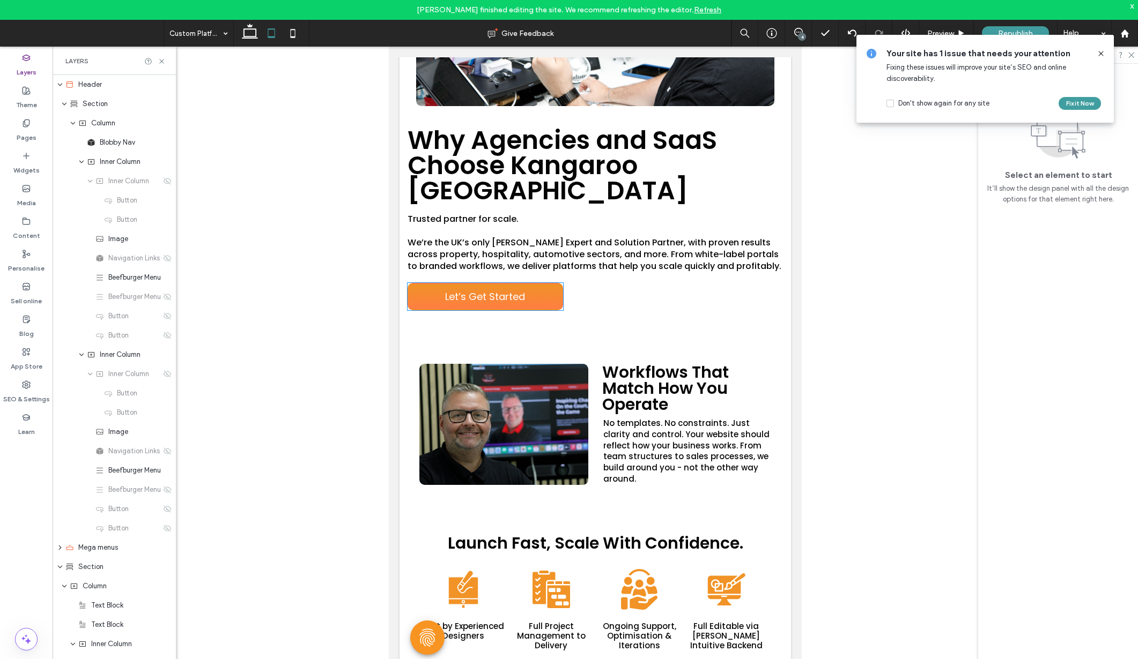
scroll to position [3907, 0]
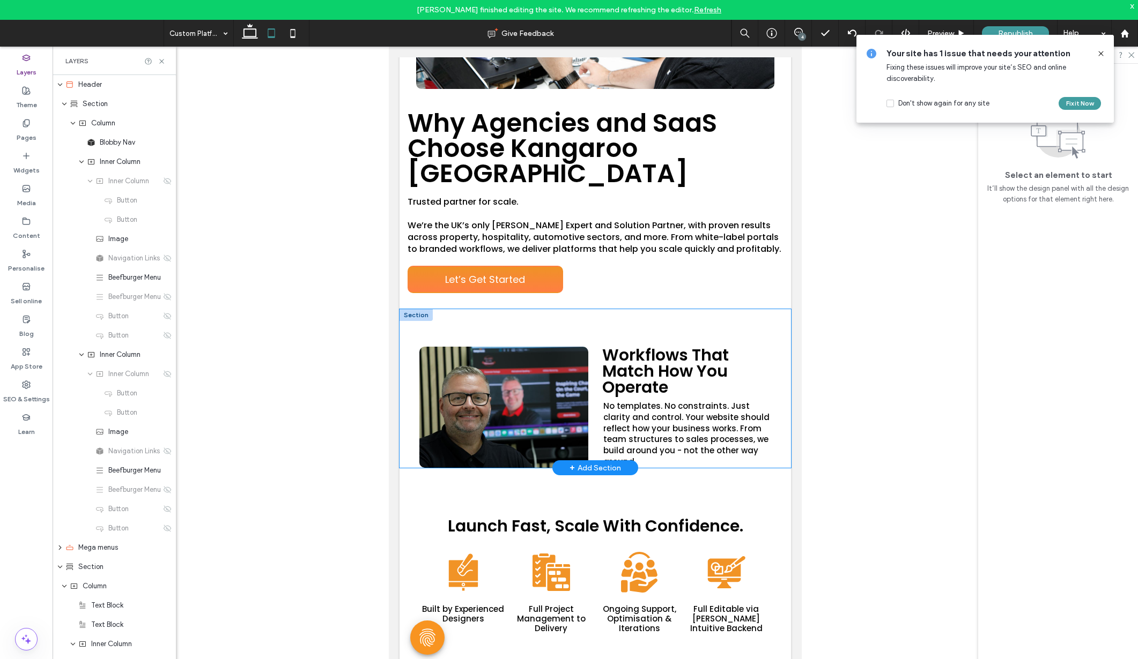
click at [458, 309] on div "Workflows That Match How You Operate No templates. No constraints. Just clarity…" at bounding box center [594, 388] width 391 height 159
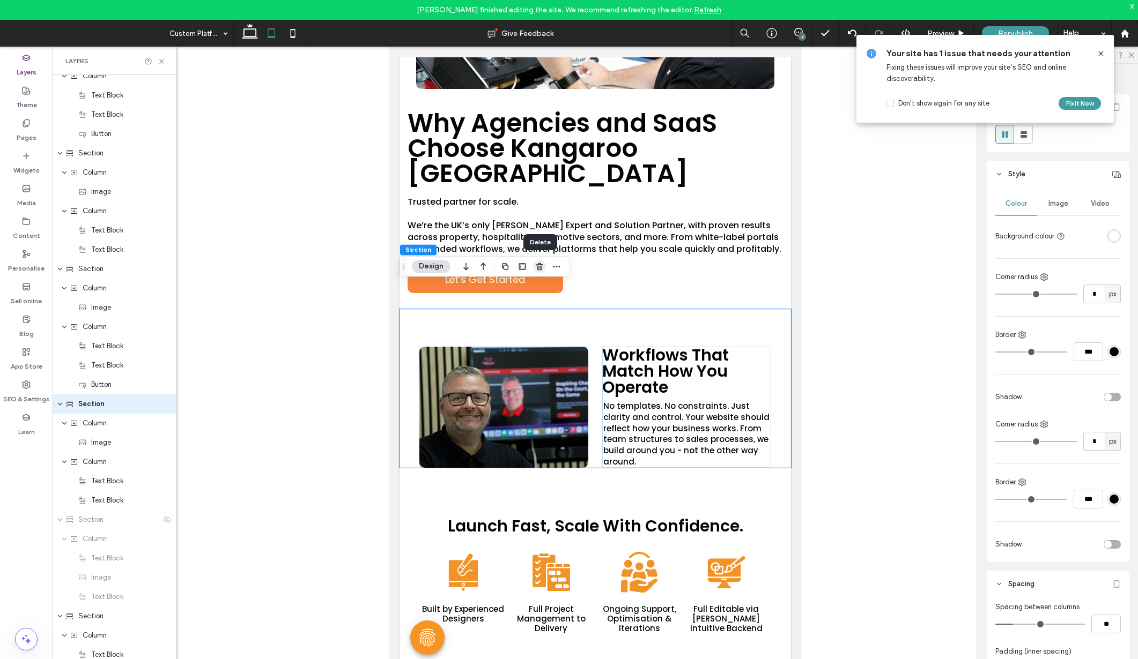
scroll to position [2680, 0]
click at [535, 269] on icon "button" at bounding box center [539, 266] width 9 height 9
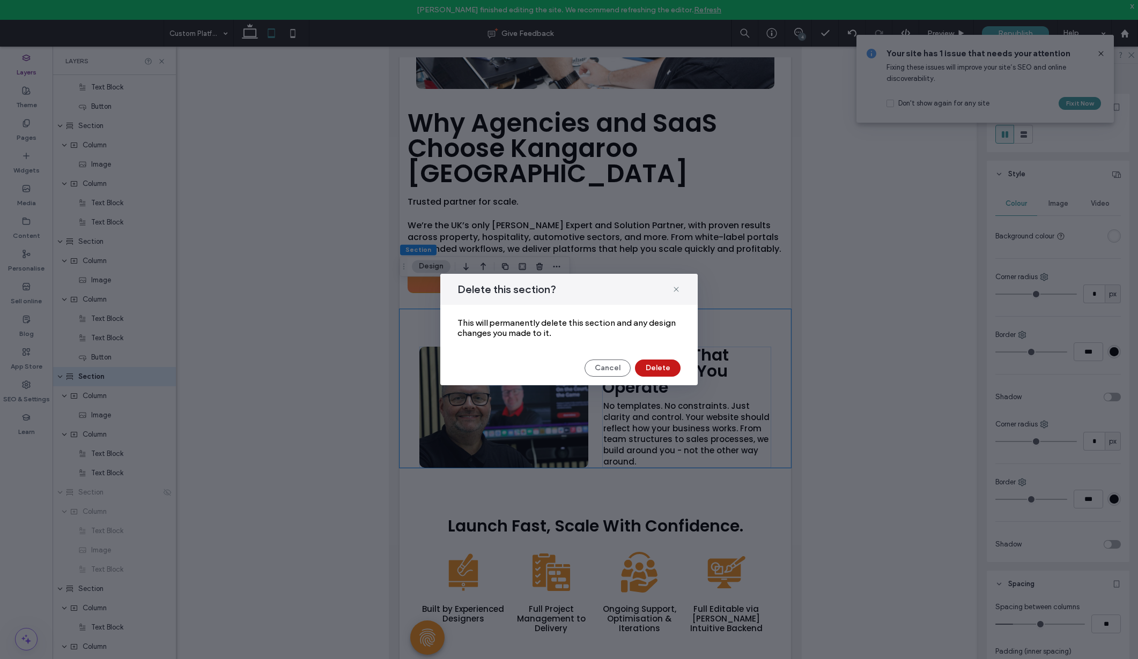
click at [663, 373] on button "Delete" at bounding box center [658, 368] width 46 height 17
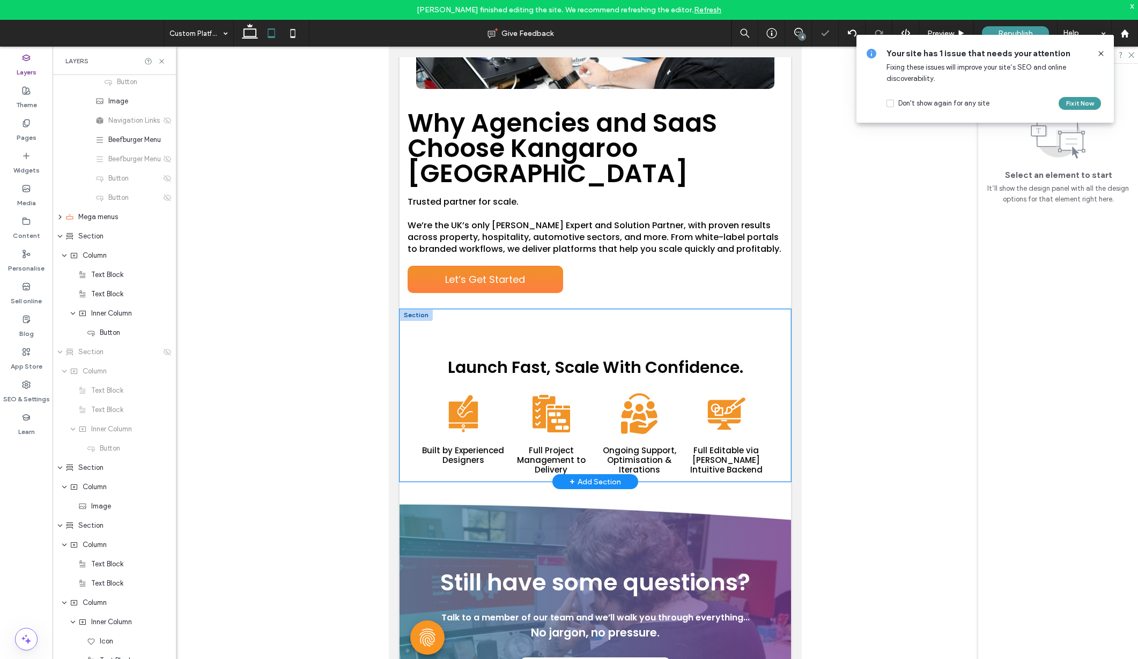
click at [473, 309] on div "Launch Fast, Scale With Confidence. Tablet with a stylus, drawing on the screen…" at bounding box center [594, 395] width 391 height 173
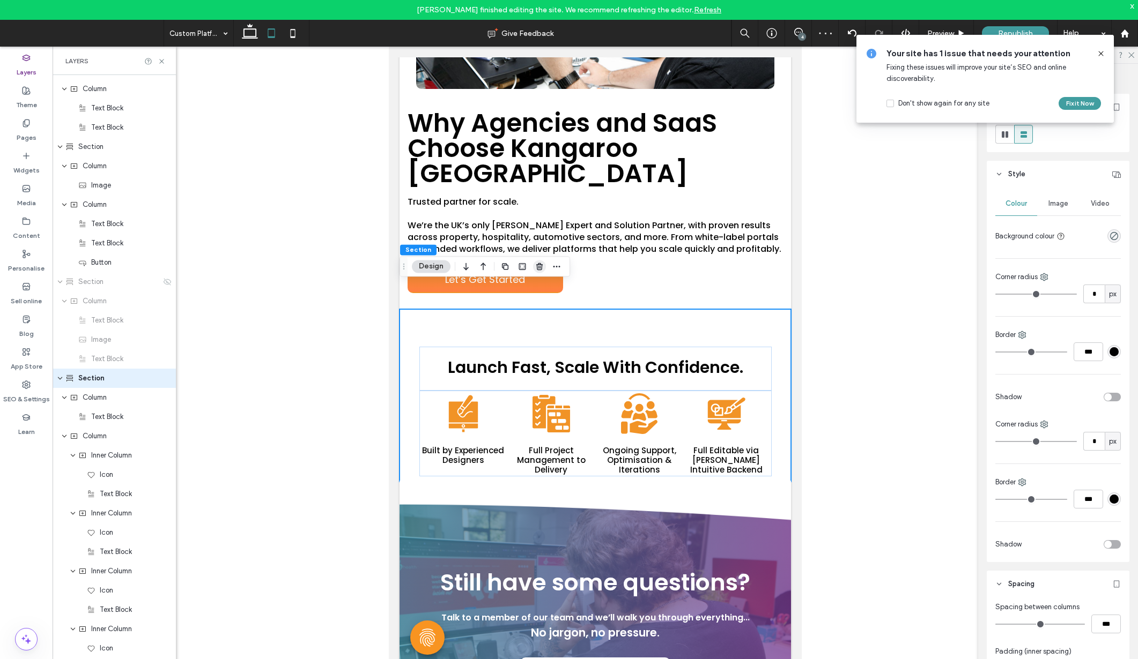
scroll to position [2776, 0]
click at [538, 266] on icon "button" at bounding box center [539, 266] width 9 height 9
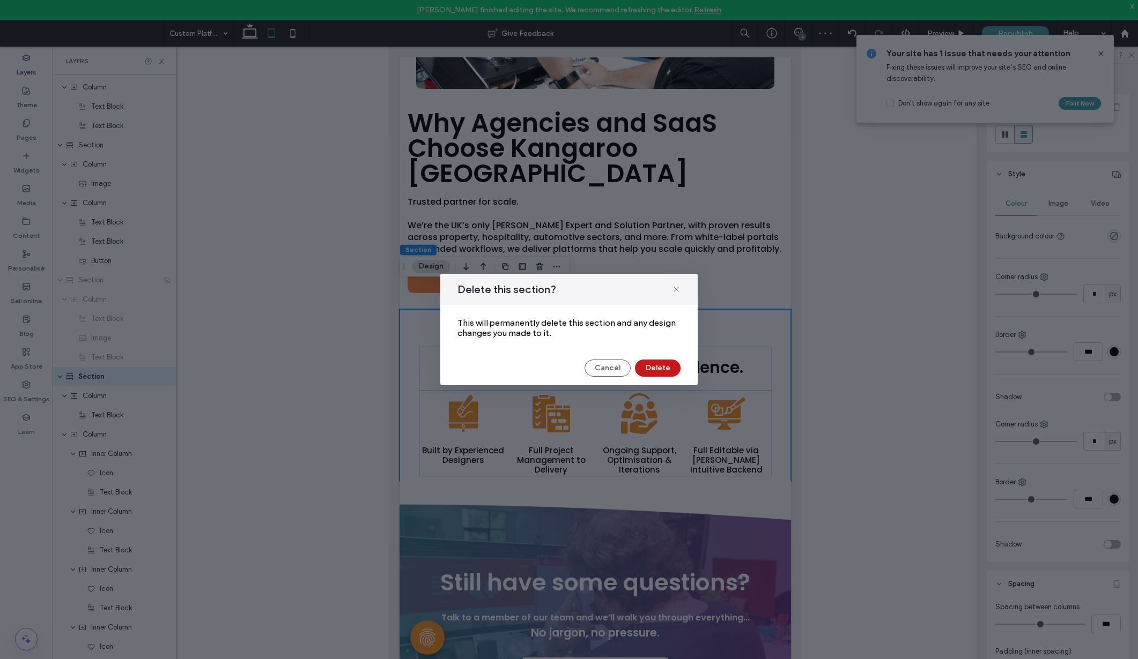
click at [666, 370] on button "Delete" at bounding box center [658, 368] width 46 height 17
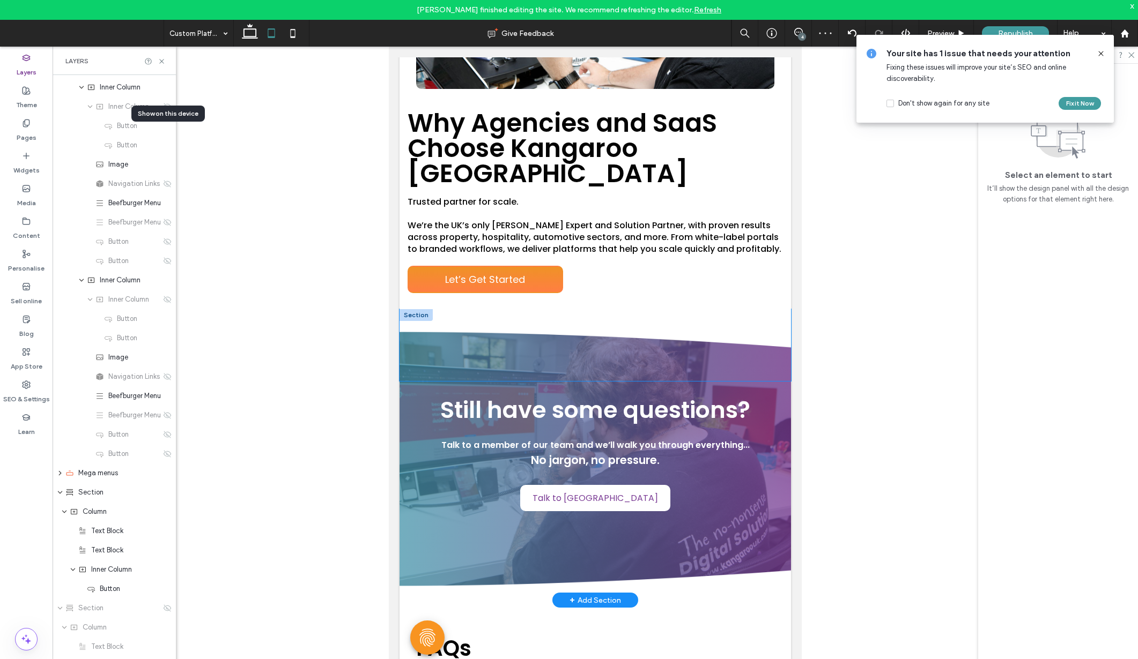
scroll to position [0, 0]
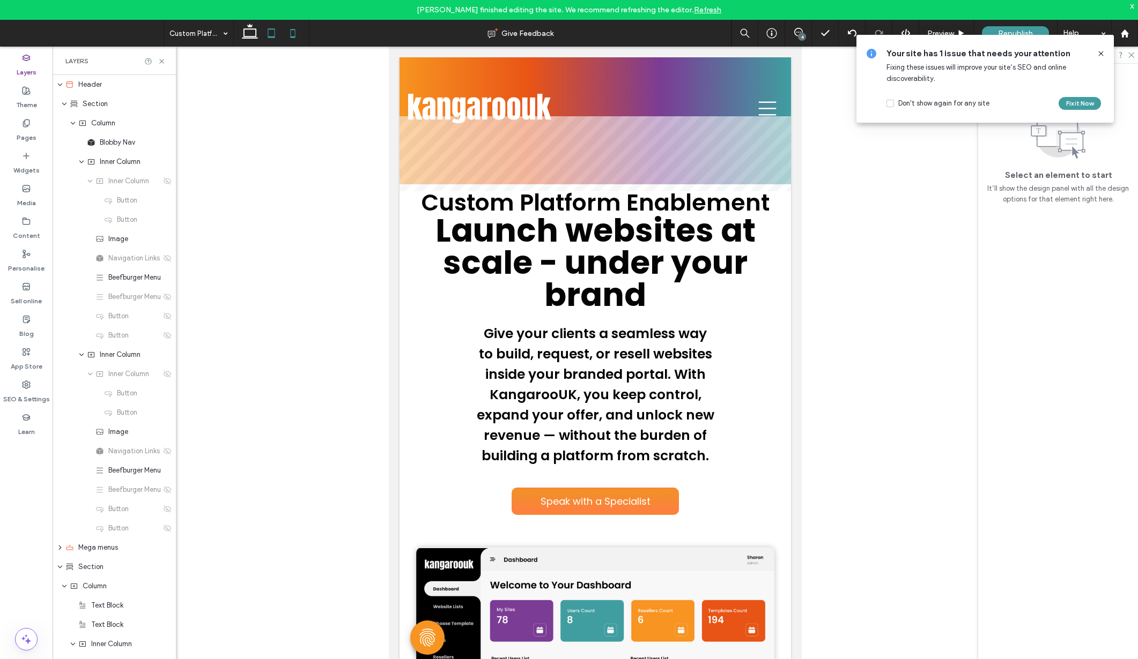
click at [289, 29] on icon at bounding box center [292, 33] width 21 height 21
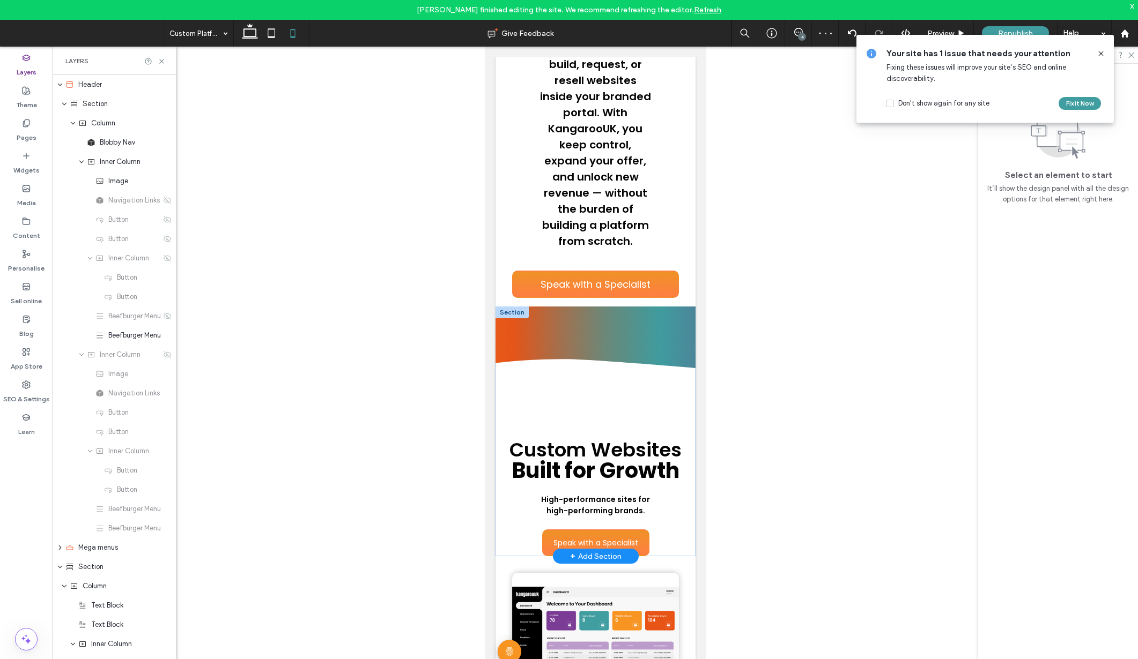
click at [501, 318] on div at bounding box center [511, 313] width 33 height 12
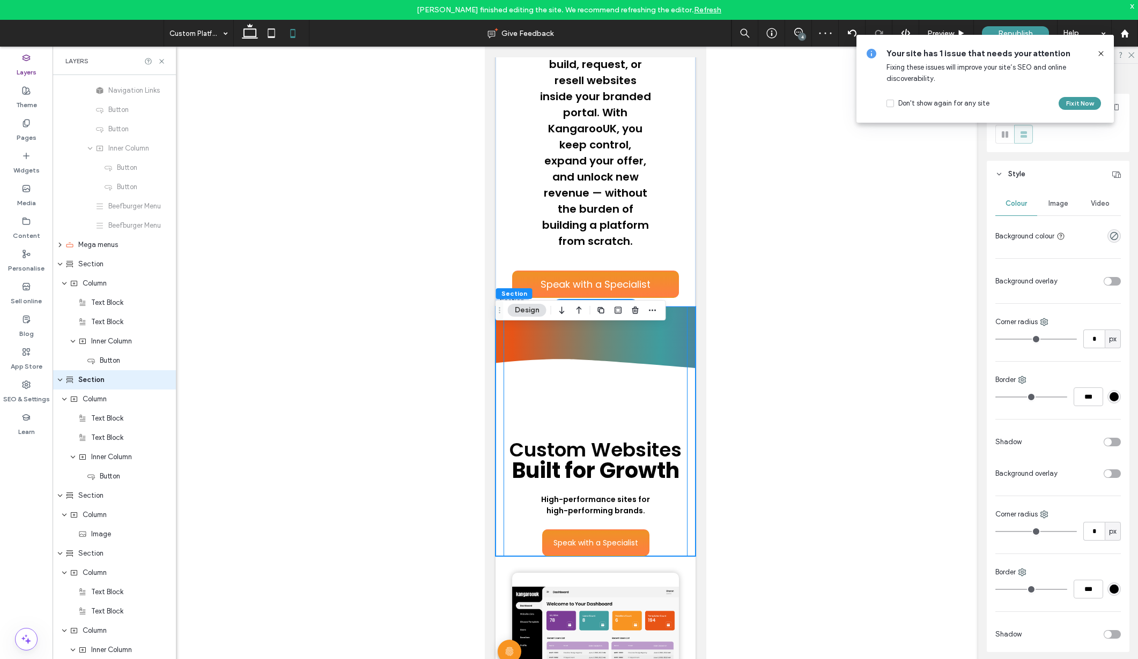
scroll to position [306, 0]
click at [636, 311] on use "button" at bounding box center [635, 310] width 6 height 7
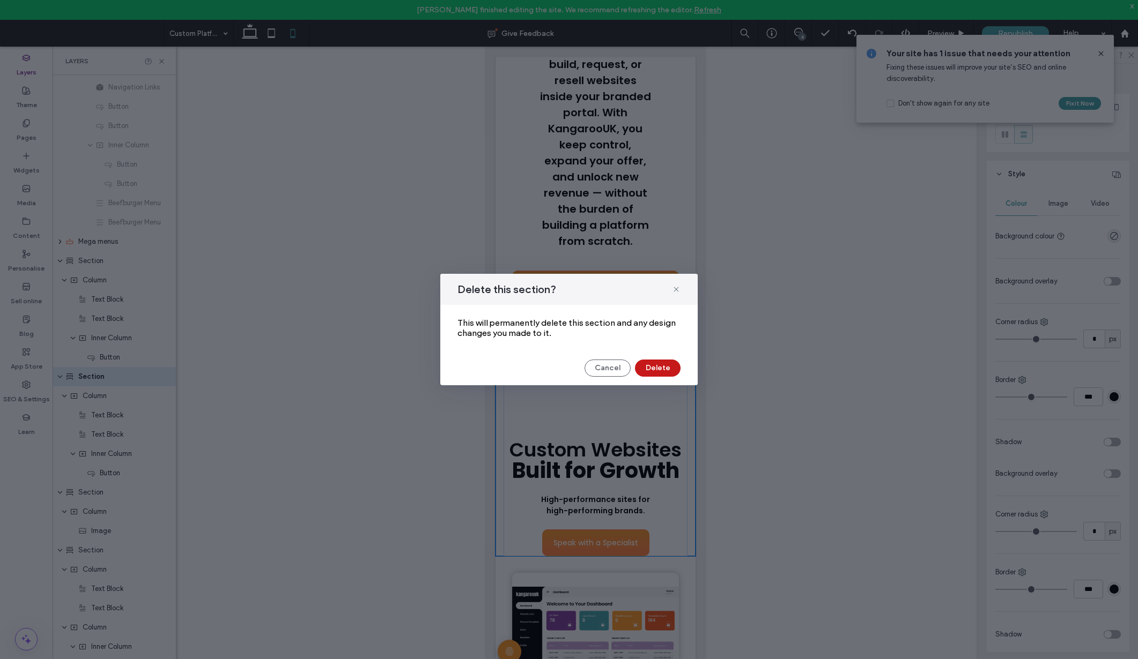
click at [651, 369] on button "Delete" at bounding box center [658, 368] width 46 height 17
